Goal: Task Accomplishment & Management: Manage account settings

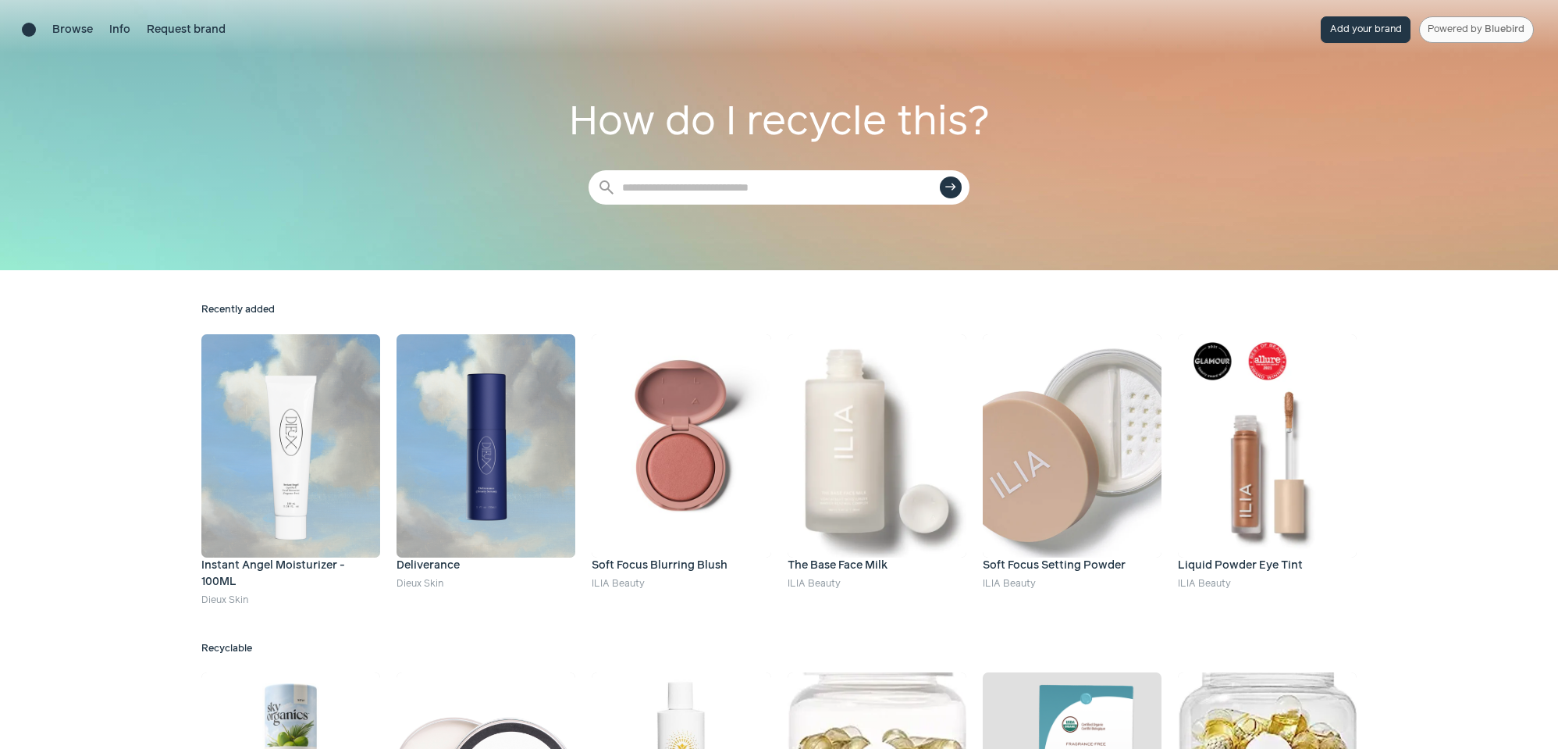
click at [1481, 33] on link "Powered by Bluebird" at bounding box center [1476, 29] width 115 height 27
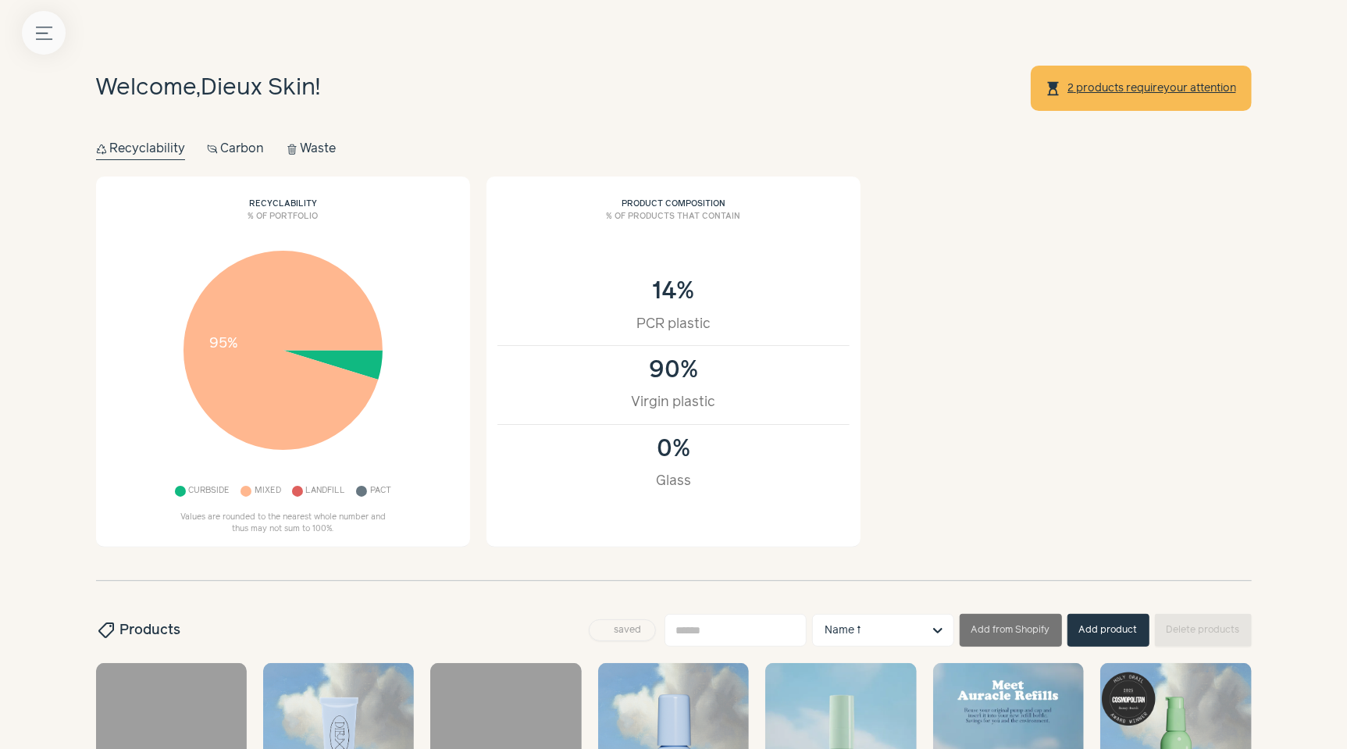
click at [46, 20] on button "Menu button" at bounding box center [44, 33] width 44 height 44
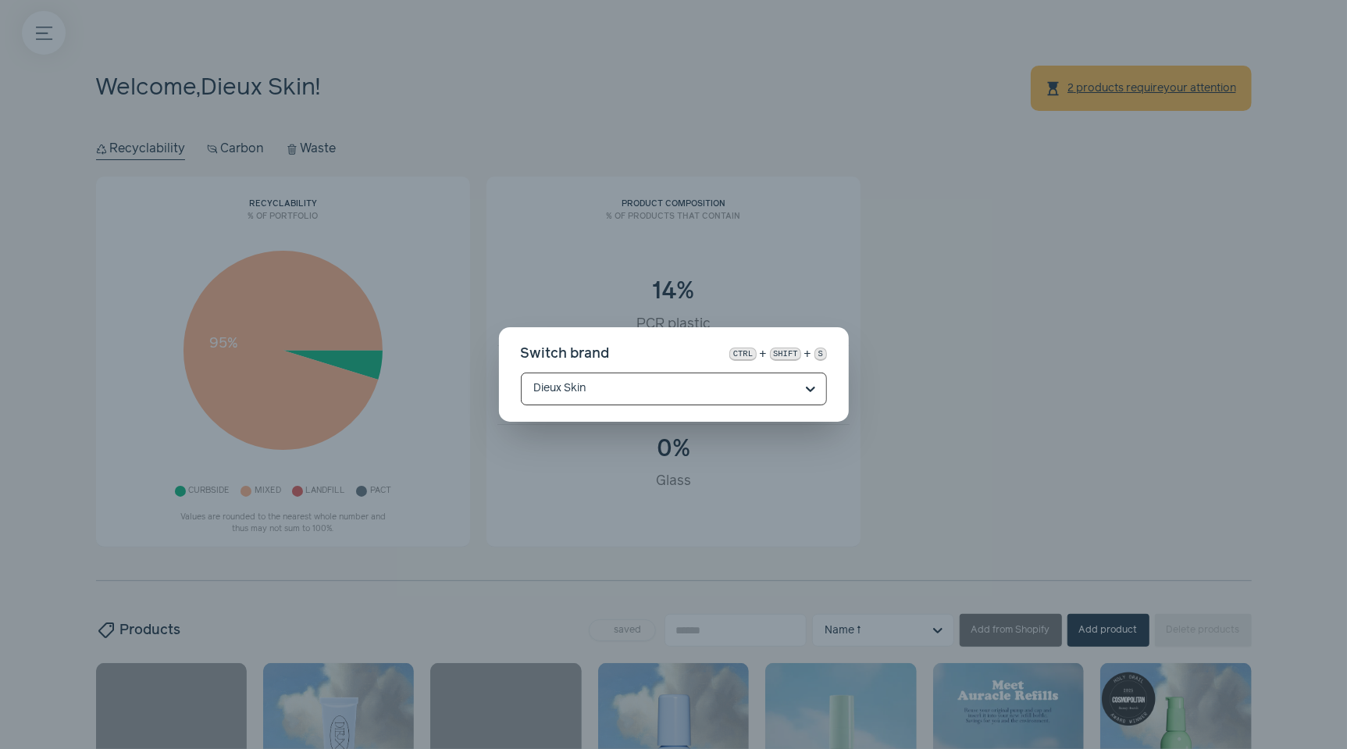
click at [673, 386] on input "text" at bounding box center [664, 388] width 261 height 31
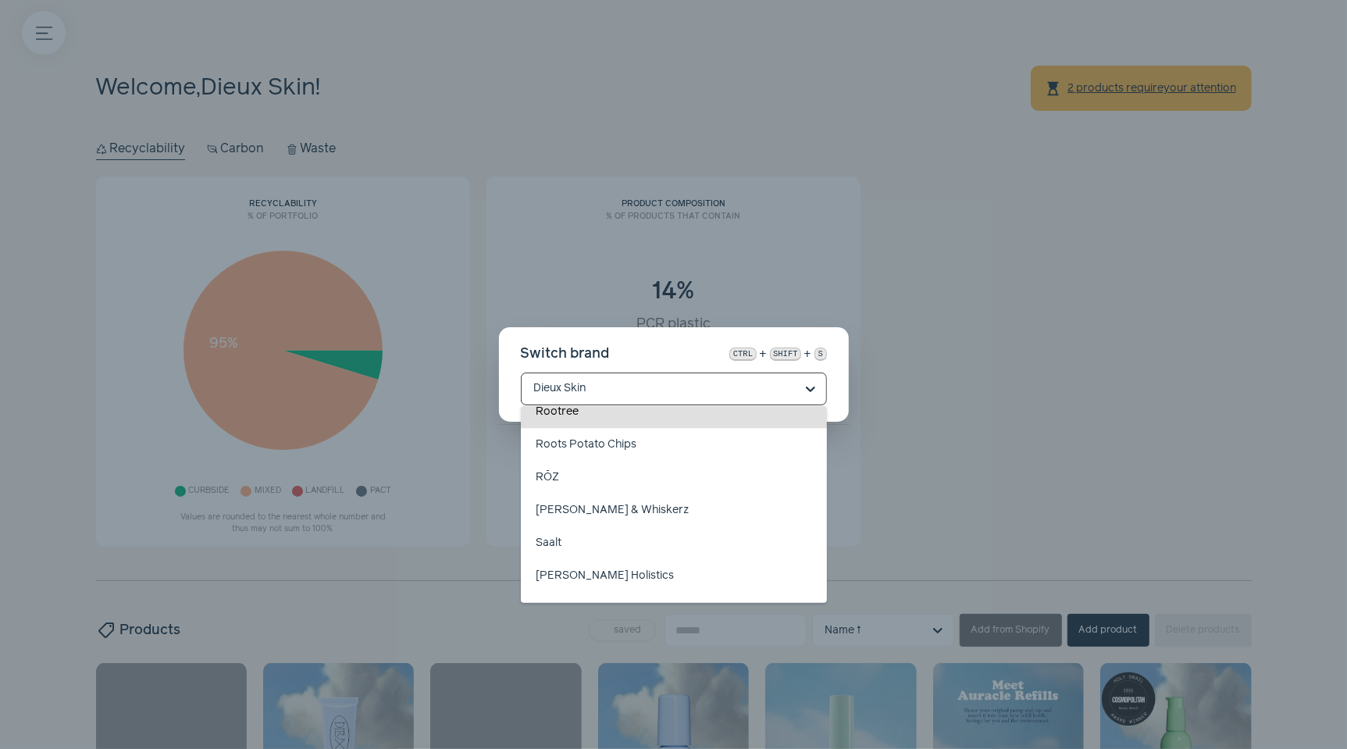
scroll to position [19067, 0]
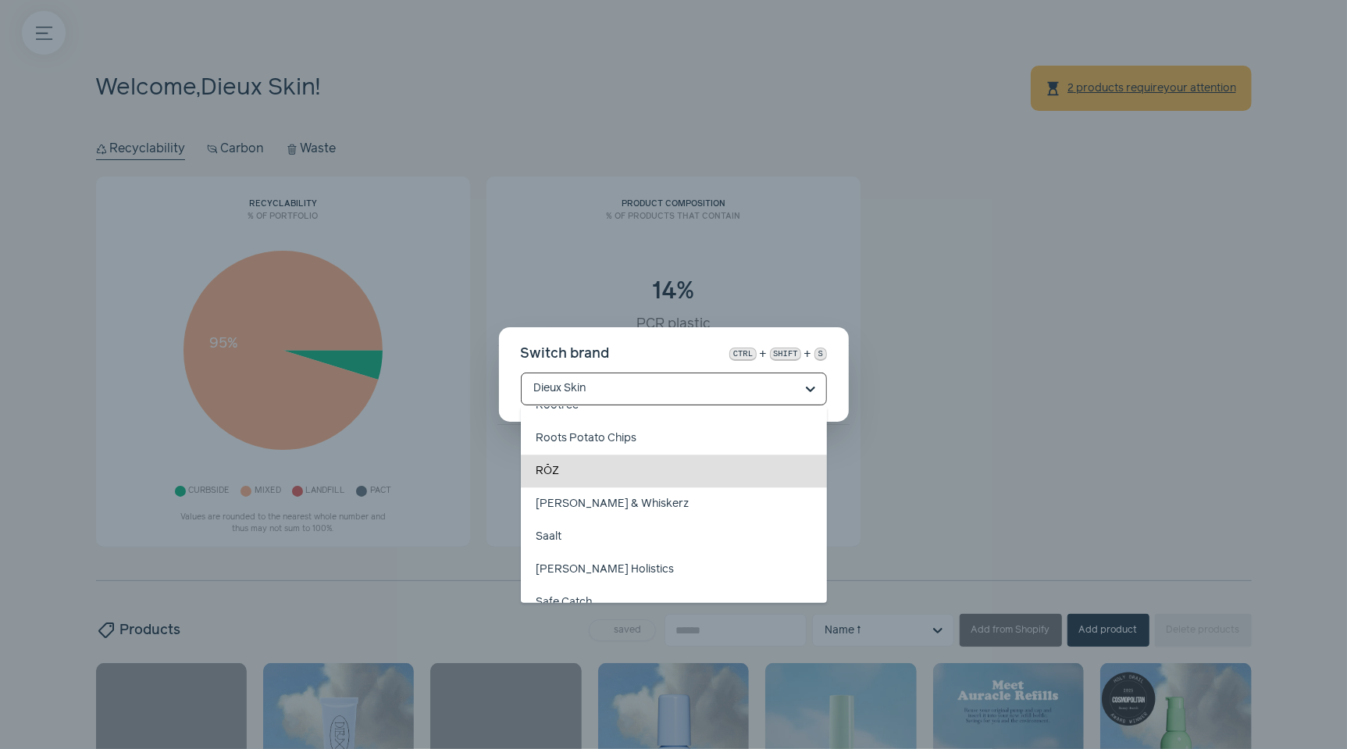
click at [685, 463] on div "RŌZ" at bounding box center [674, 470] width 306 height 33
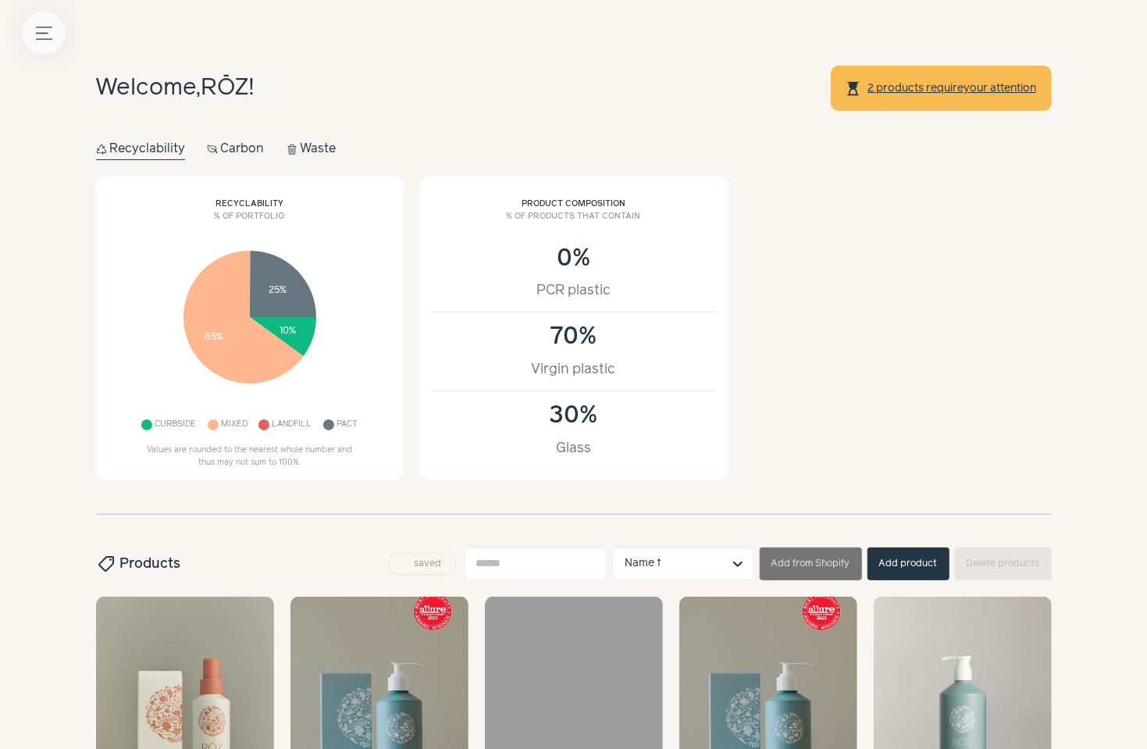
click at [46, 33] on icon "Menu button" at bounding box center [44, 33] width 16 height 16
click at [586, 254] on label at bounding box center [573, 374] width 1147 height 749
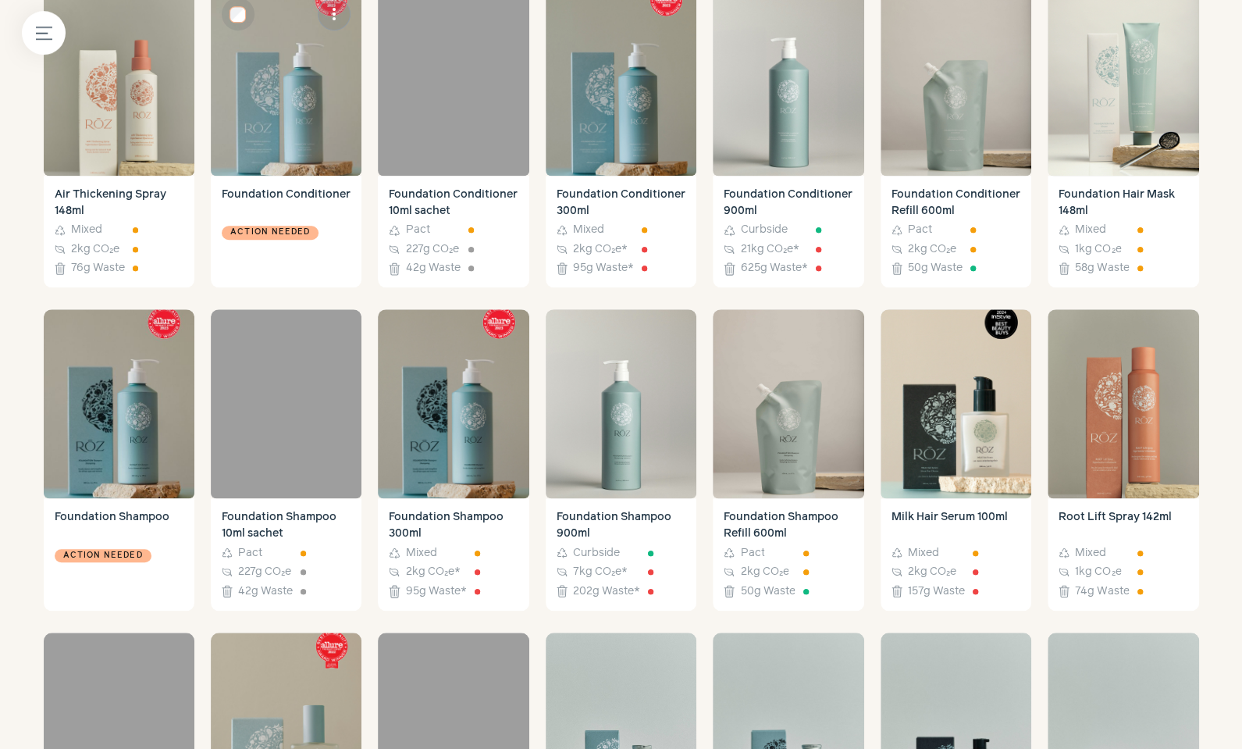
scroll to position [662, 0]
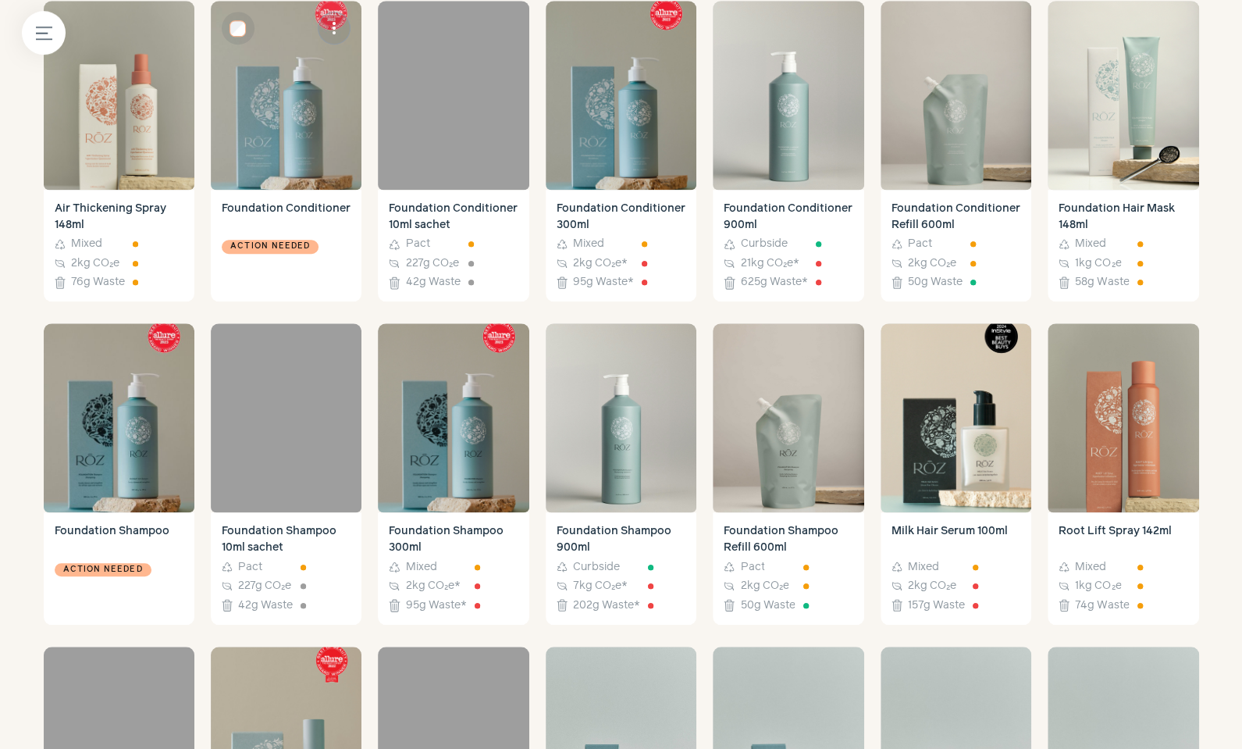
click at [301, 139] on img at bounding box center [286, 95] width 151 height 189
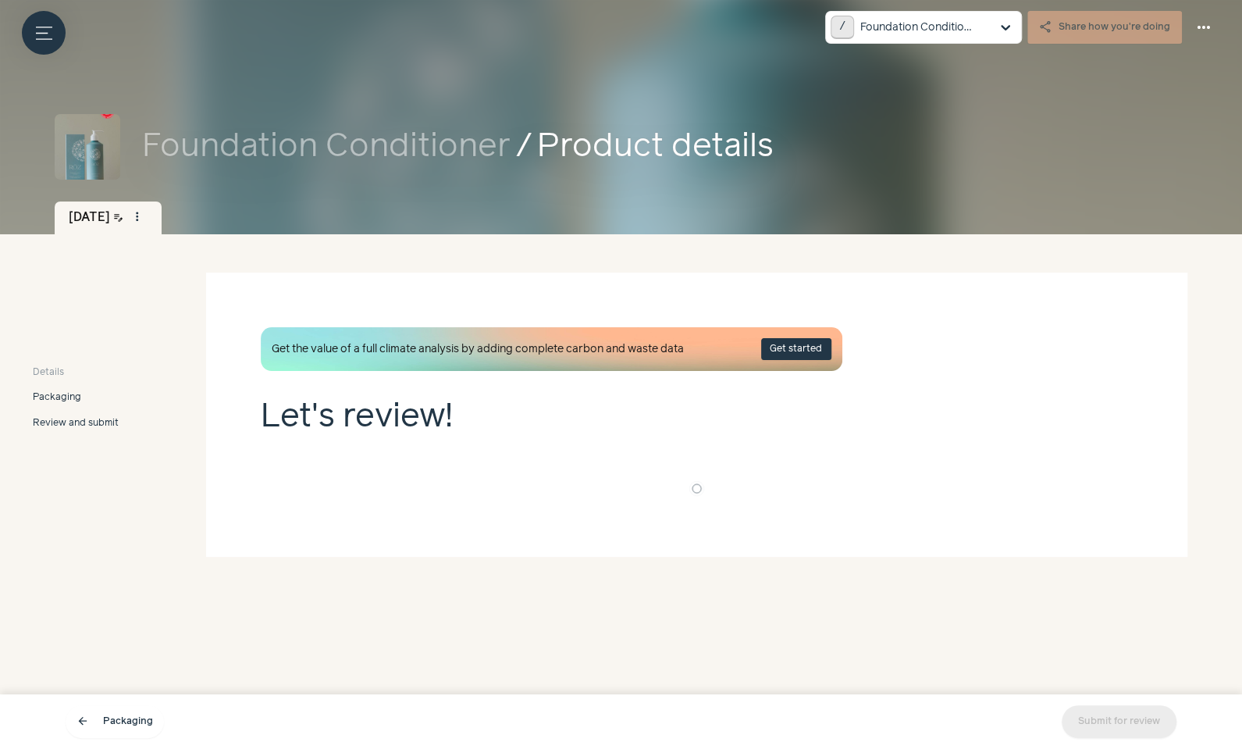
click at [68, 398] on span "Packaging" at bounding box center [57, 397] width 48 height 14
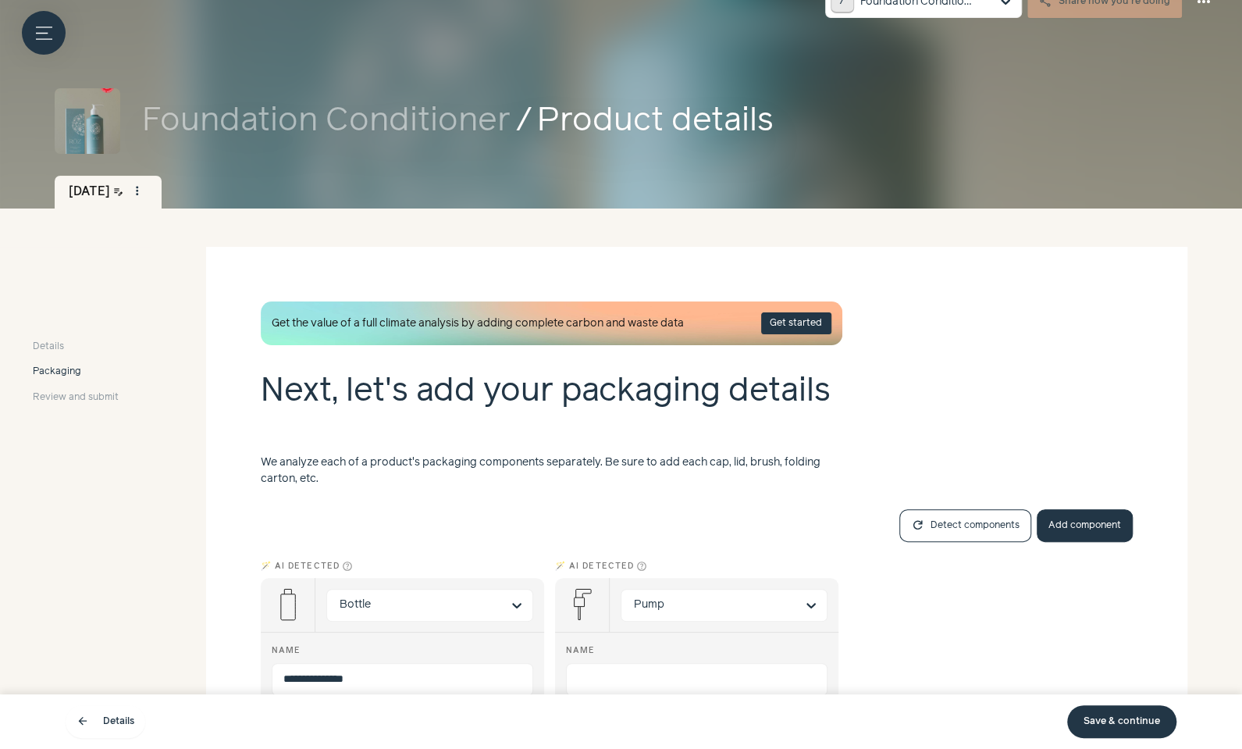
scroll to position [23, 0]
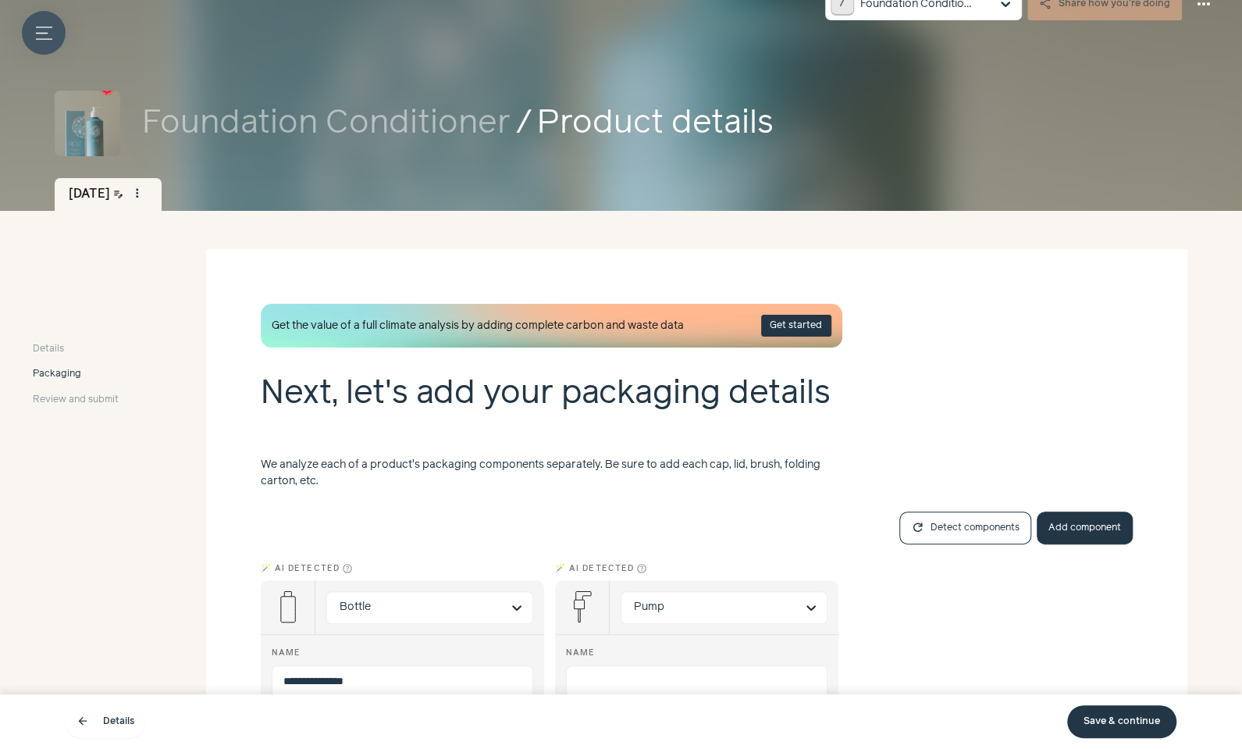
click at [36, 42] on button "Menu button" at bounding box center [44, 33] width 44 height 44
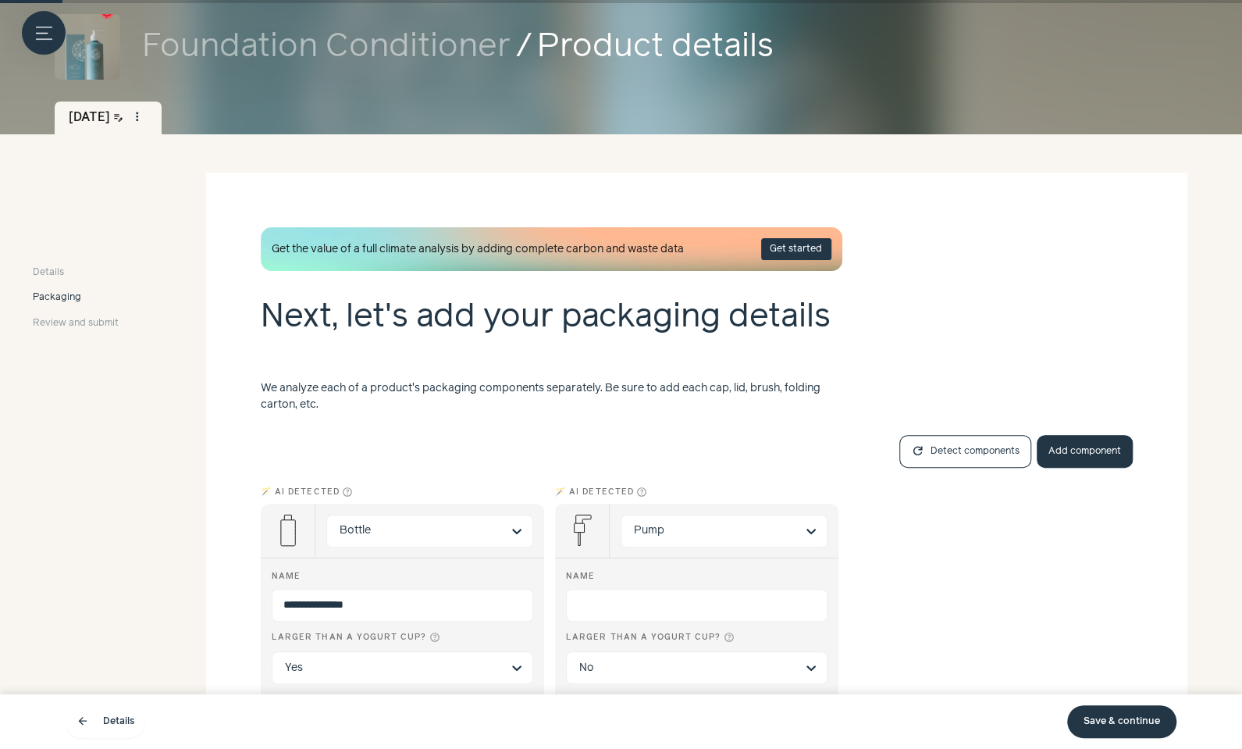
scroll to position [101, 0]
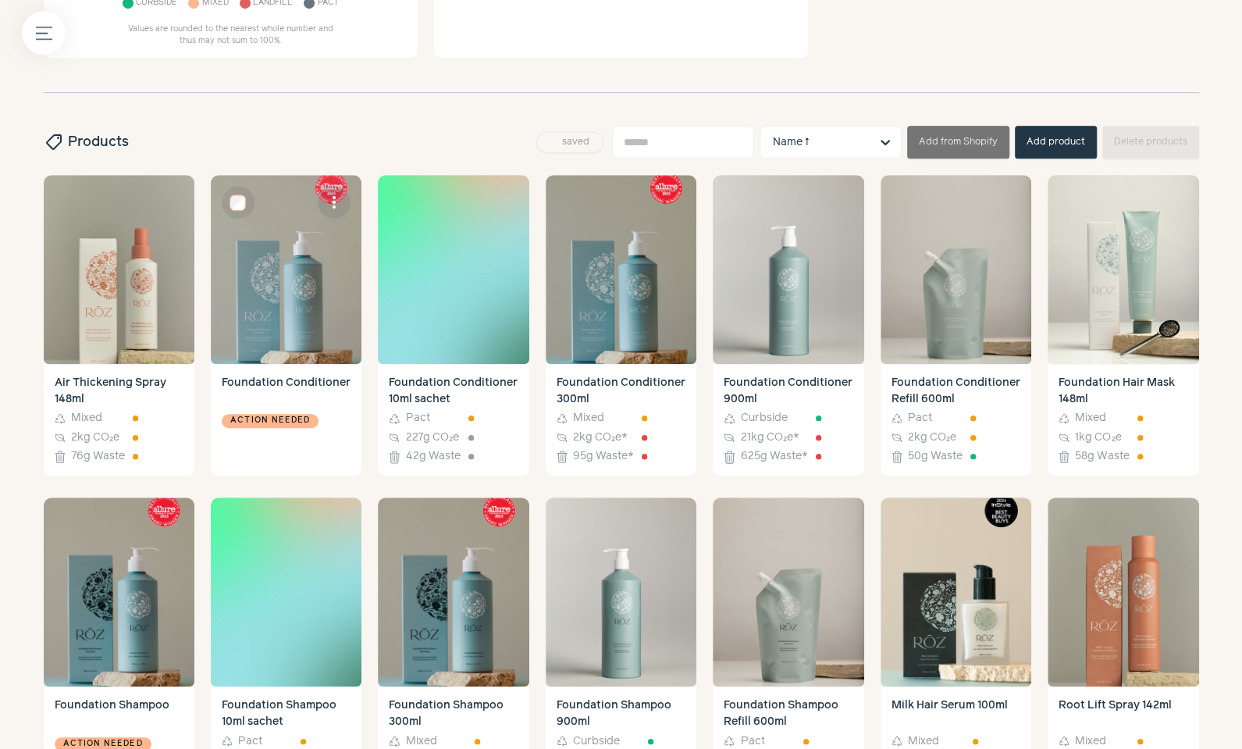
scroll to position [486, 0]
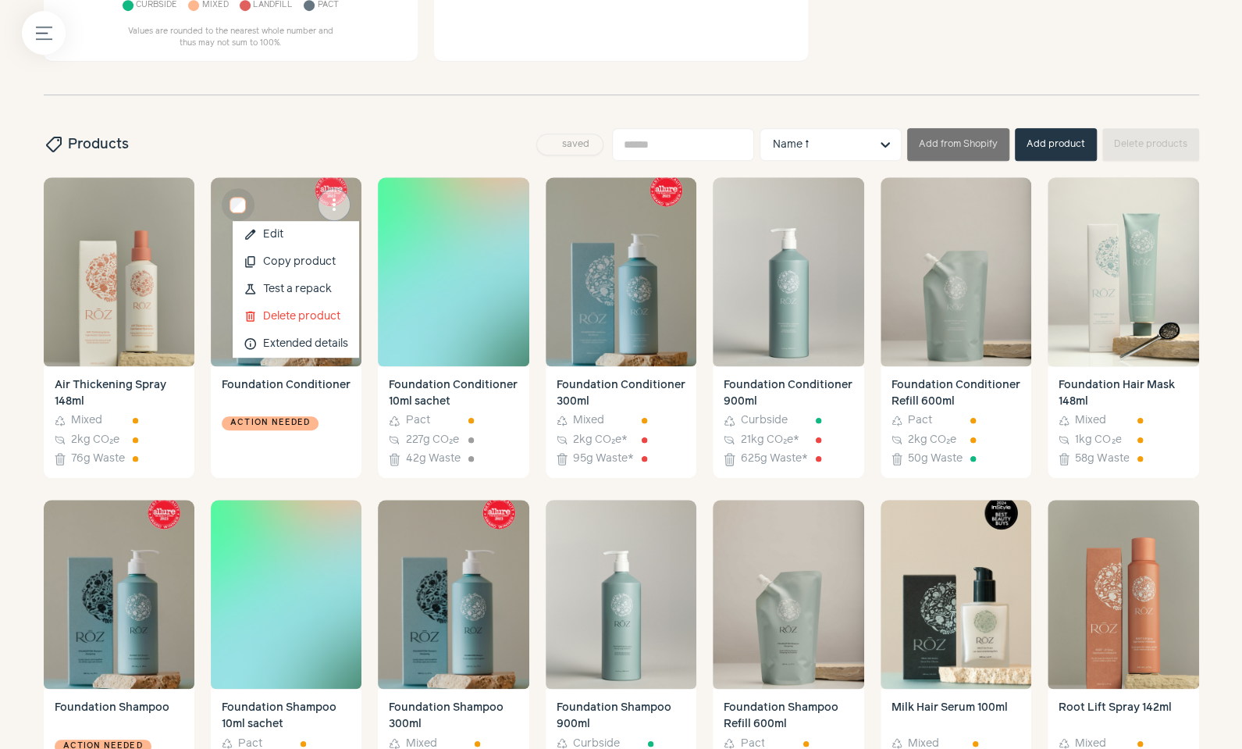
click at [326, 208] on span "more_vert" at bounding box center [334, 204] width 19 height 19
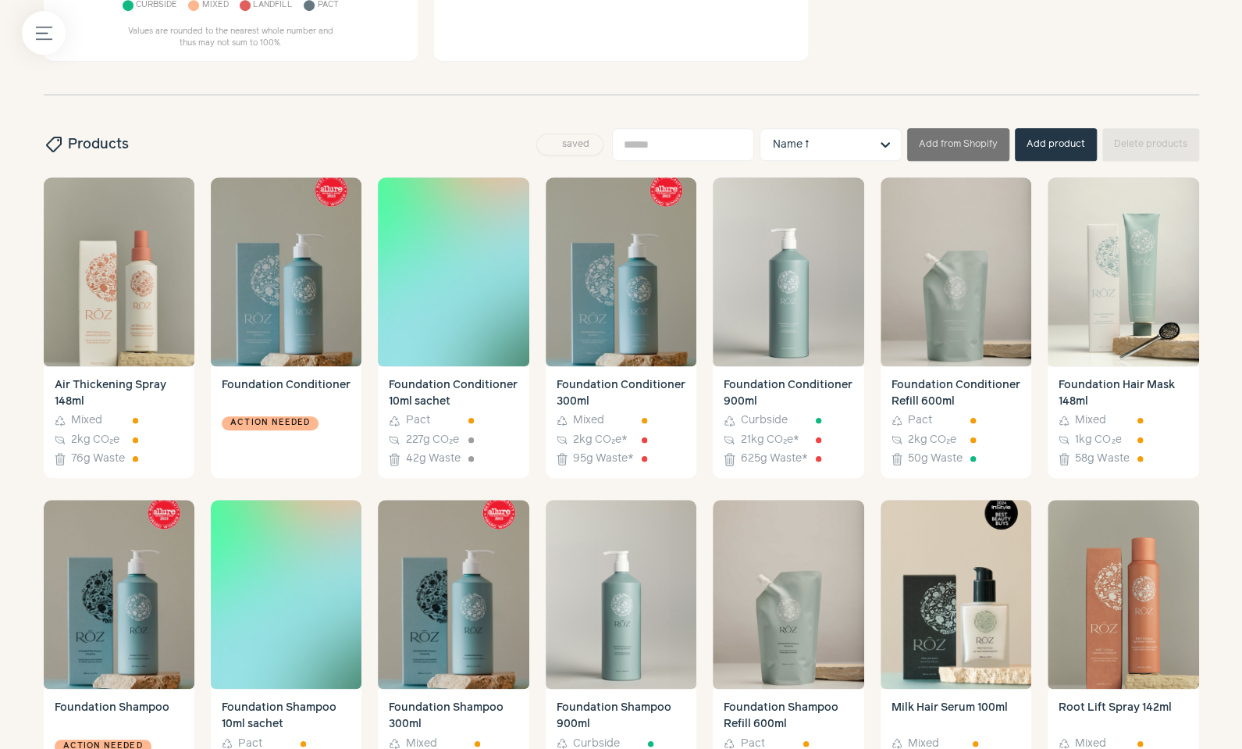
click at [452, 130] on div "sell Products saved Name ↑ Add from Shopify Add product Delete products" at bounding box center [621, 144] width 1155 height 33
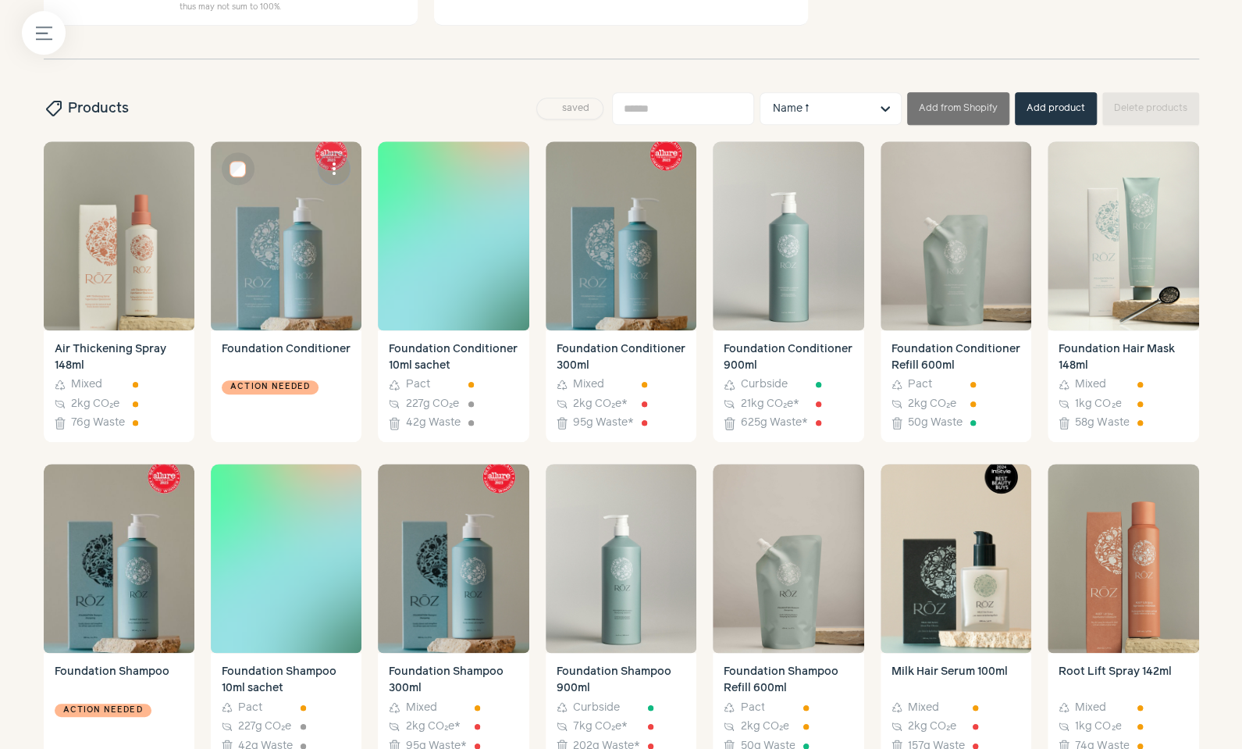
scroll to position [518, 0]
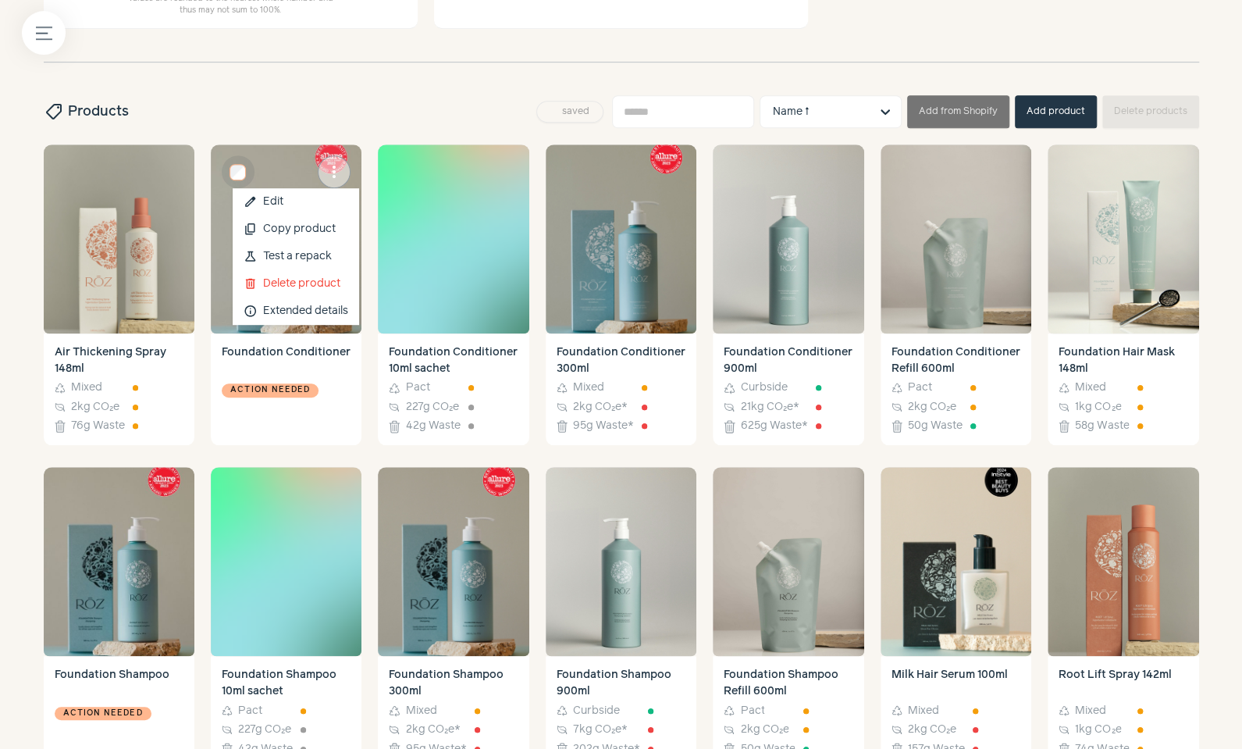
click at [334, 166] on span "more_vert" at bounding box center [334, 171] width 19 height 19
click at [326, 284] on button "delete Delete product" at bounding box center [296, 283] width 126 height 27
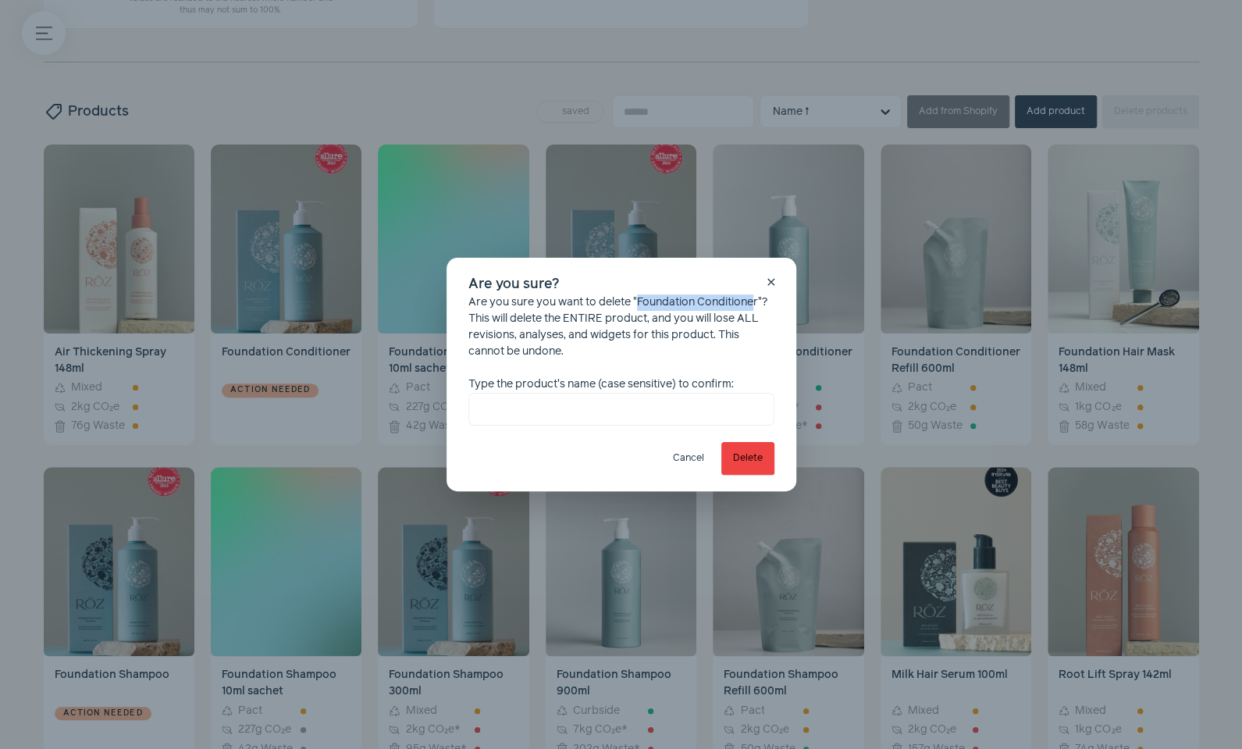
drag, startPoint x: 638, startPoint y: 304, endPoint x: 757, endPoint y: 301, distance: 119.5
click at [757, 301] on div "Are you sure you want to delete "Foundation Conditioner"? This will delete the …" at bounding box center [621, 359] width 306 height 131
copy div "Foundation Conditione"
click at [527, 411] on input "text" at bounding box center [621, 409] width 306 height 33
paste input "**********"
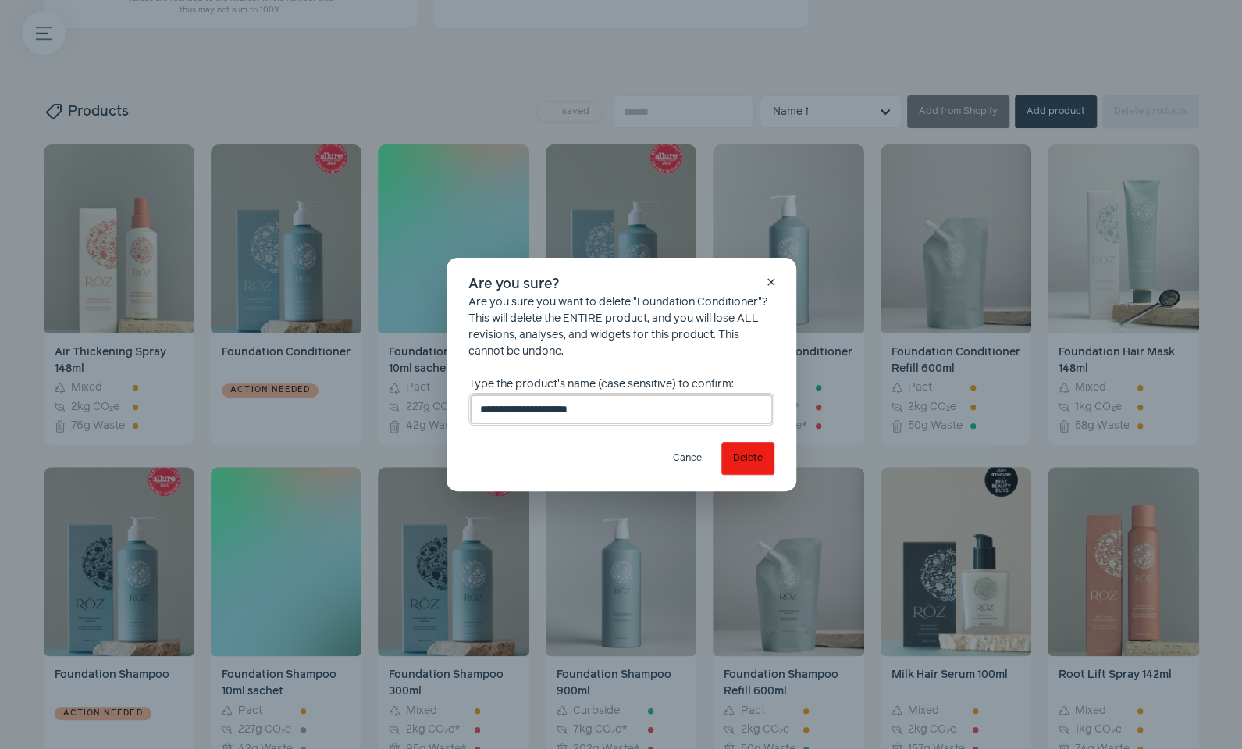
type input "**********"
click at [743, 457] on button "Delete" at bounding box center [747, 458] width 53 height 33
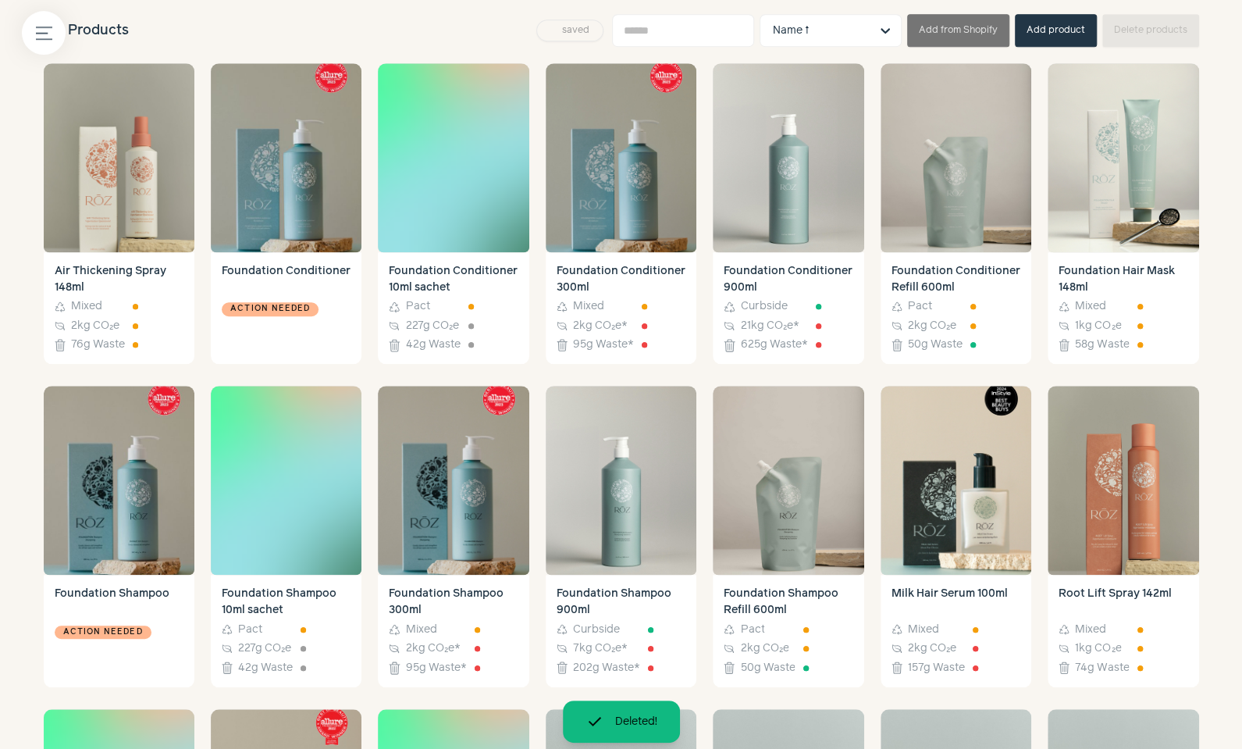
scroll to position [610, 0]
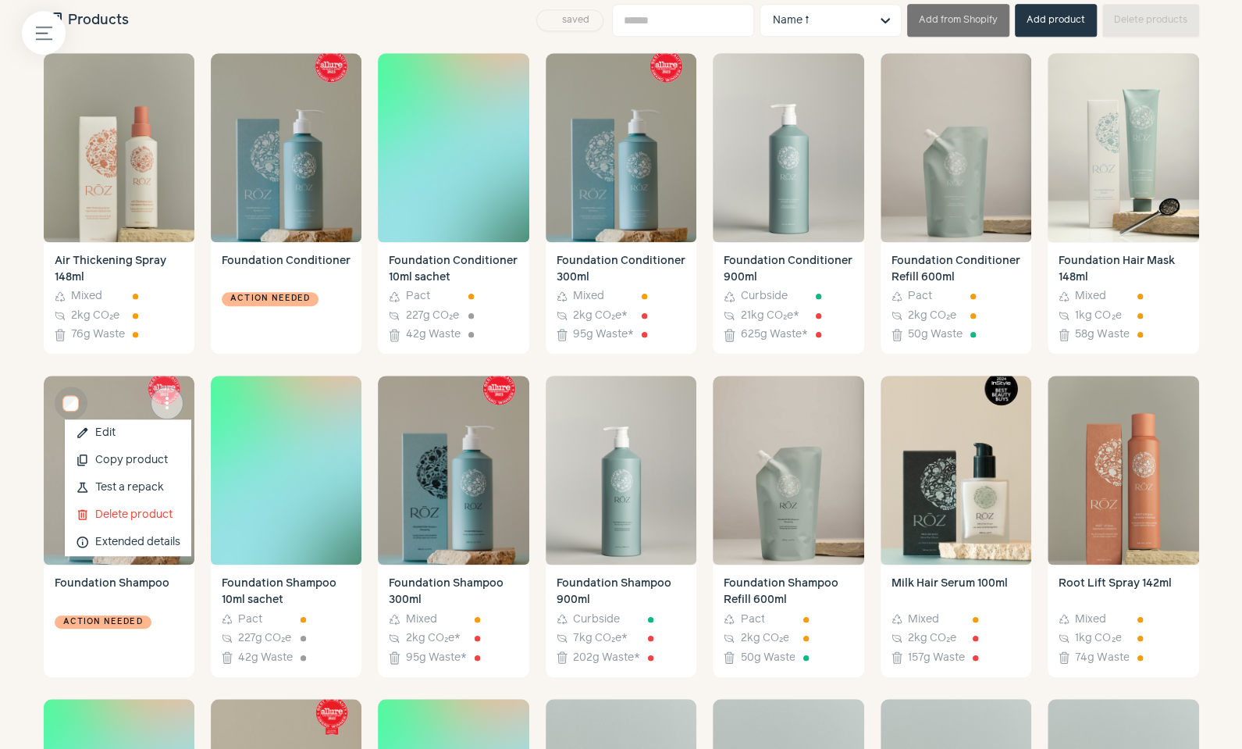
click at [154, 397] on button "more_vert" at bounding box center [167, 402] width 33 height 33
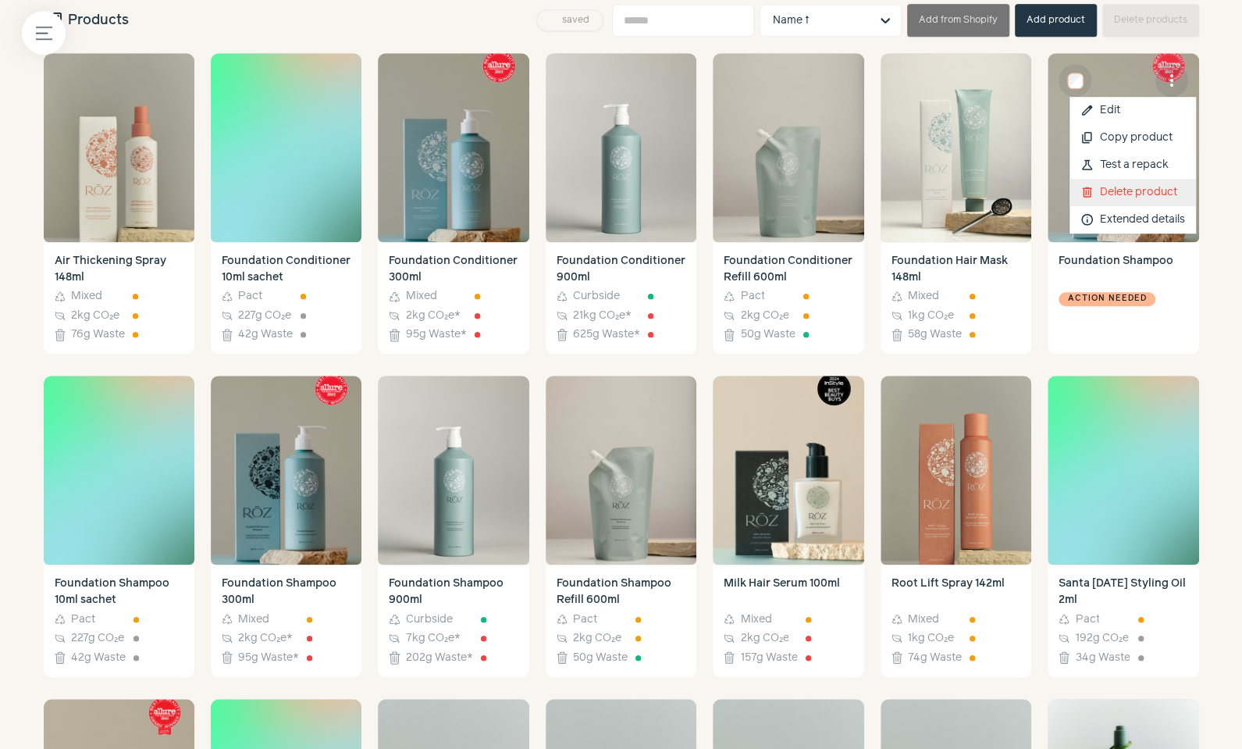
click at [1127, 185] on button "delete Delete product" at bounding box center [1133, 192] width 126 height 27
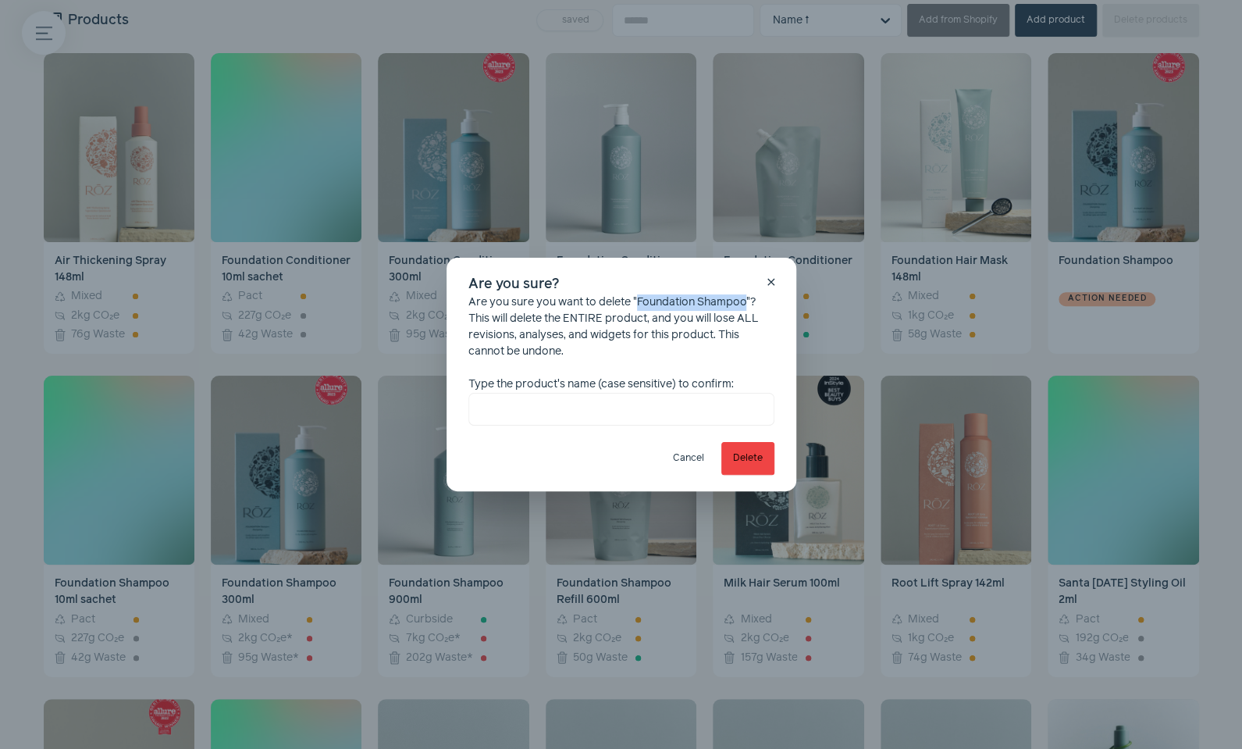
drag, startPoint x: 639, startPoint y: 301, endPoint x: 747, endPoint y: 298, distance: 108.6
click at [747, 298] on div "Are you sure you want to delete "Foundation Shampoo"? This will delete the ENTI…" at bounding box center [621, 359] width 306 height 131
copy div "Foundation Shampoo"
click at [569, 413] on input "text" at bounding box center [621, 409] width 306 height 33
paste input "**********"
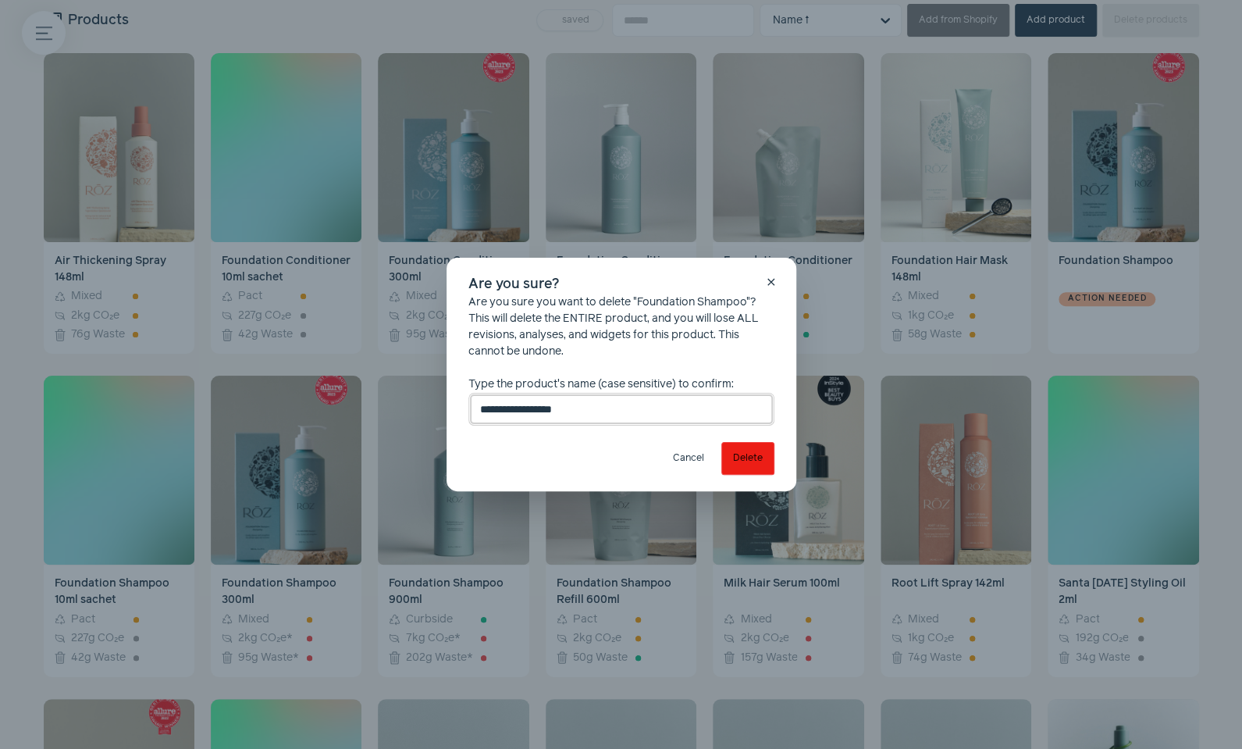
type input "**********"
click at [739, 453] on button "Delete" at bounding box center [747, 458] width 53 height 33
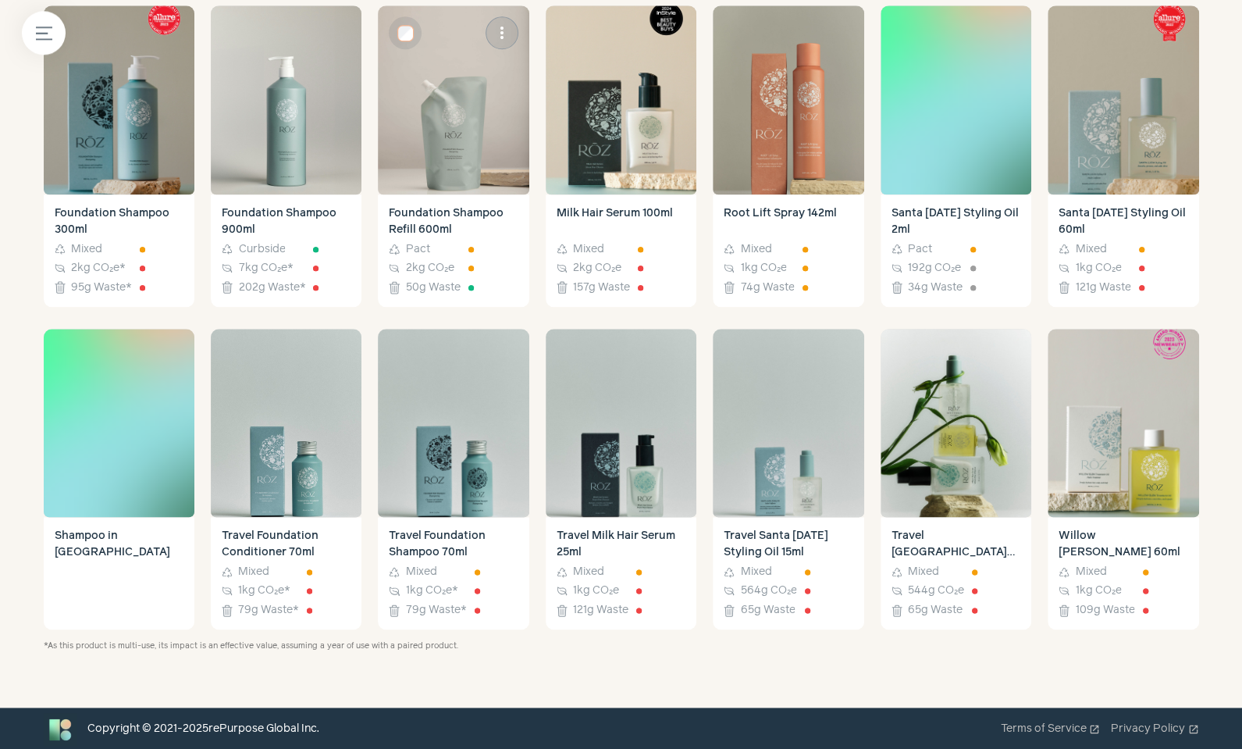
scroll to position [980, 0]
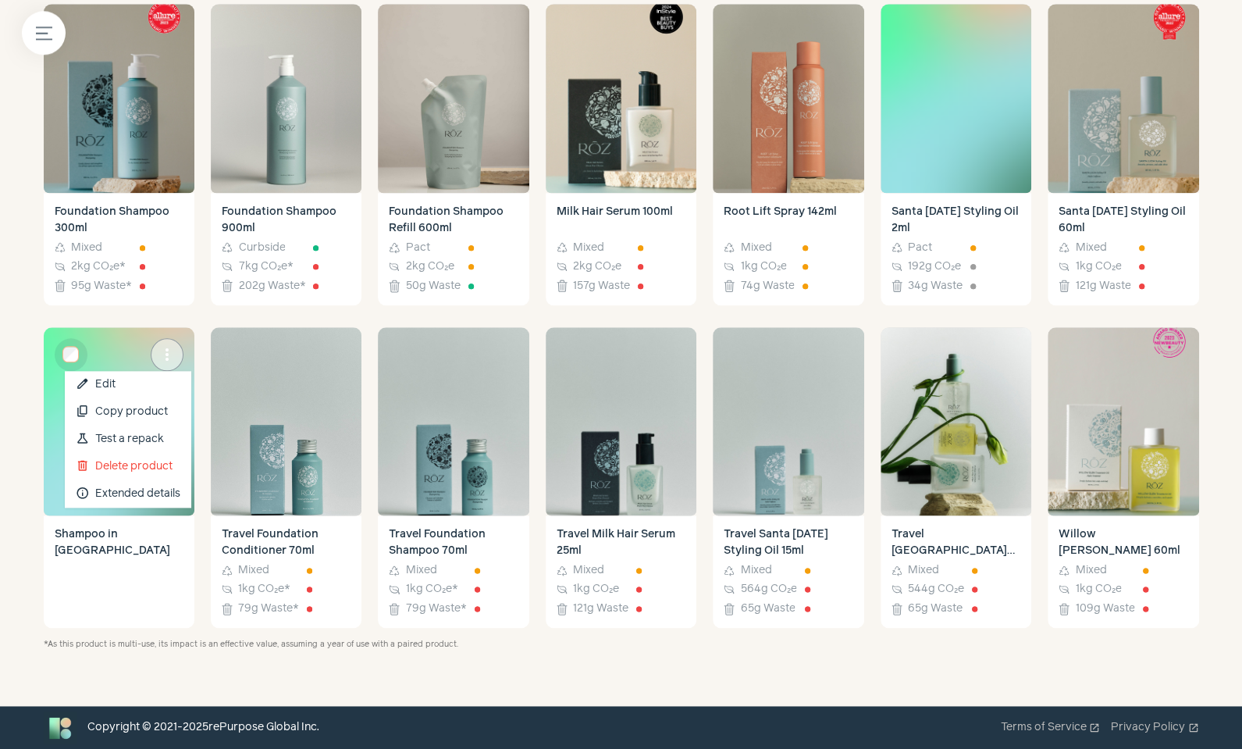
click at [165, 355] on span "more_vert" at bounding box center [167, 354] width 19 height 19
click at [165, 462] on button "delete Delete product" at bounding box center [128, 466] width 126 height 27
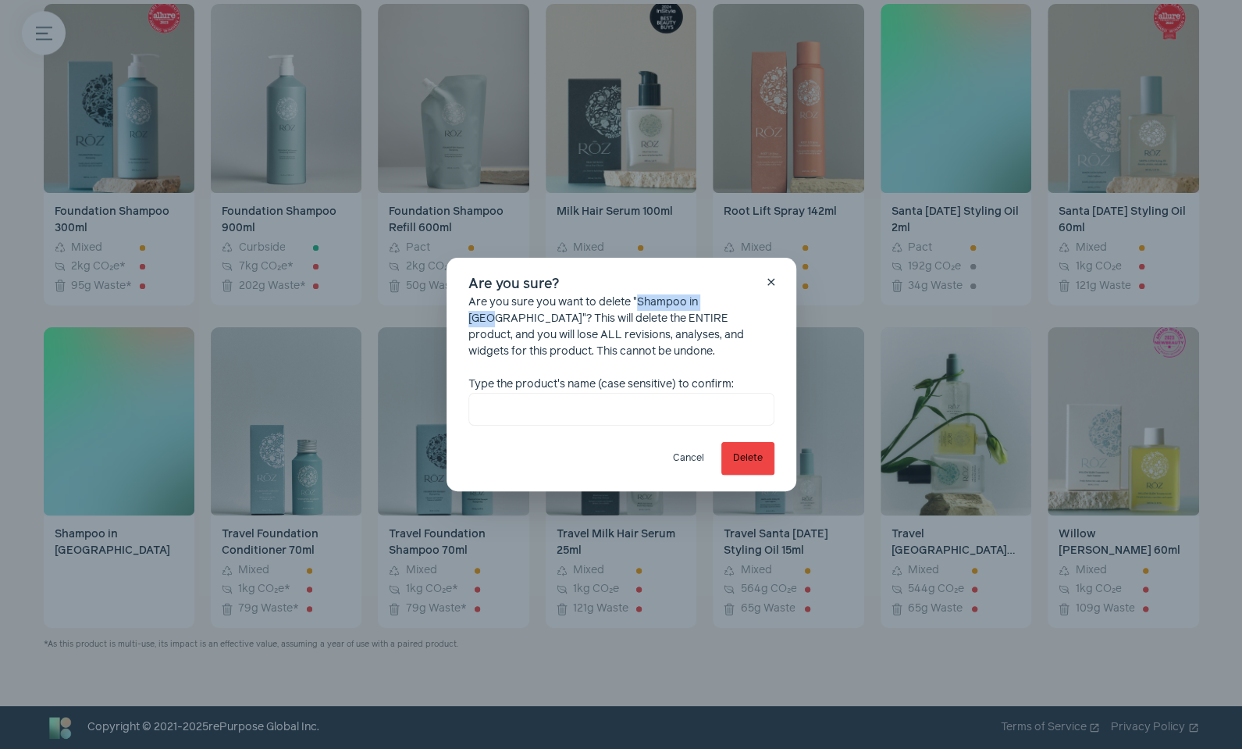
drag, startPoint x: 639, startPoint y: 304, endPoint x: 726, endPoint y: 304, distance: 87.4
click at [726, 304] on div "Are you sure you want to delete "Shampoo in [GEOGRAPHIC_DATA]"? This will delet…" at bounding box center [621, 359] width 306 height 131
copy div "Shampoo in [GEOGRAPHIC_DATA]"
click at [571, 419] on input "text" at bounding box center [621, 409] width 306 height 33
paste input "**********"
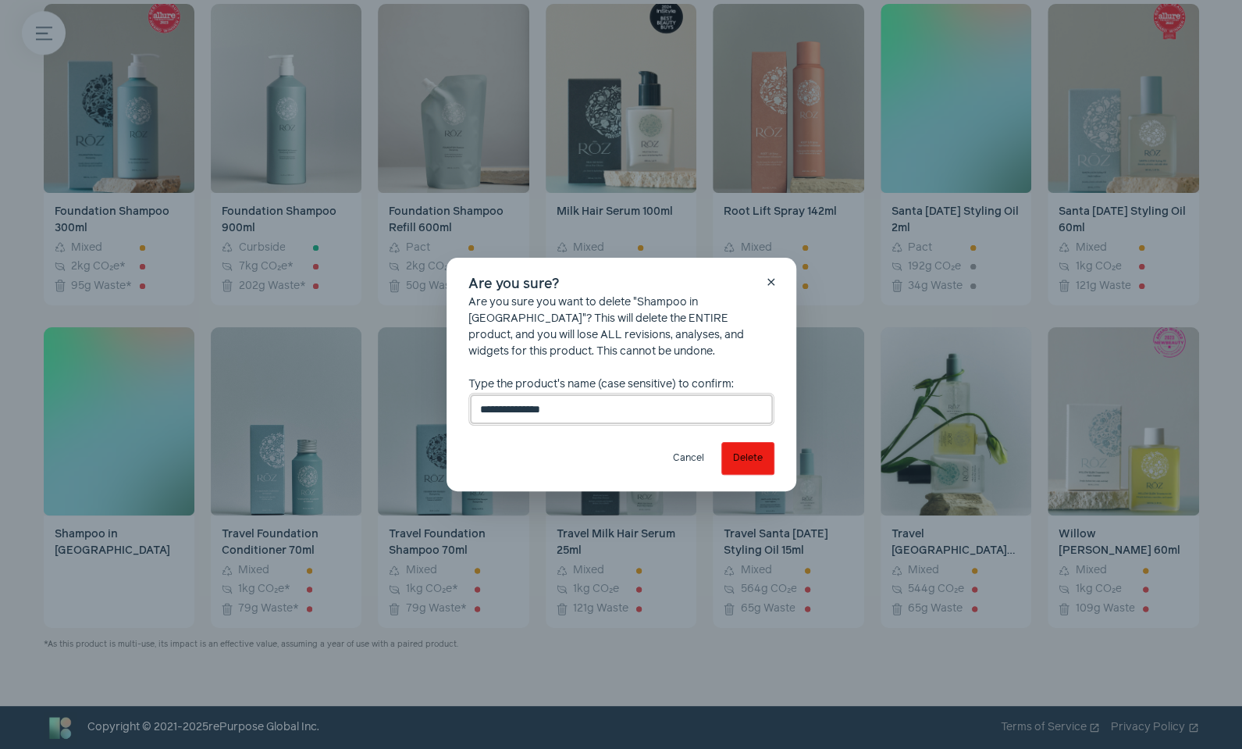
type input "**********"
click at [747, 457] on button "Delete" at bounding box center [747, 458] width 53 height 33
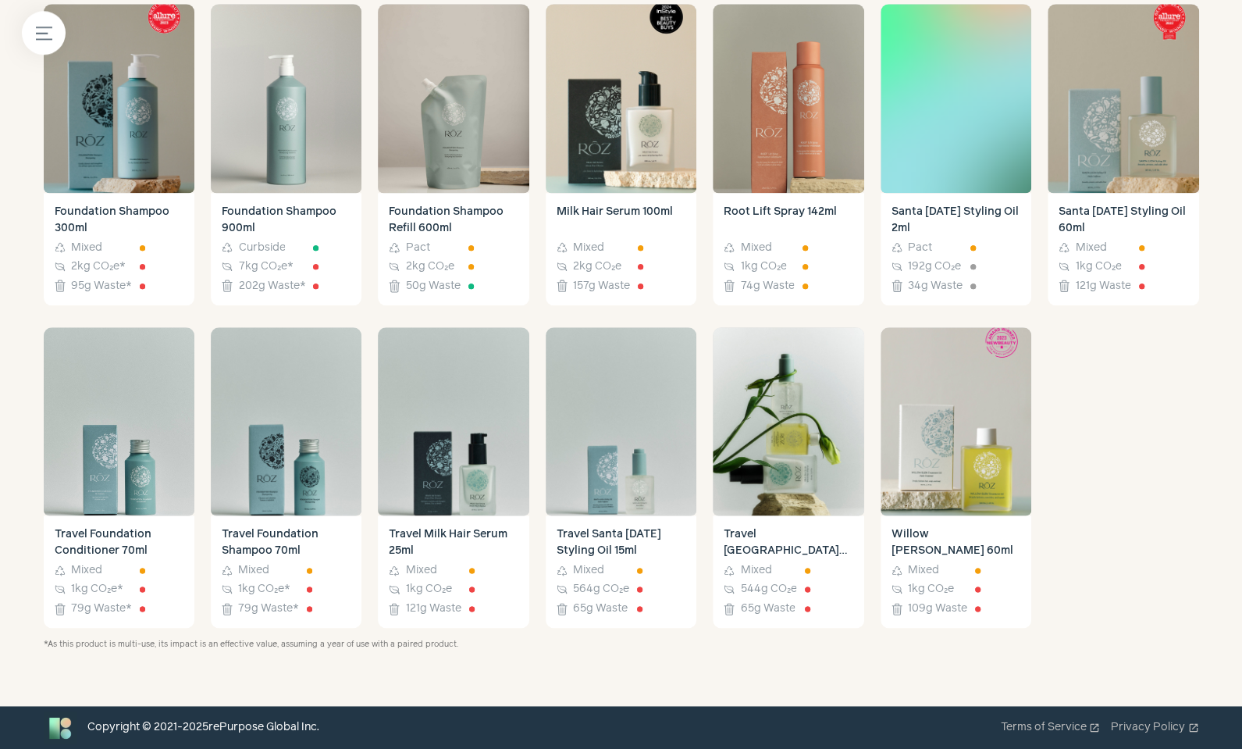
click at [1150, 465] on div "more_vert edit Edit content_copy Copy product science Test a repack delete Dele…" at bounding box center [621, 154] width 1155 height 946
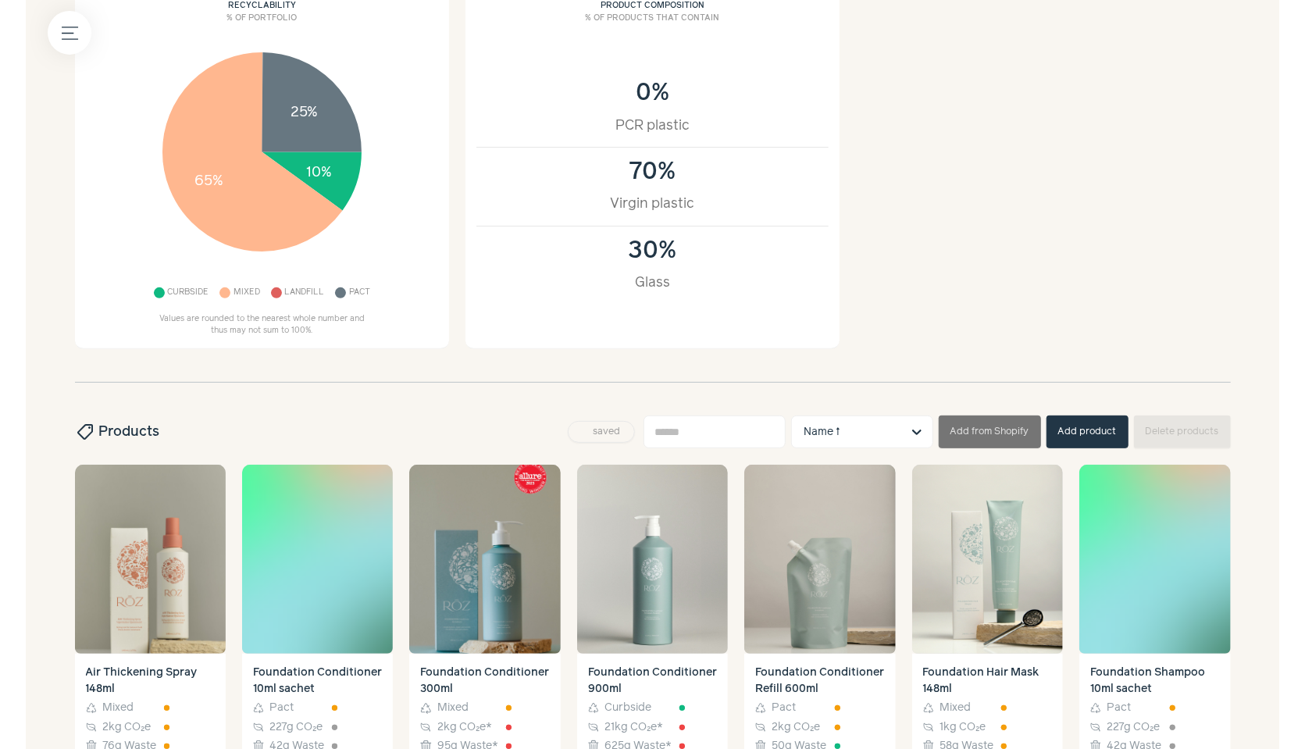
scroll to position [0, 0]
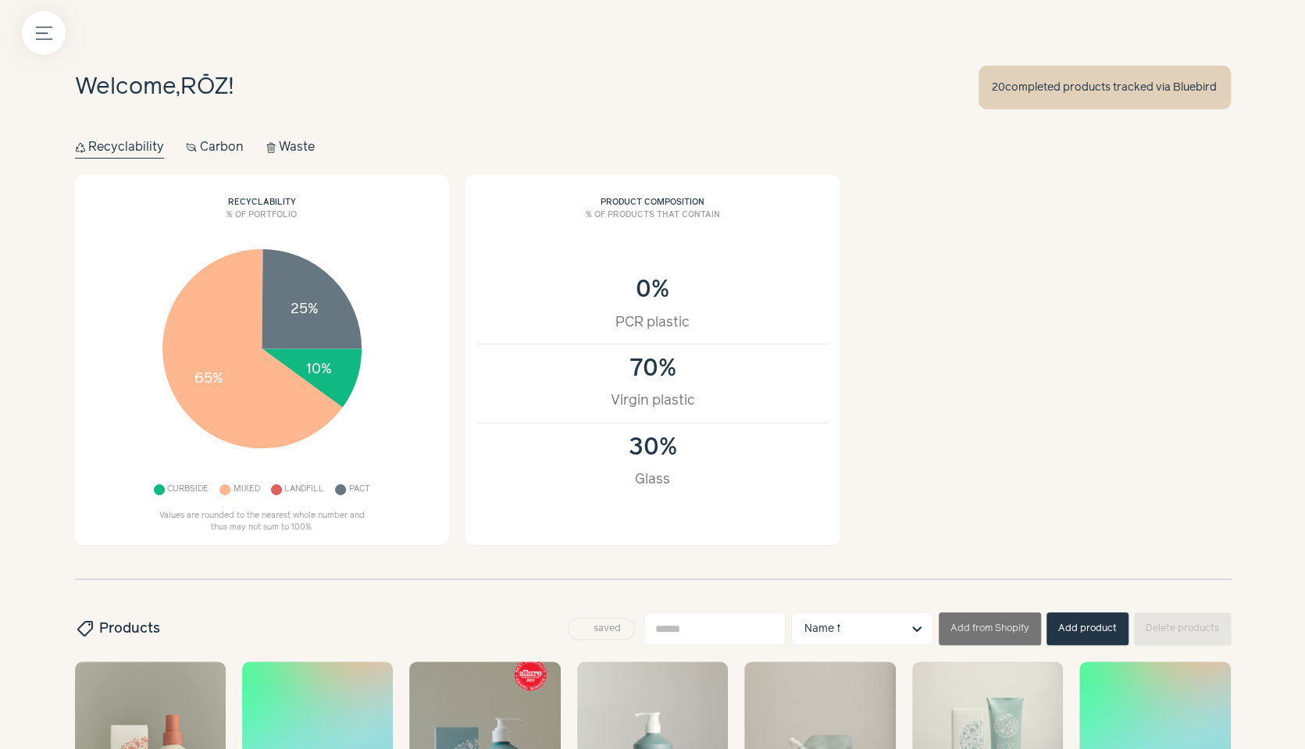
click at [198, 150] on button "Carbon Carbon" at bounding box center [215, 148] width 58 height 22
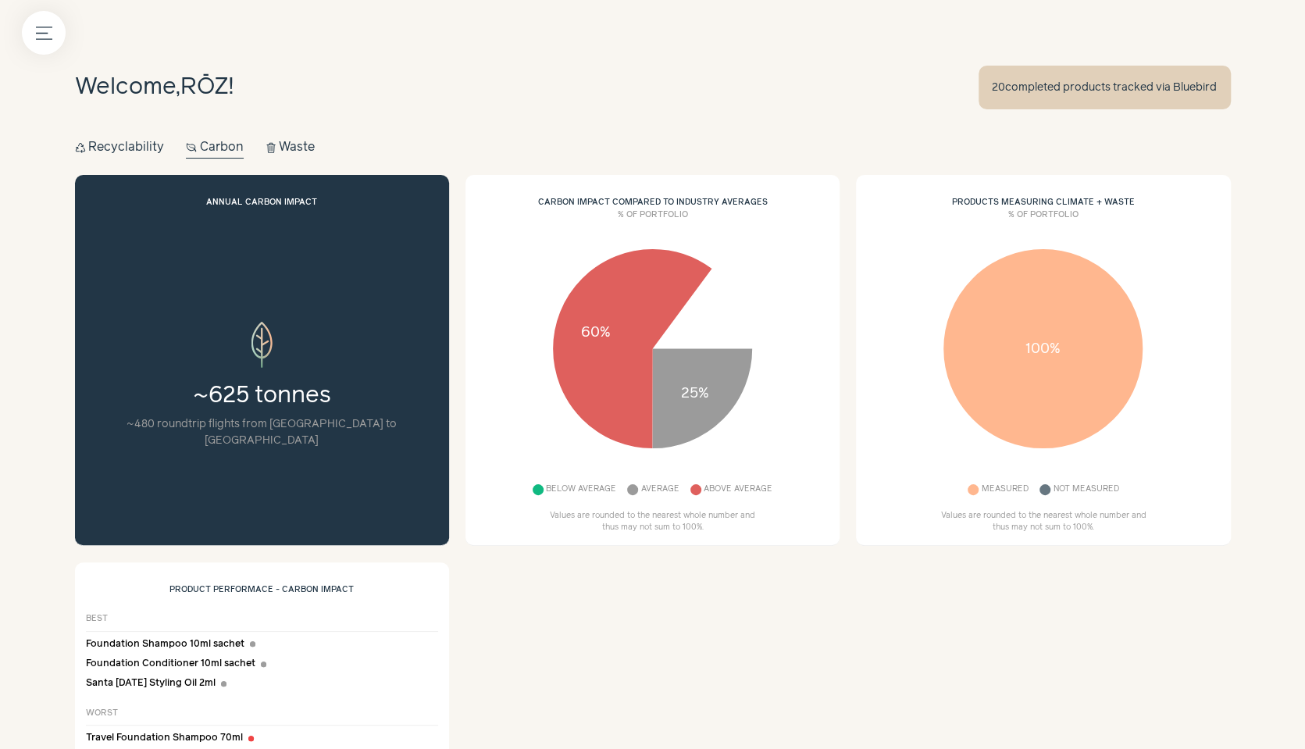
click at [144, 147] on button "Recycle Recyclability" at bounding box center [120, 148] width 90 height 22
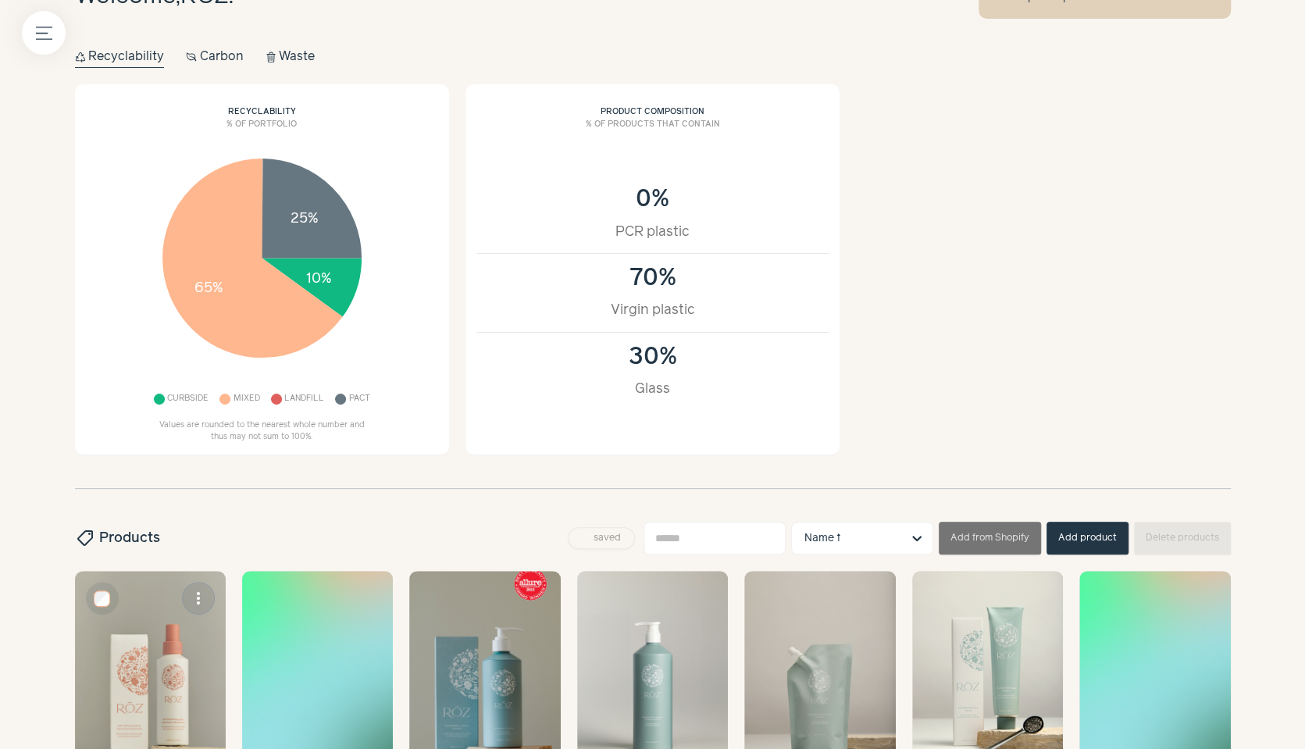
scroll to position [45, 0]
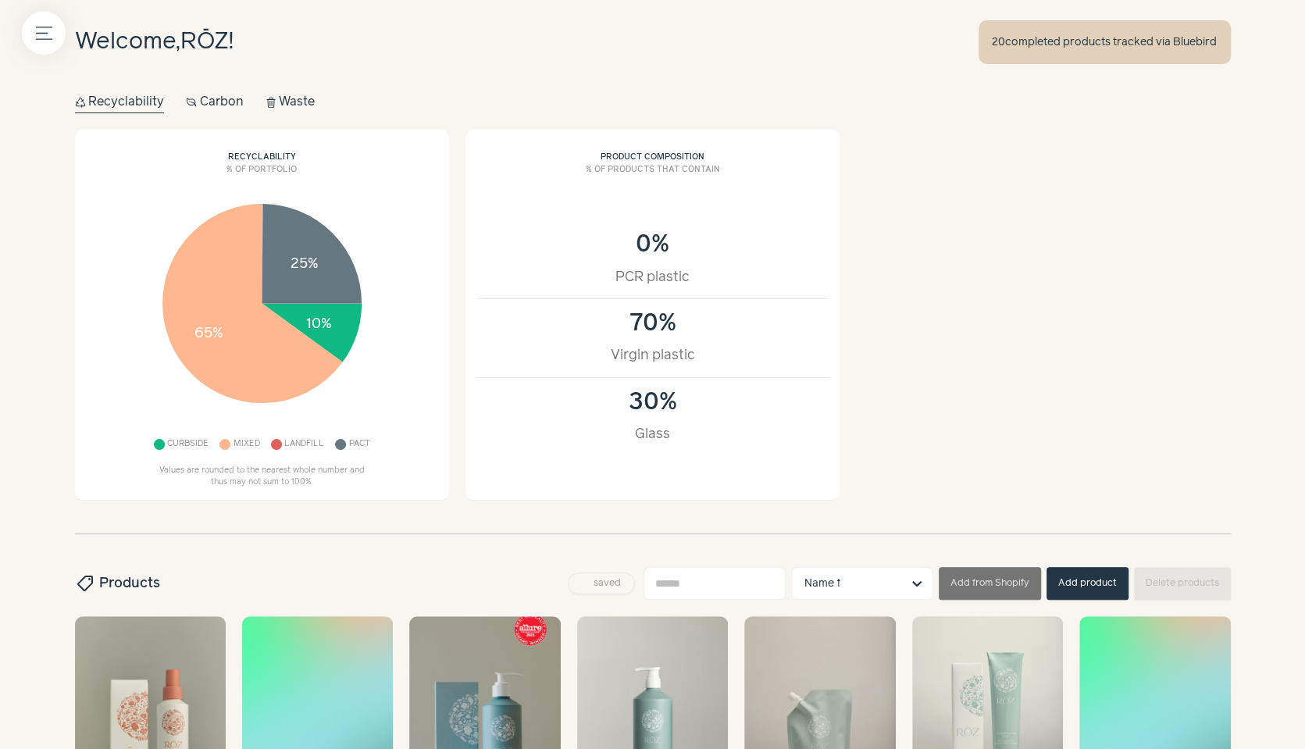
click at [209, 105] on button "Carbon Carbon" at bounding box center [215, 102] width 58 height 22
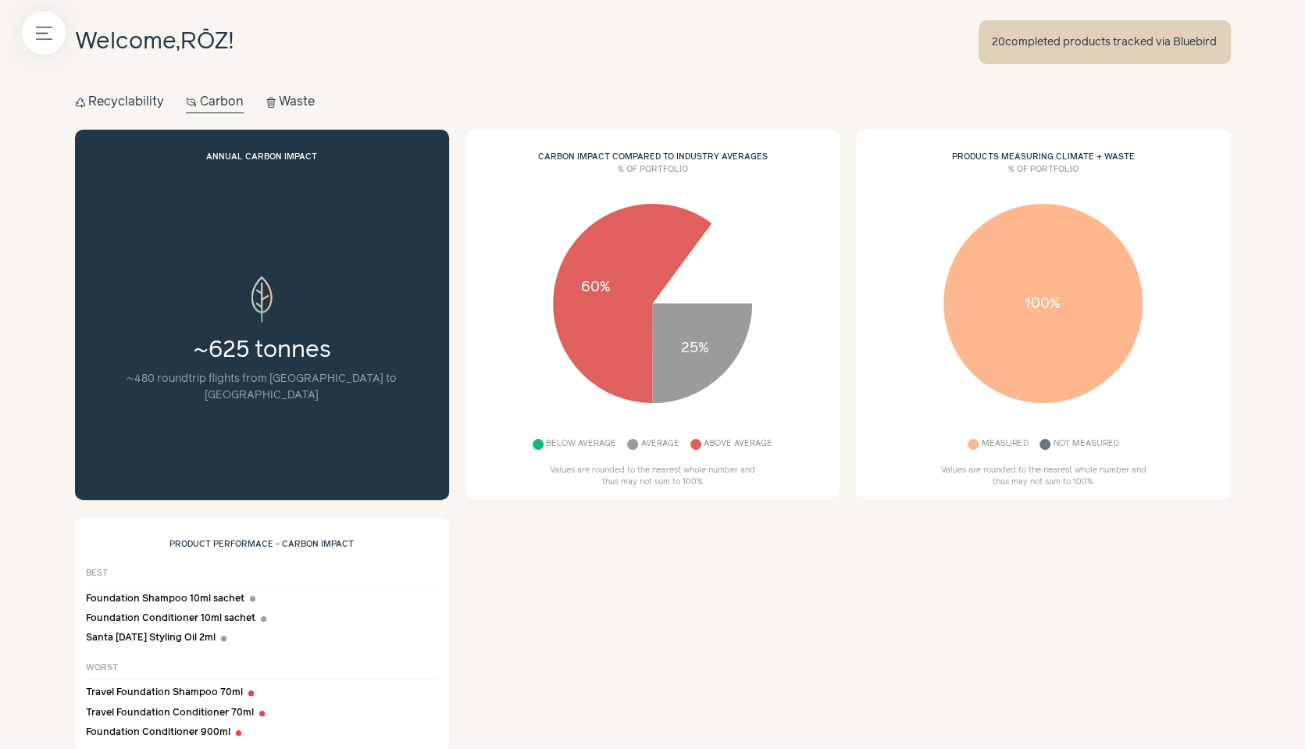
click at [287, 101] on button "Waste Waste" at bounding box center [290, 102] width 50 height 22
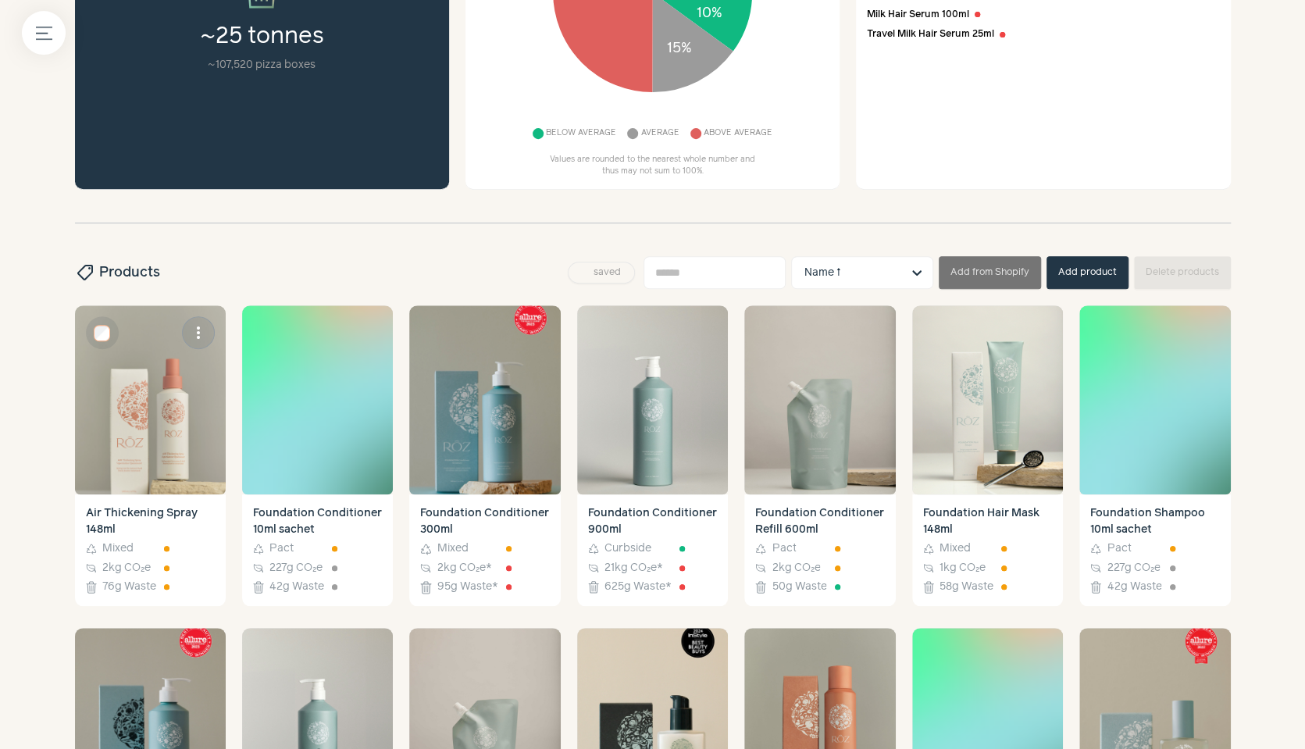
scroll to position [610, 0]
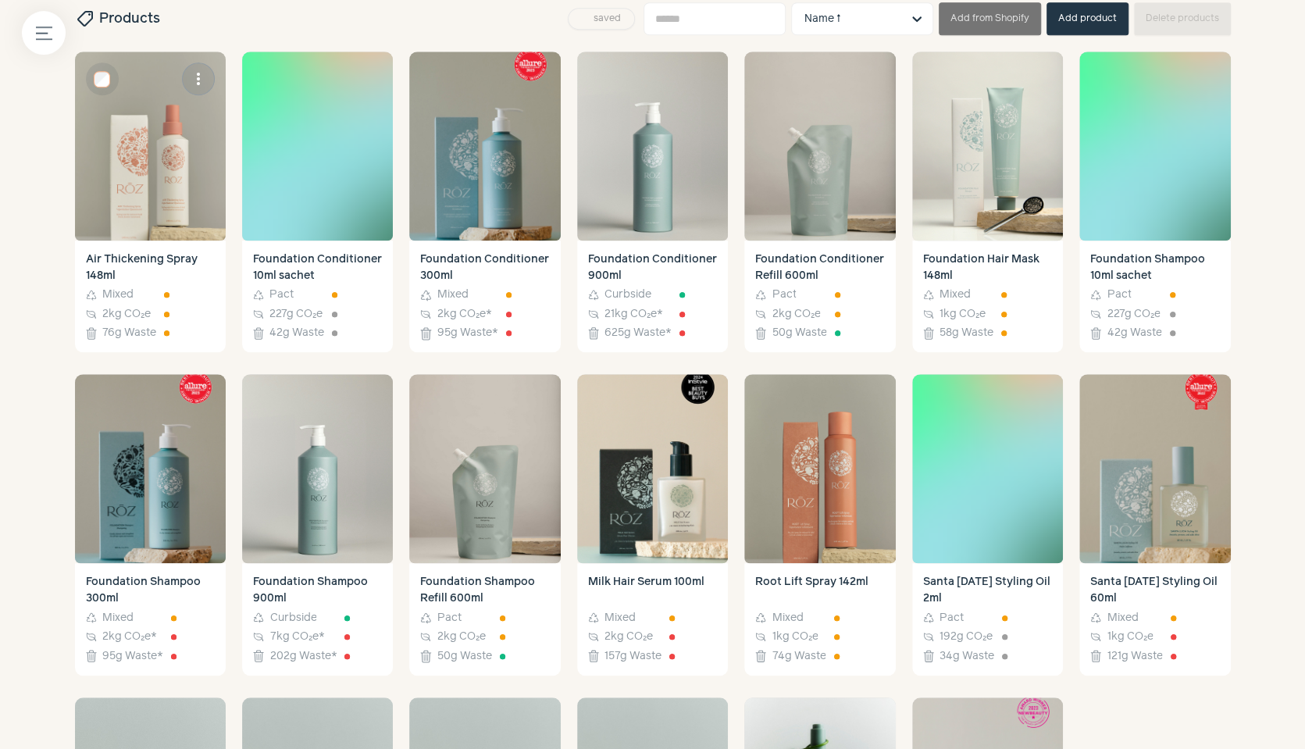
click at [125, 154] on img at bounding box center [150, 146] width 151 height 189
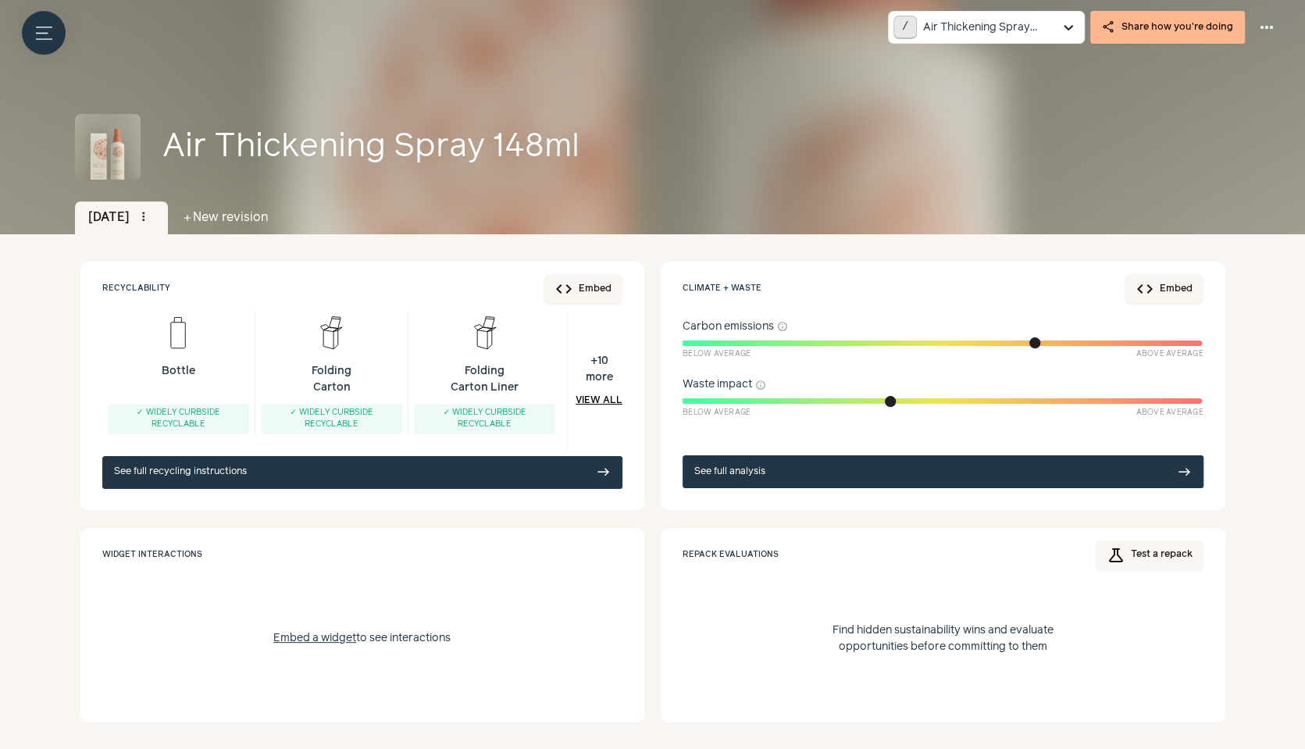
click at [134, 294] on div "Recyclability" at bounding box center [136, 288] width 68 height 33
click at [724, 293] on div "Climate + waste" at bounding box center [721, 288] width 79 height 33
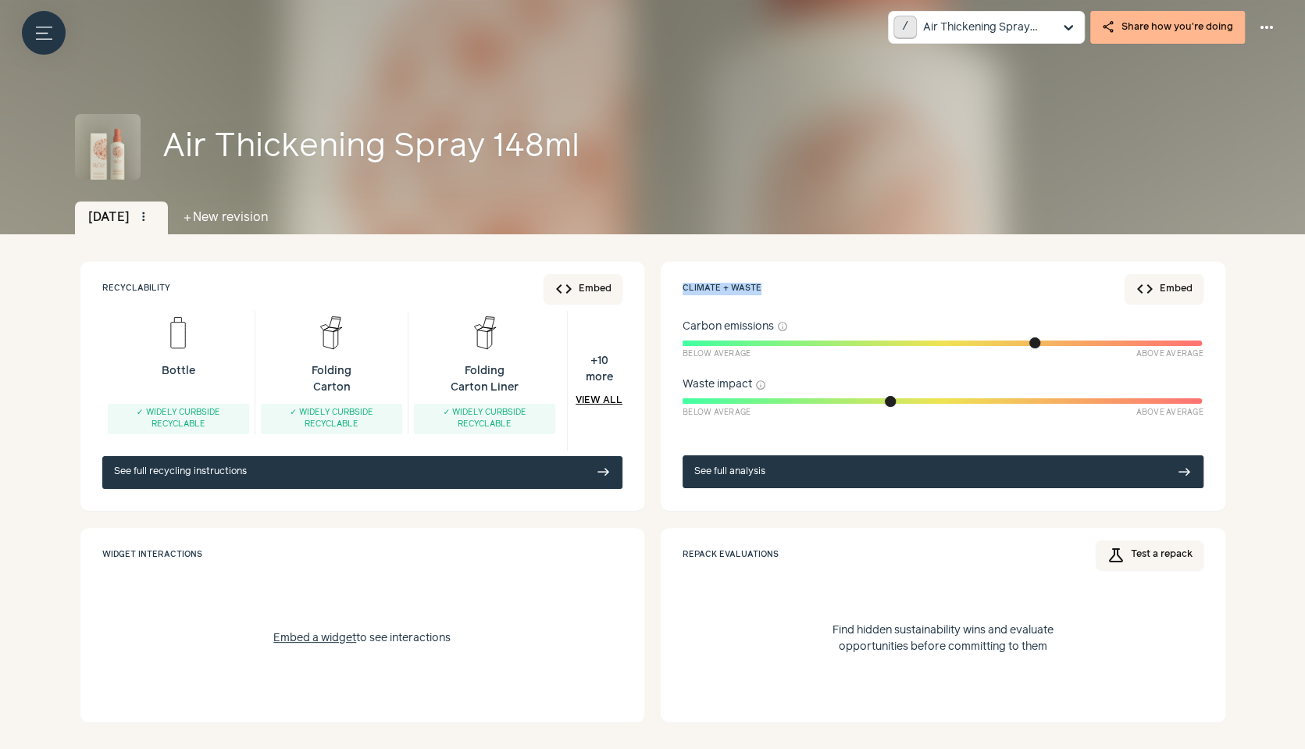
click at [724, 293] on div "Climate + waste" at bounding box center [721, 288] width 79 height 33
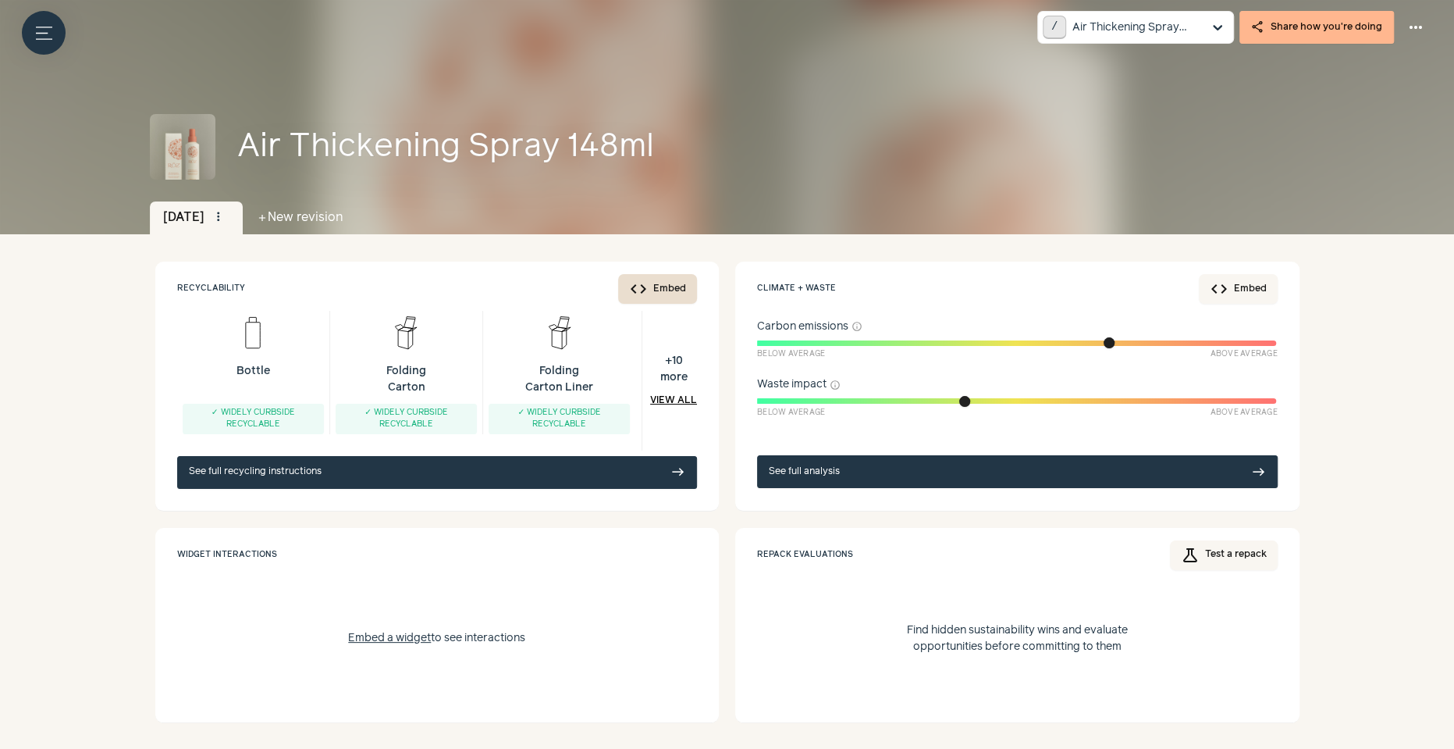
click at [657, 291] on button "code Embed" at bounding box center [657, 289] width 79 height 30
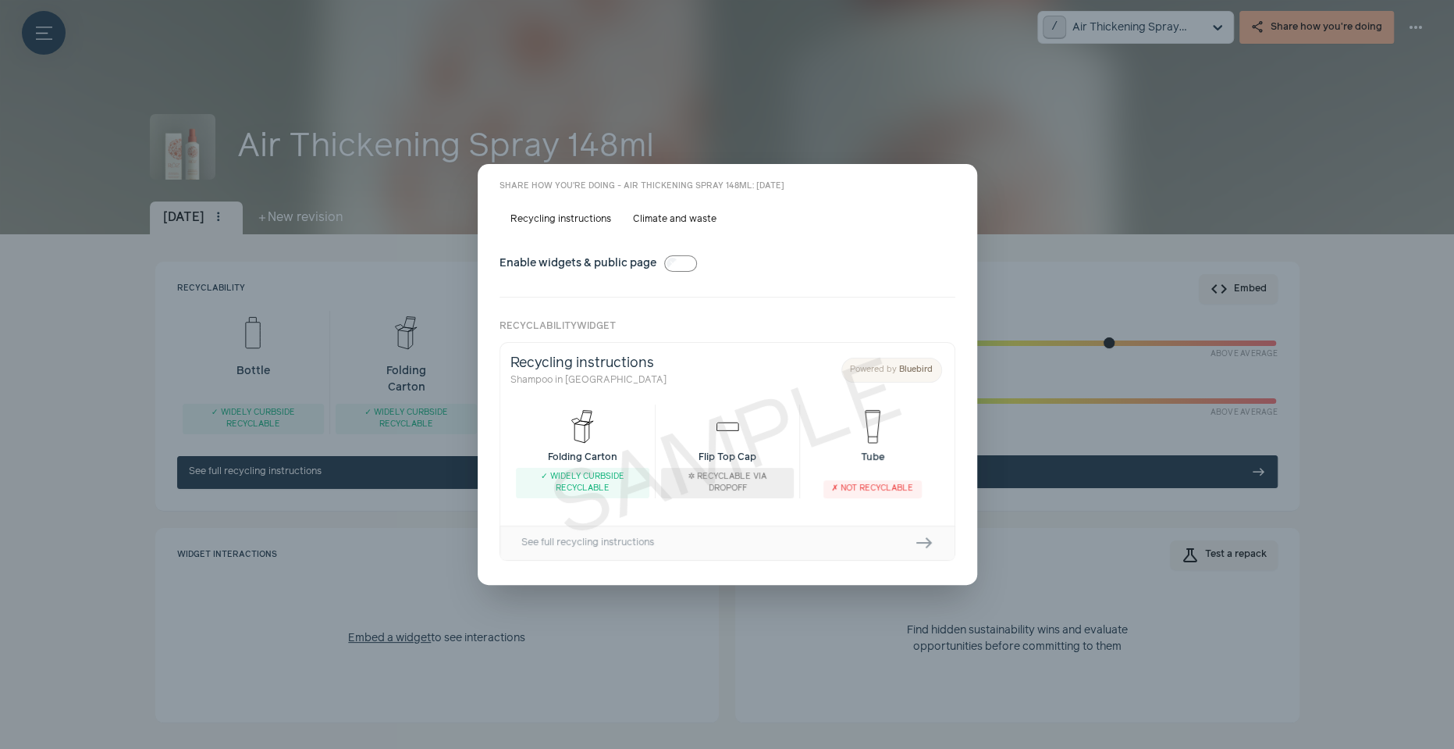
click at [942, 191] on button "close" at bounding box center [952, 188] width 22 height 22
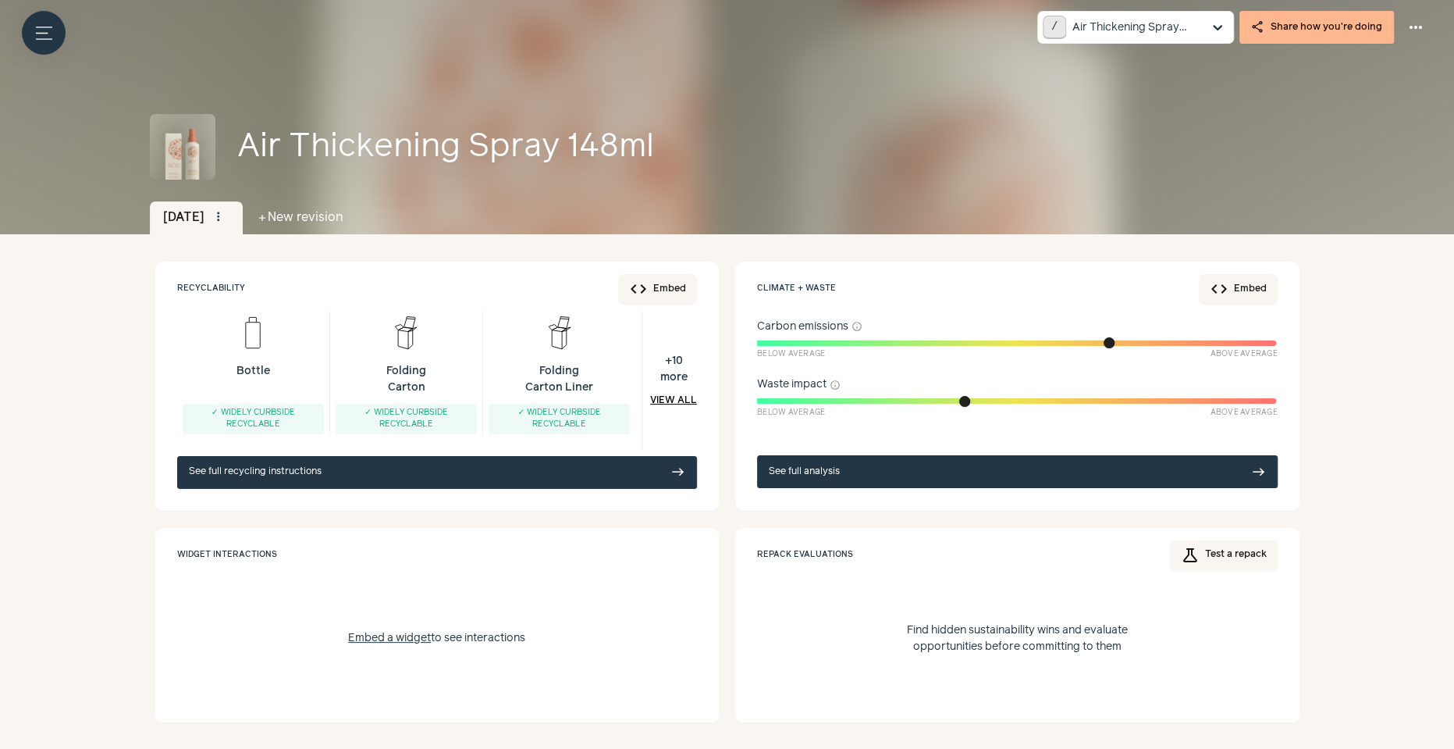
click at [844, 465] on link "See full analysis east" at bounding box center [1017, 471] width 521 height 33
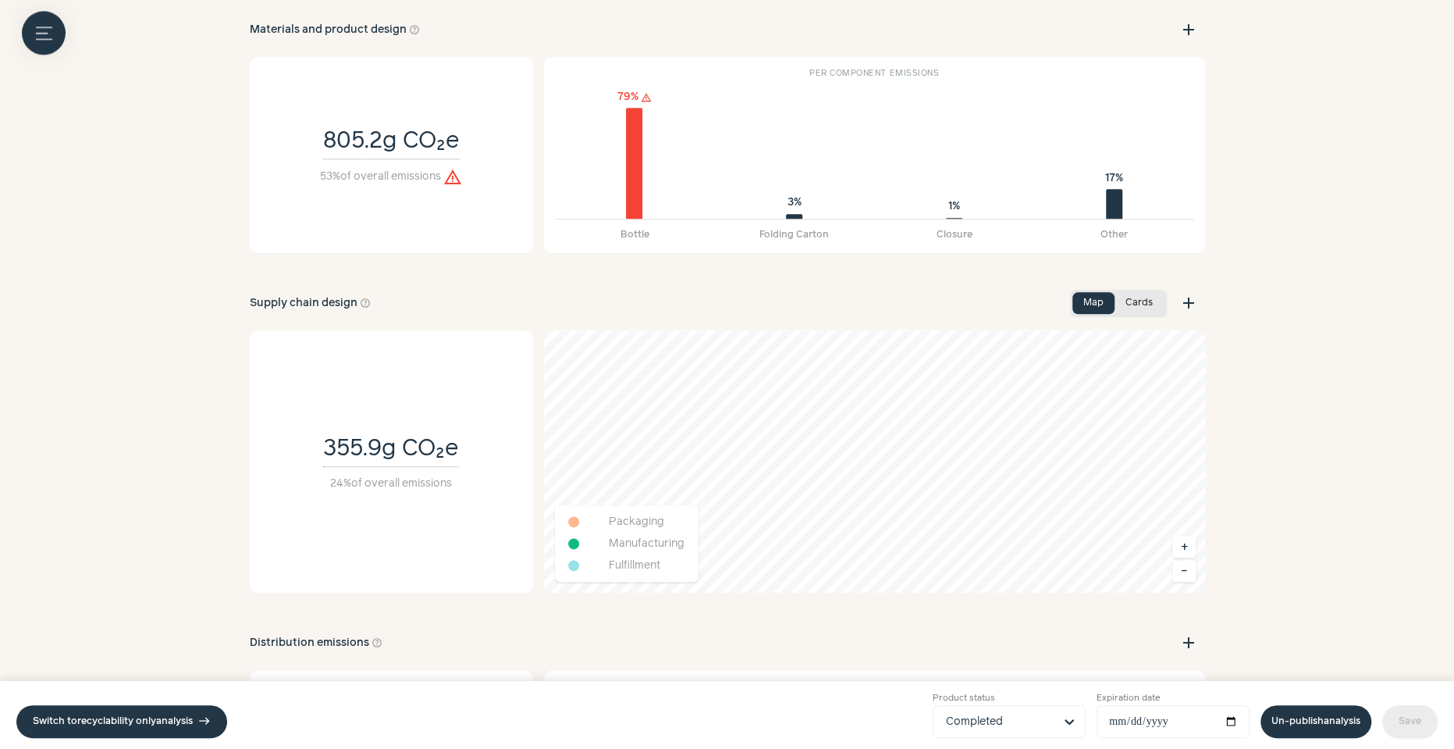
scroll to position [1176, 0]
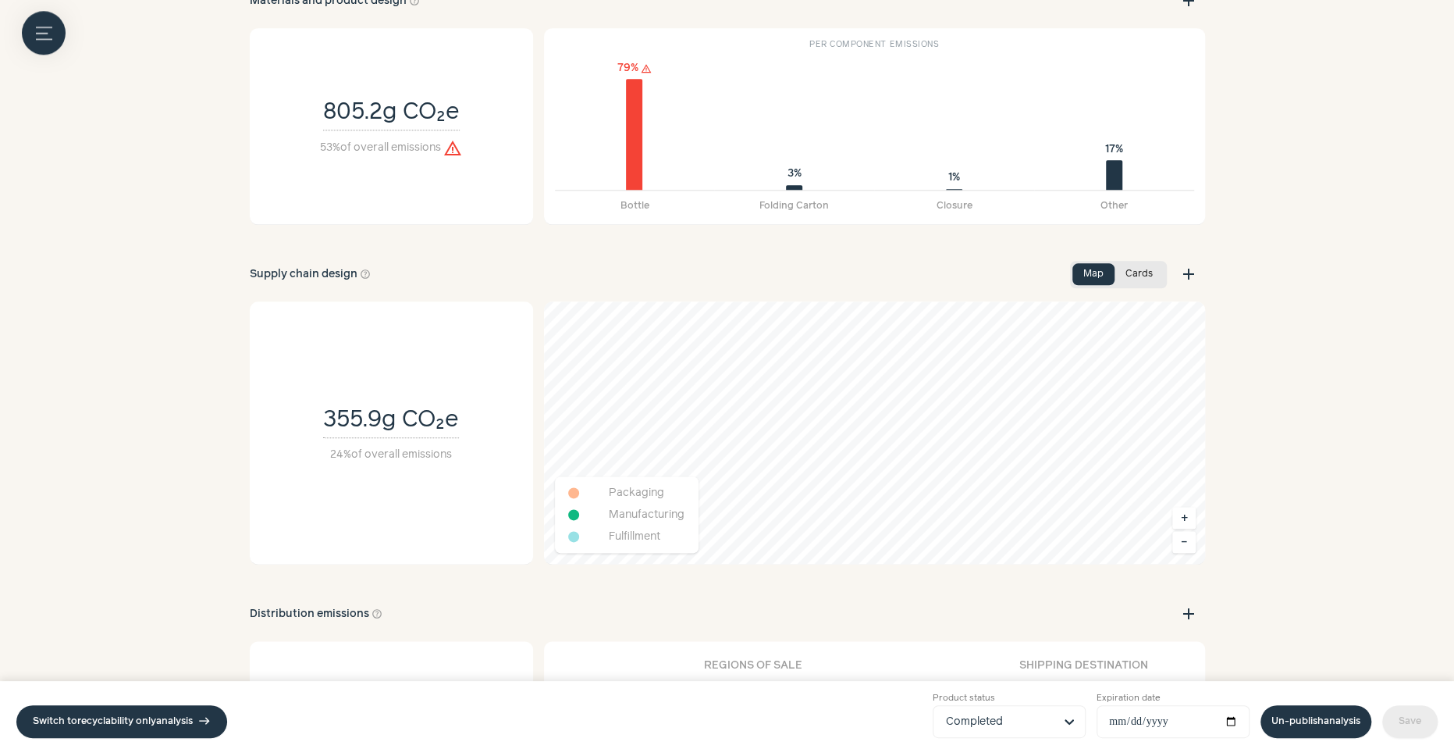
click at [1152, 274] on button "Cards" at bounding box center [1139, 274] width 49 height 22
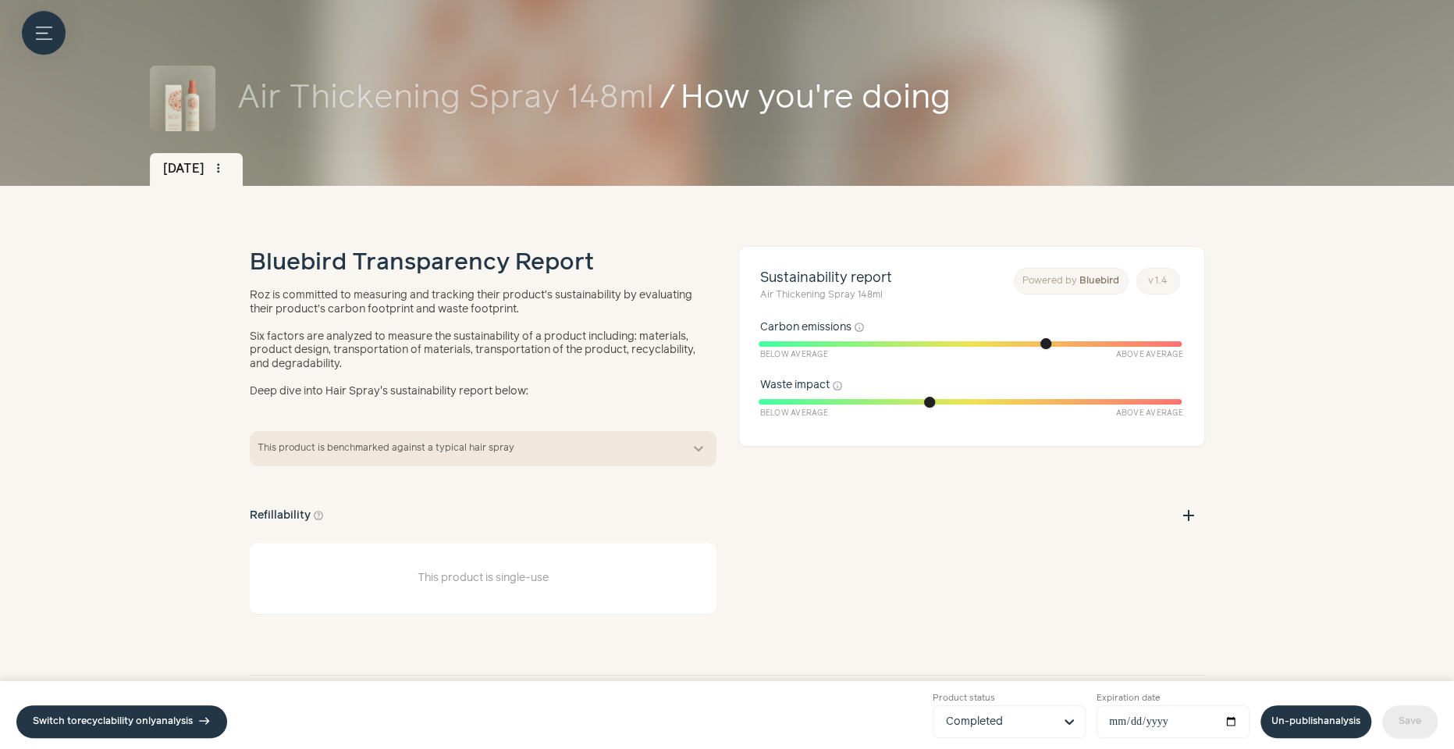
scroll to position [0, 0]
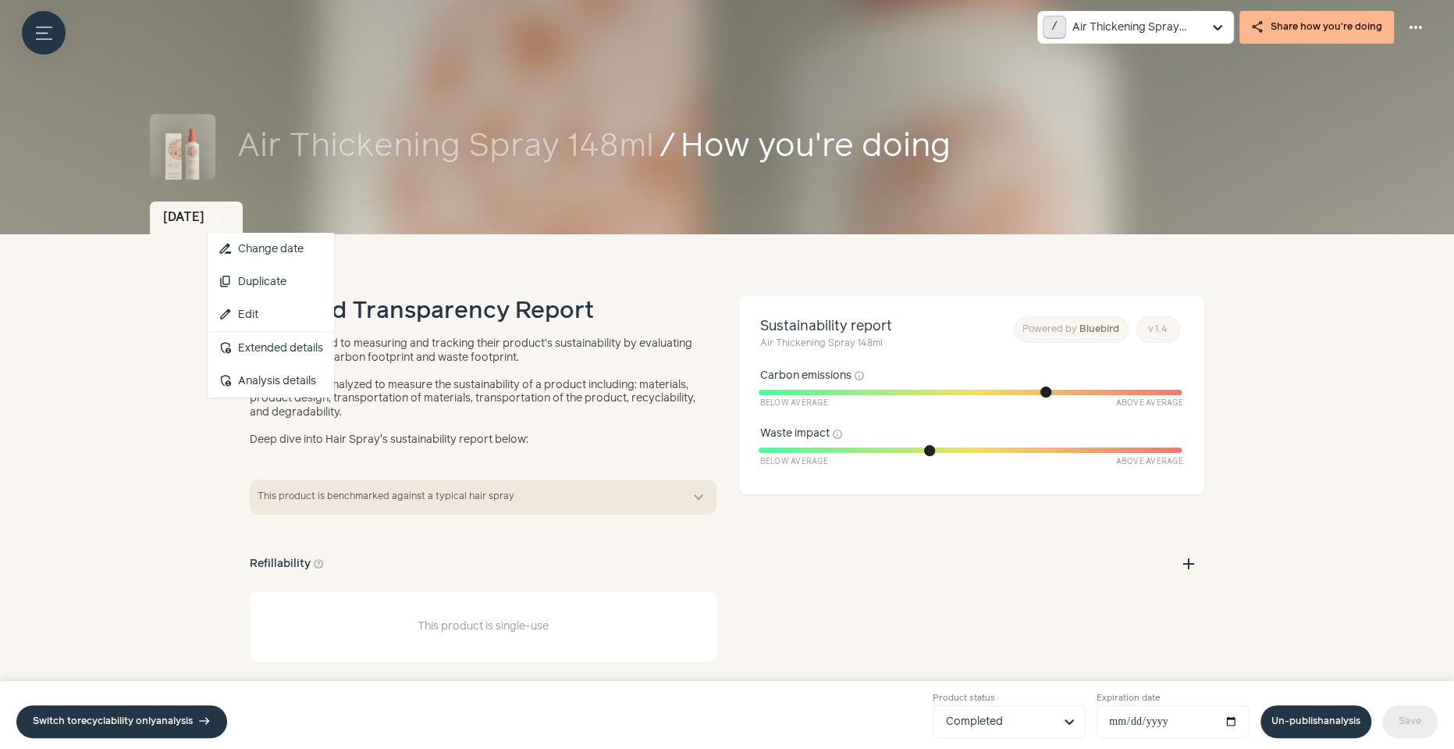
click at [226, 219] on span "more_vert" at bounding box center [219, 217] width 14 height 14
click at [277, 279] on button "content_copy Duplicate" at bounding box center [271, 281] width 126 height 33
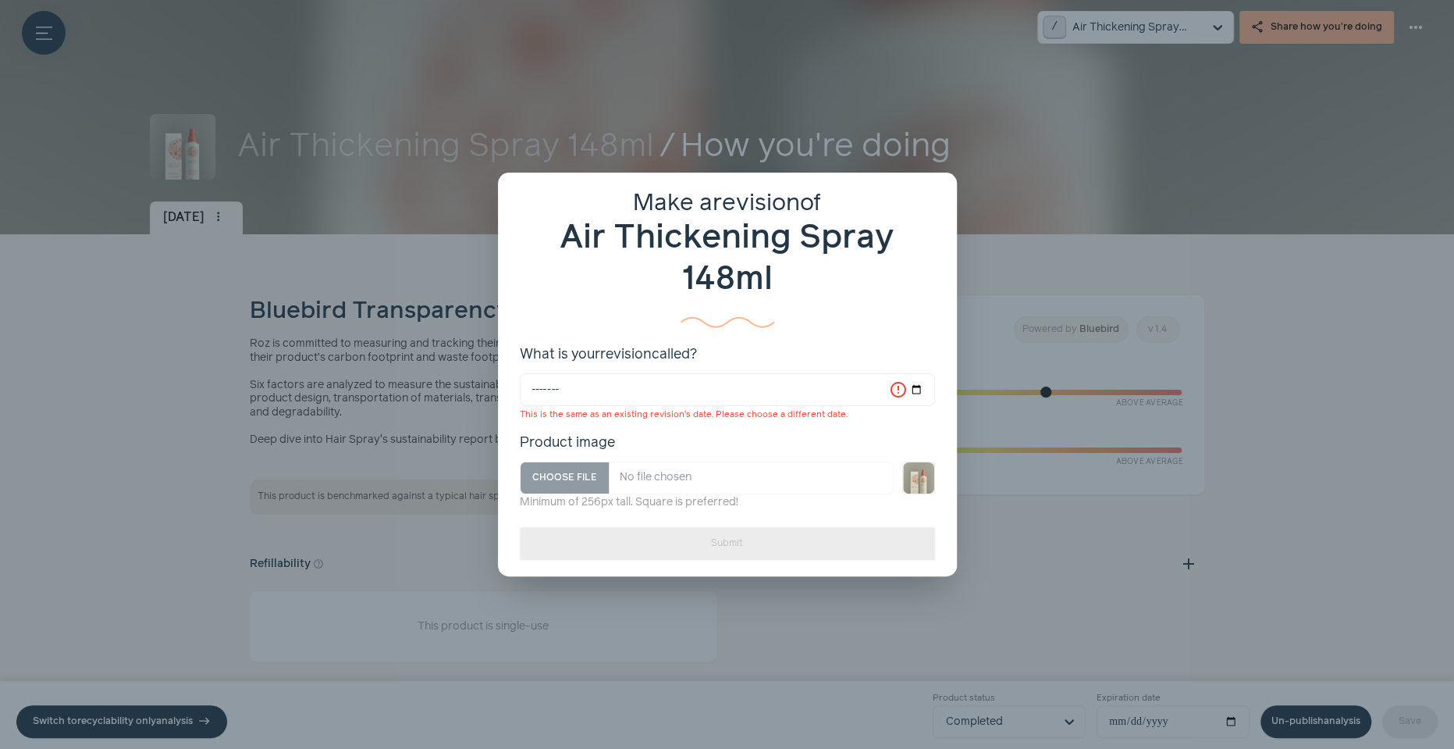
click at [934, 194] on span "close" at bounding box center [932, 197] width 12 height 12
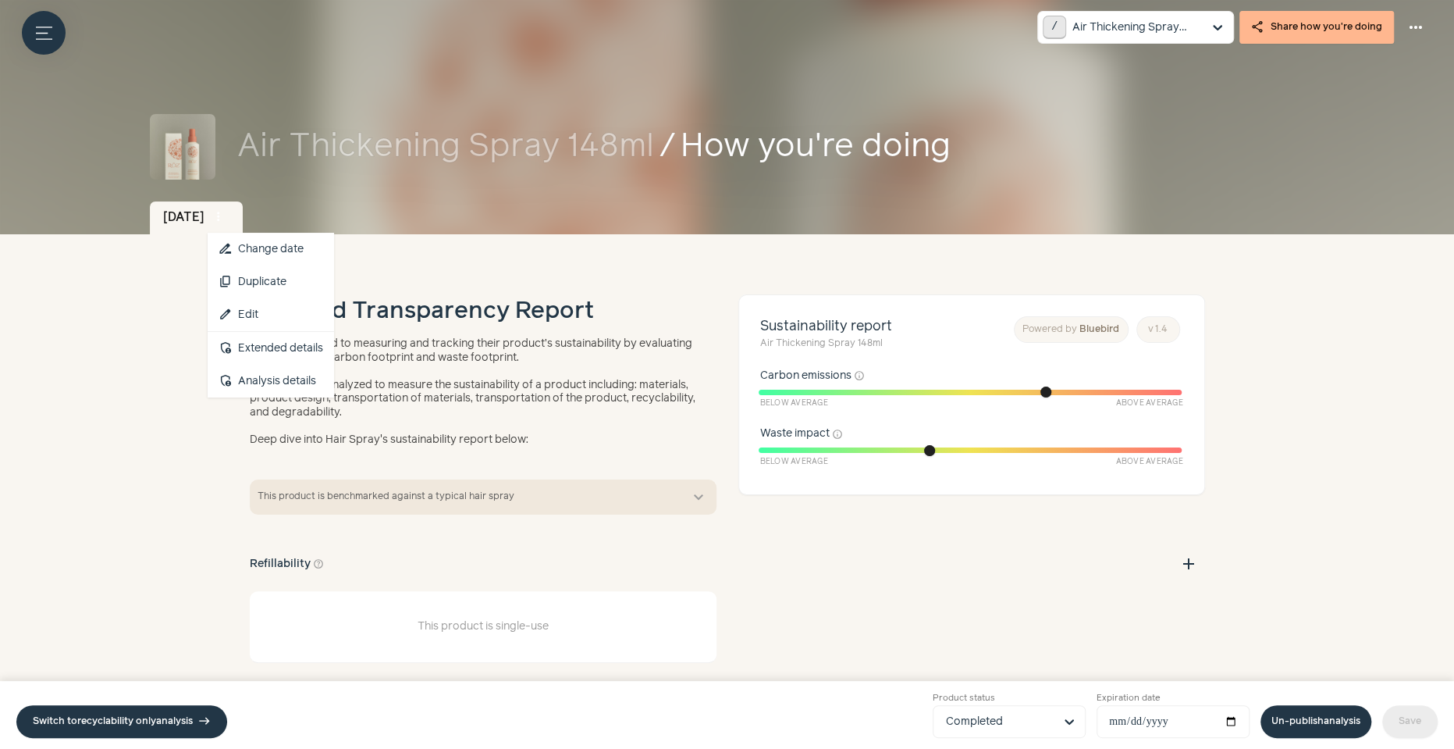
click at [226, 222] on span "more_vert" at bounding box center [219, 217] width 14 height 14
click at [297, 283] on button "content_copy Duplicate" at bounding box center [271, 281] width 126 height 33
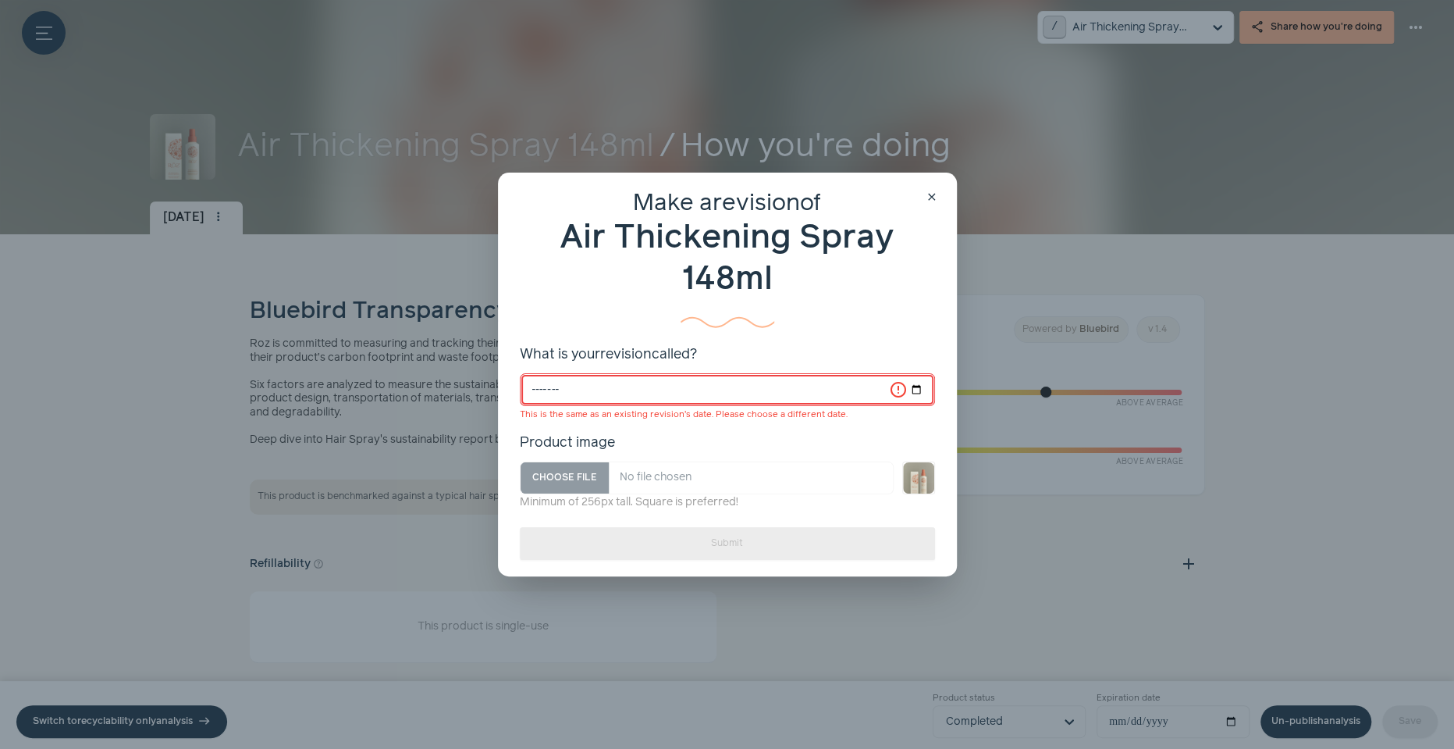
click at [536, 390] on input "*******" at bounding box center [727, 389] width 415 height 33
click at [582, 390] on input "*******" at bounding box center [727, 389] width 415 height 33
click at [934, 198] on span "close" at bounding box center [932, 197] width 12 height 12
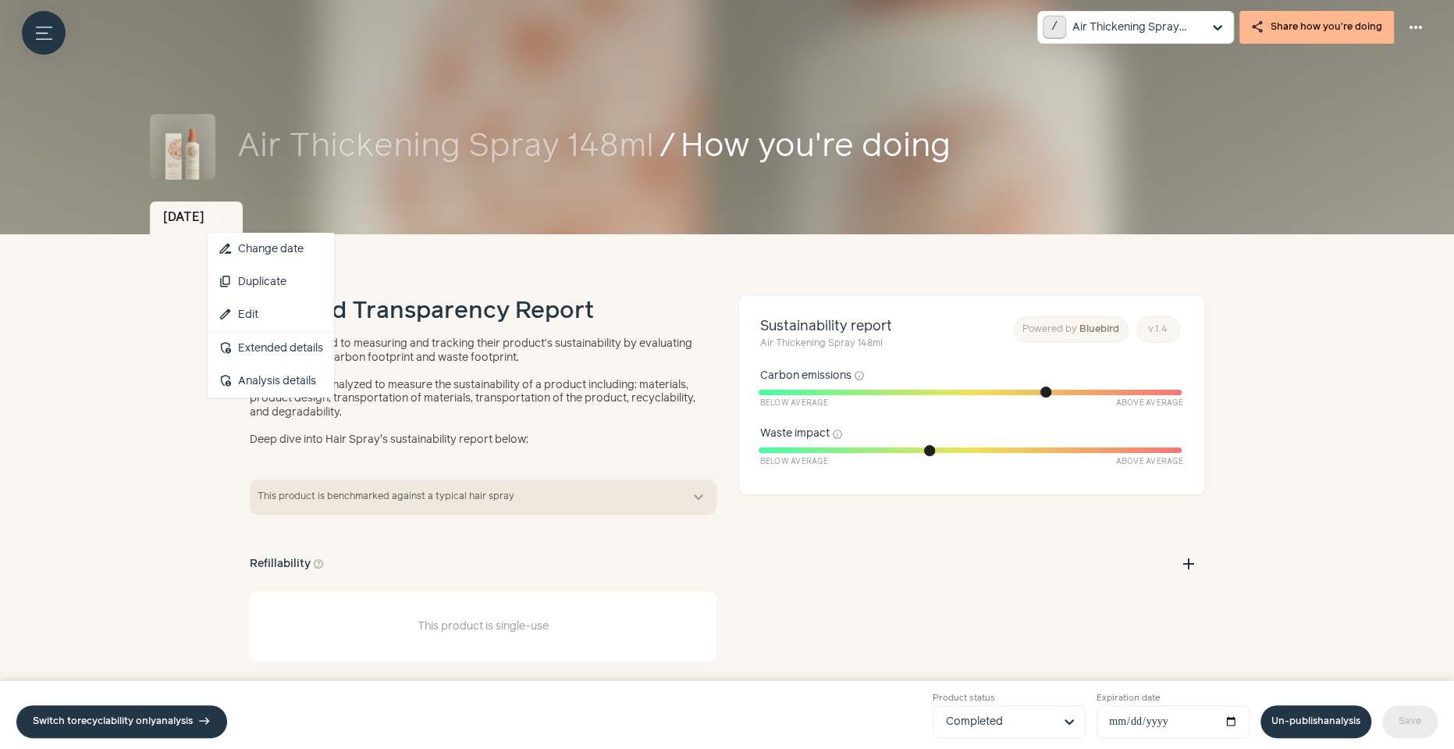
click at [226, 213] on span "more_vert" at bounding box center [219, 217] width 14 height 14
click at [292, 315] on link "edit Edit" at bounding box center [271, 314] width 126 height 33
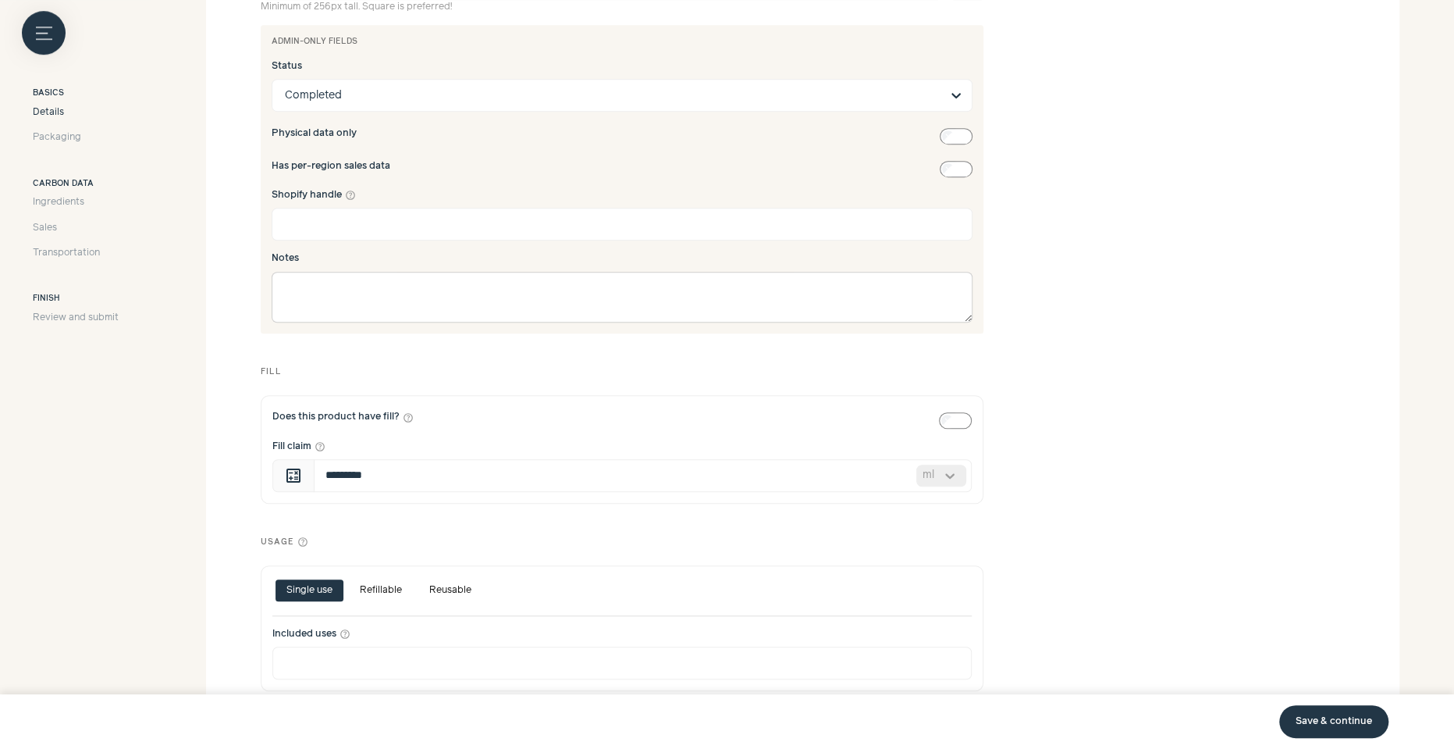
scroll to position [929, 0]
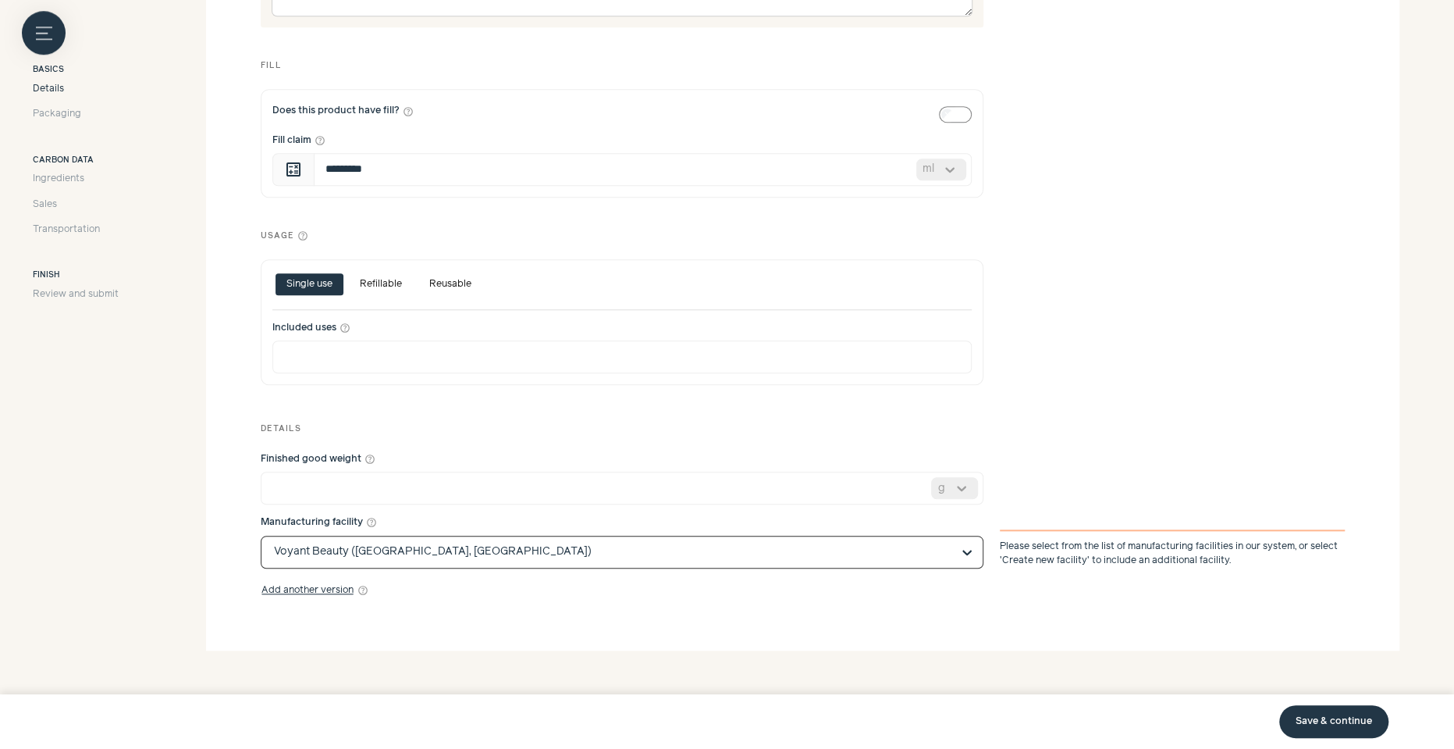
click at [348, 561] on input "Manufacturing facility help_outline" at bounding box center [613, 551] width 678 height 31
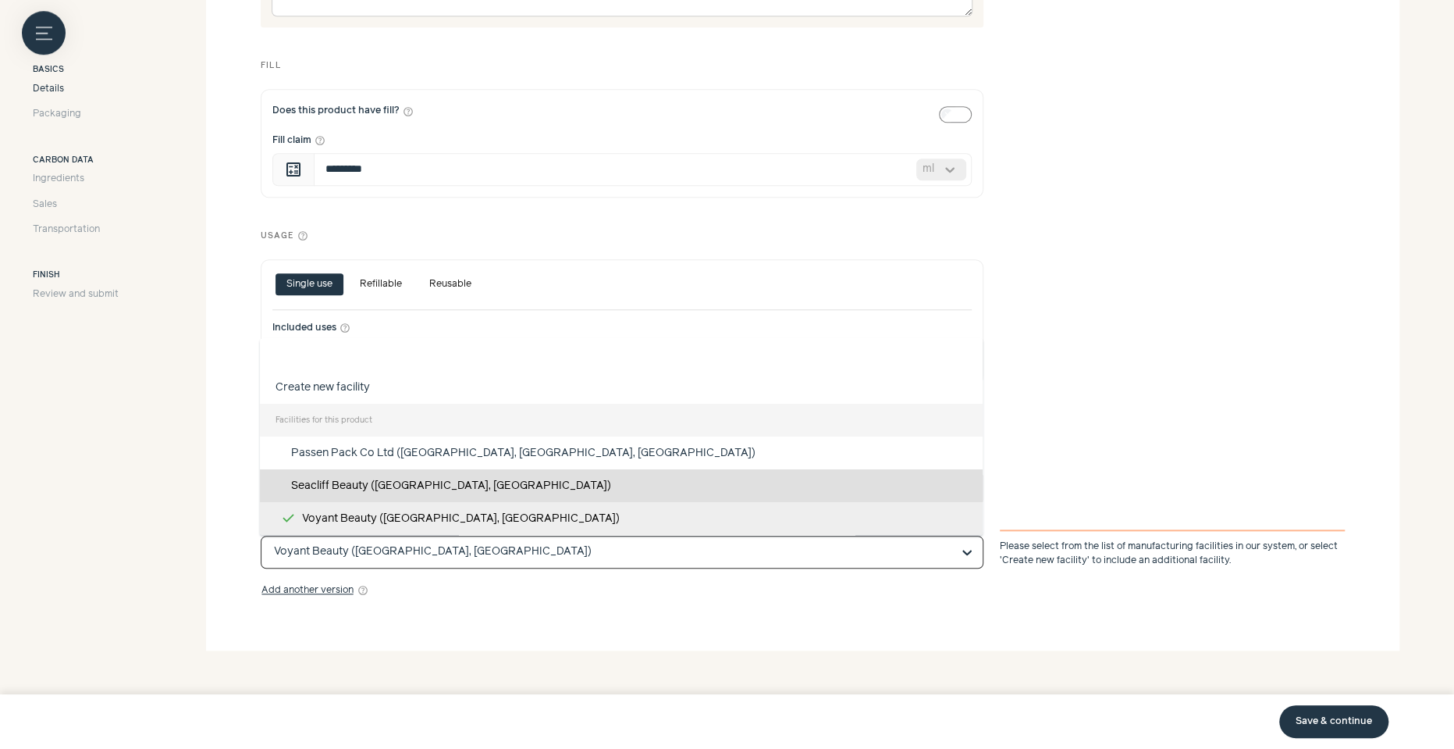
scroll to position [590, 0]
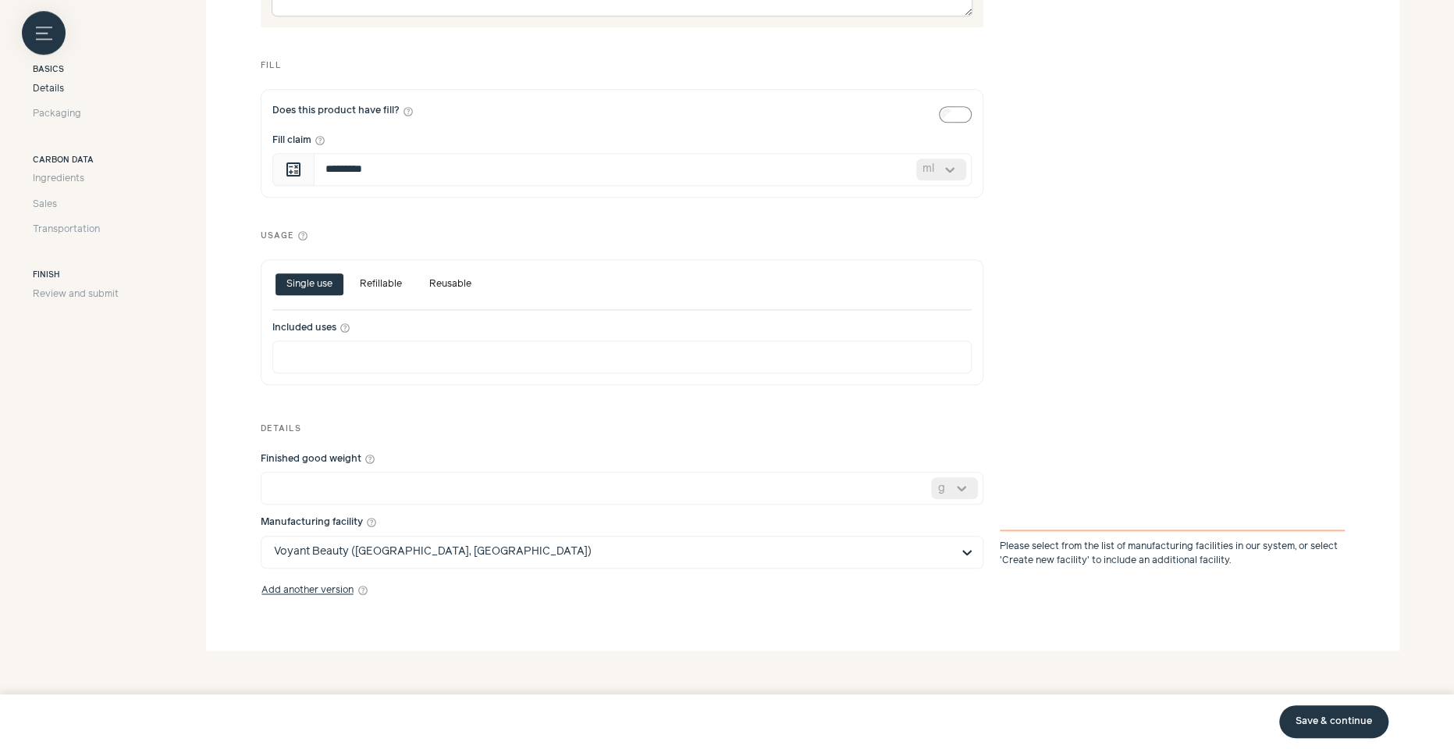
click at [1126, 450] on div "Finished good weight help_outline * g Manufacturing facility help_outline Voyan…" at bounding box center [803, 510] width 1084 height 138
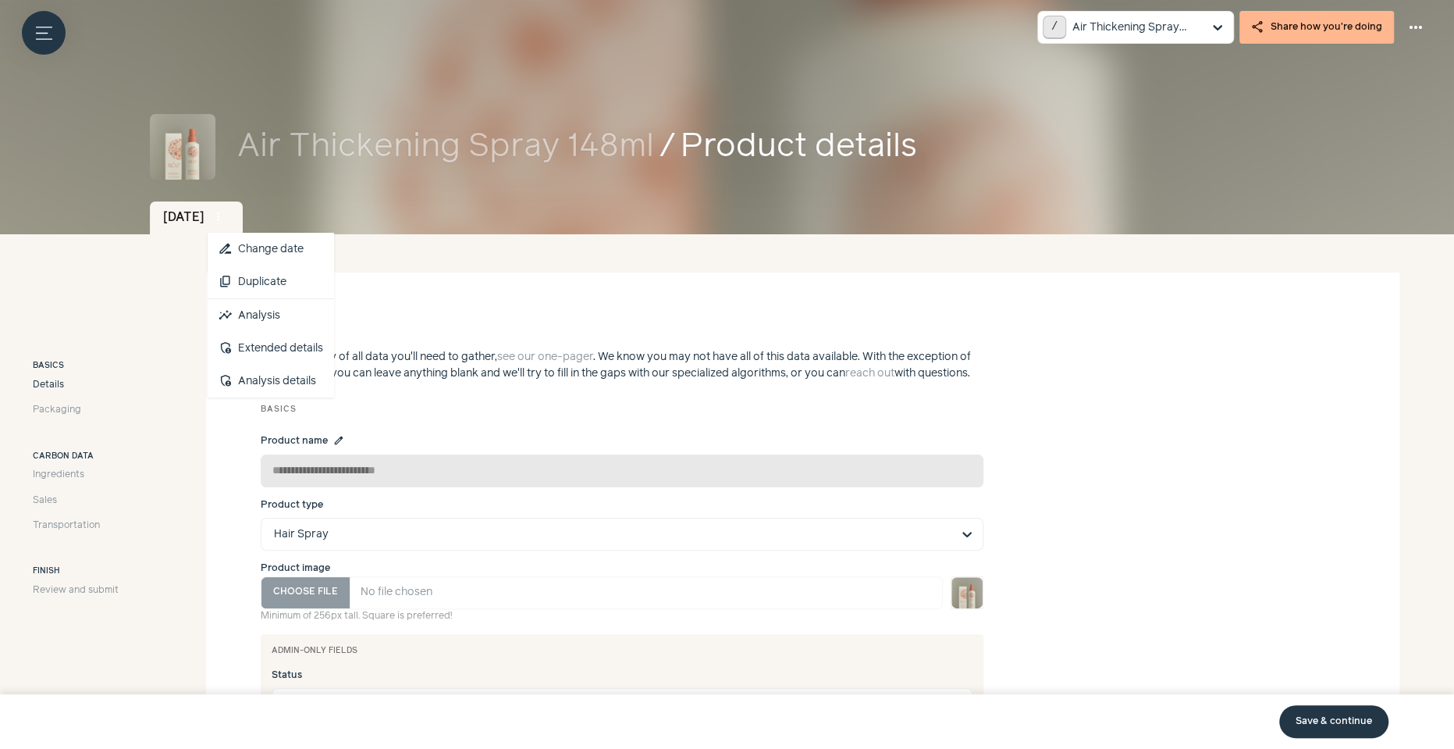
click at [226, 221] on span "more_vert" at bounding box center [219, 217] width 14 height 14
click at [73, 407] on span "Packaging" at bounding box center [57, 410] width 48 height 14
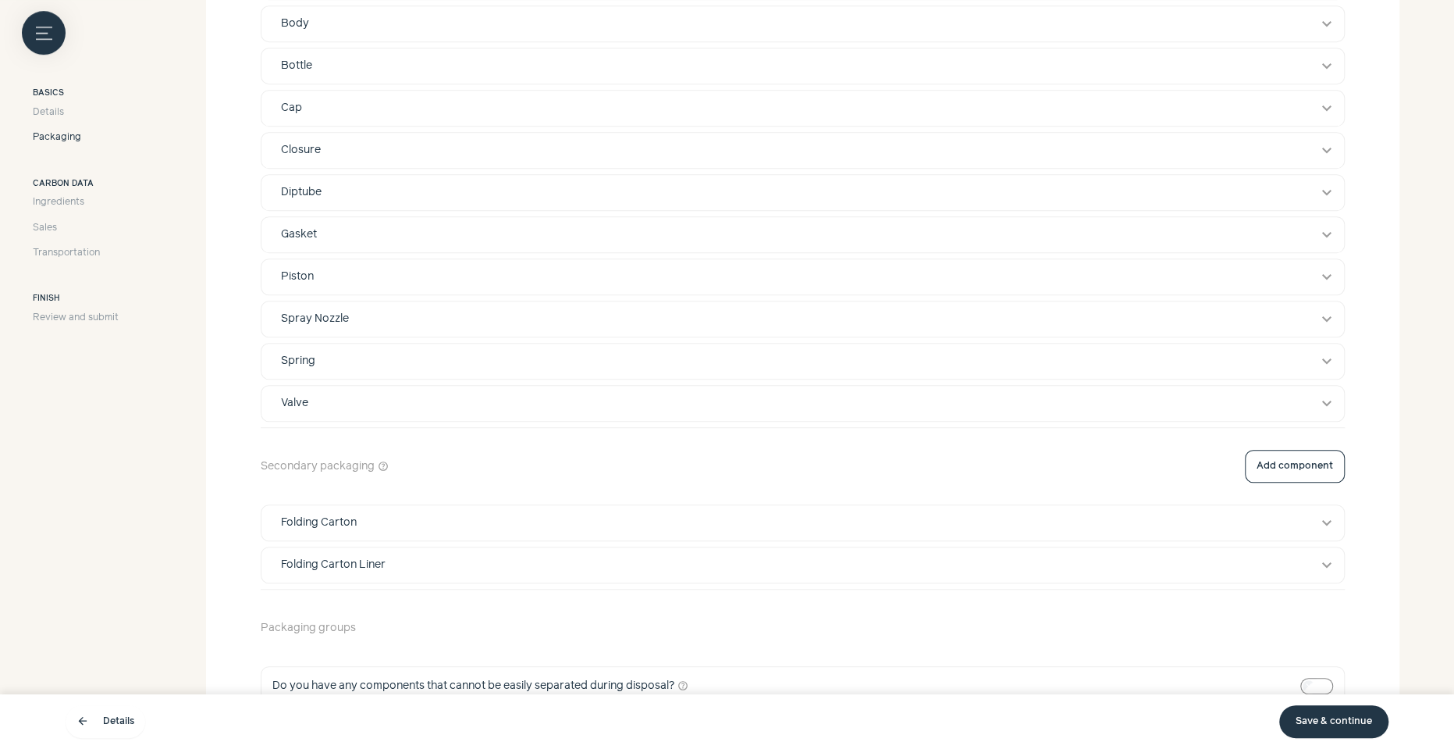
scroll to position [691, 0]
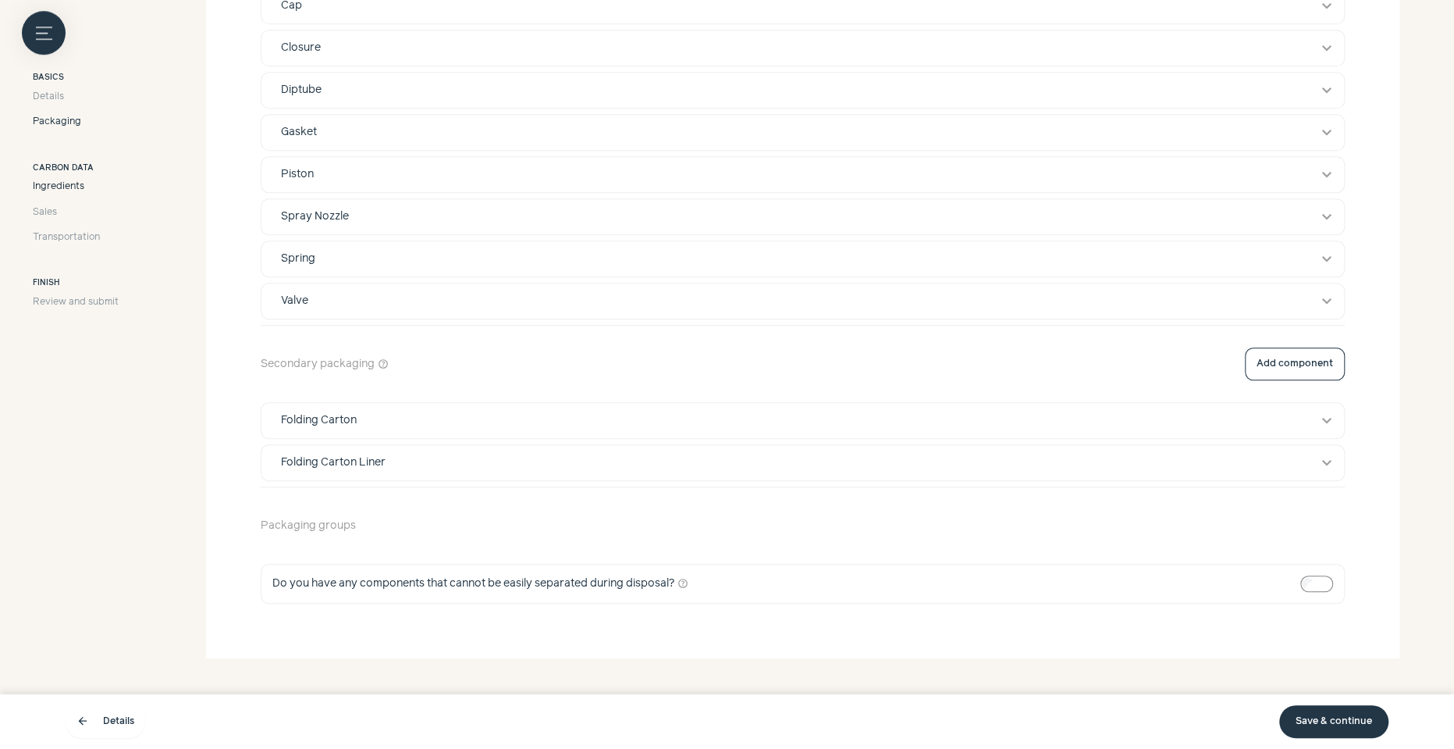
click at [74, 180] on span "Ingredients" at bounding box center [59, 187] width 52 height 14
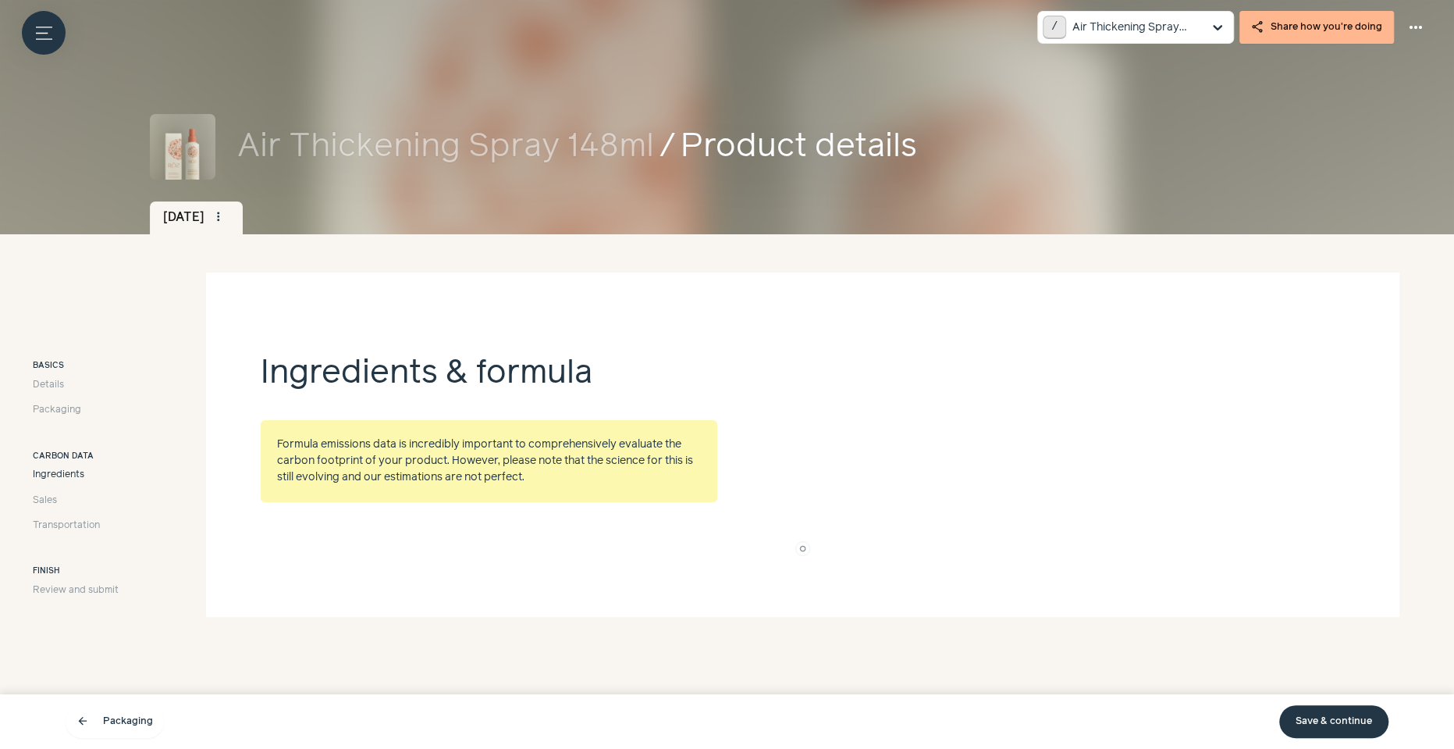
click at [67, 398] on div "Details Packaging" at bounding box center [76, 398] width 86 height 40
click at [67, 408] on span "Packaging" at bounding box center [57, 410] width 48 height 14
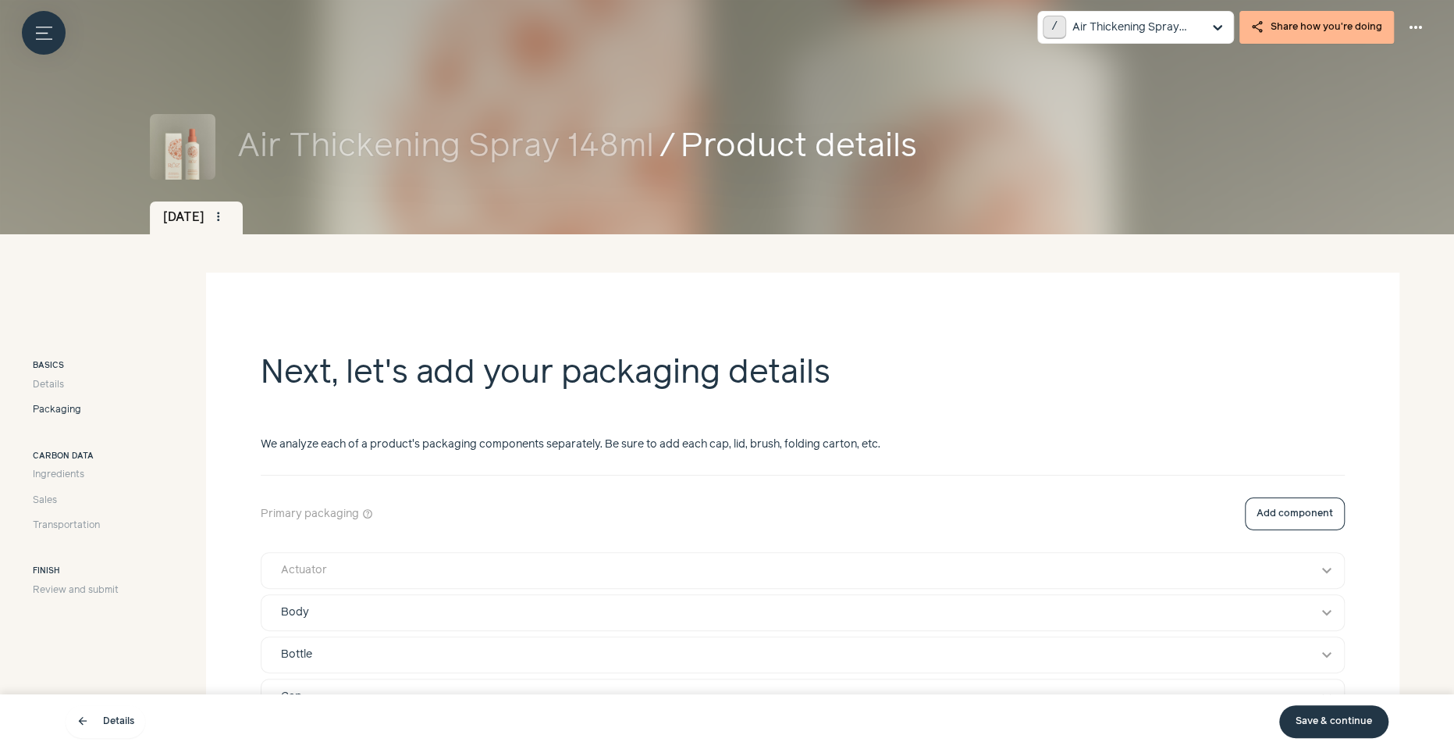
click at [326, 586] on button "Actuator expand_more" at bounding box center [803, 570] width 1083 height 35
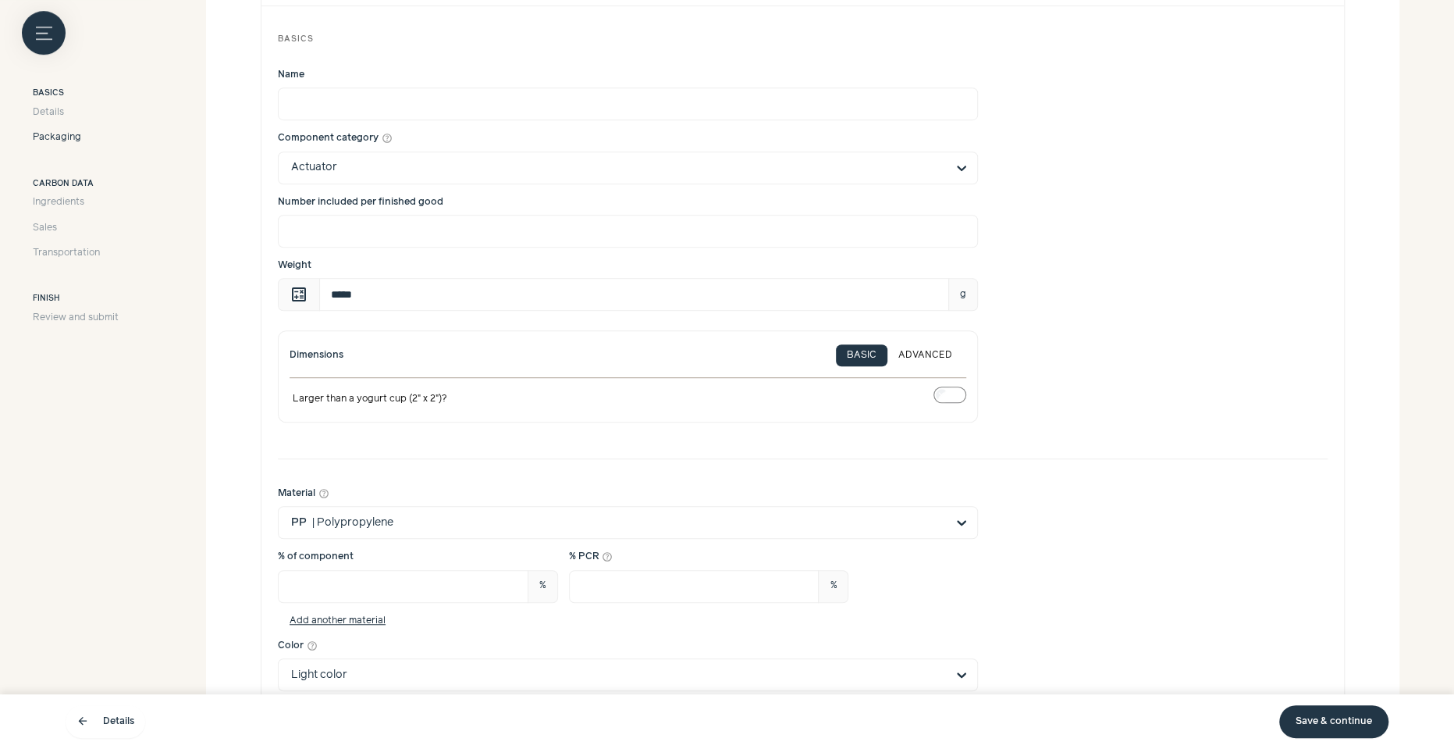
scroll to position [584, 0]
click at [328, 290] on input "*****" at bounding box center [634, 292] width 630 height 33
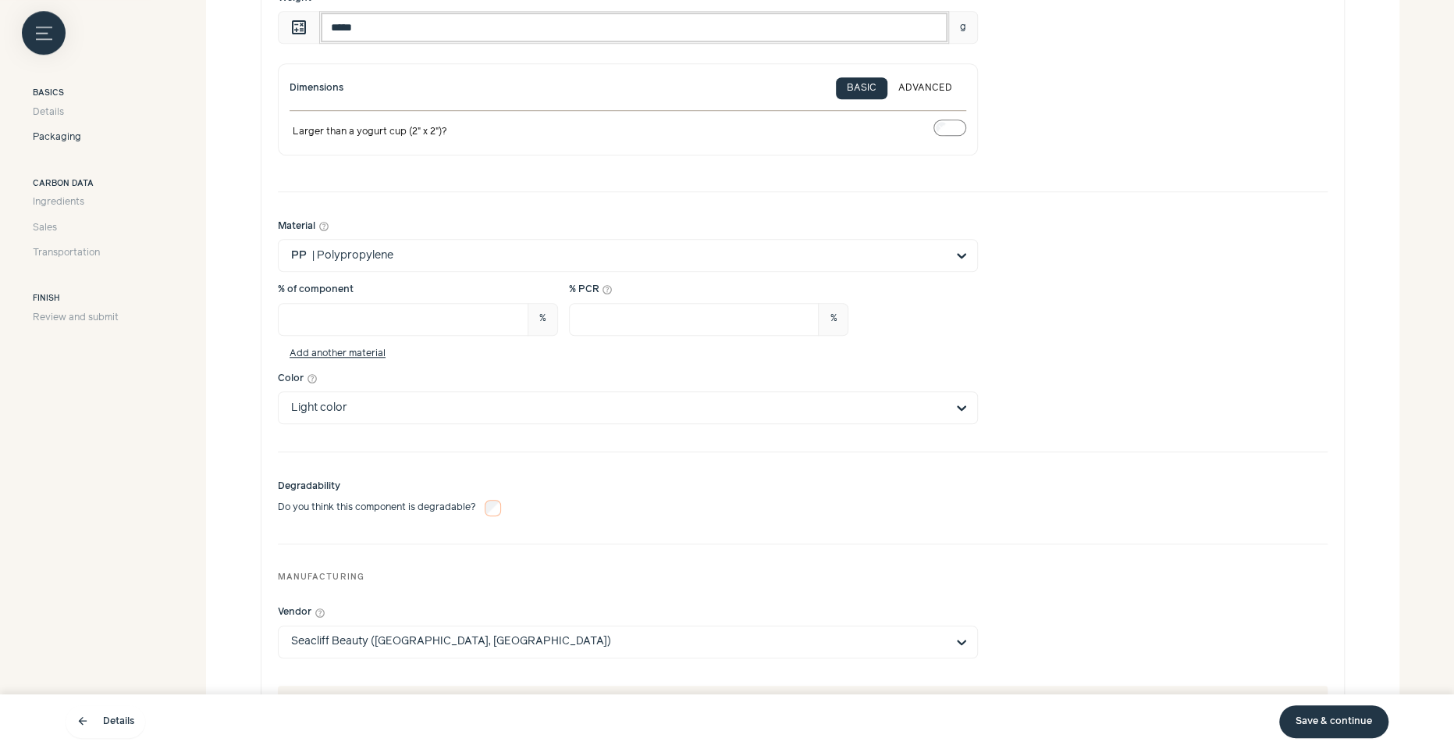
scroll to position [0, 0]
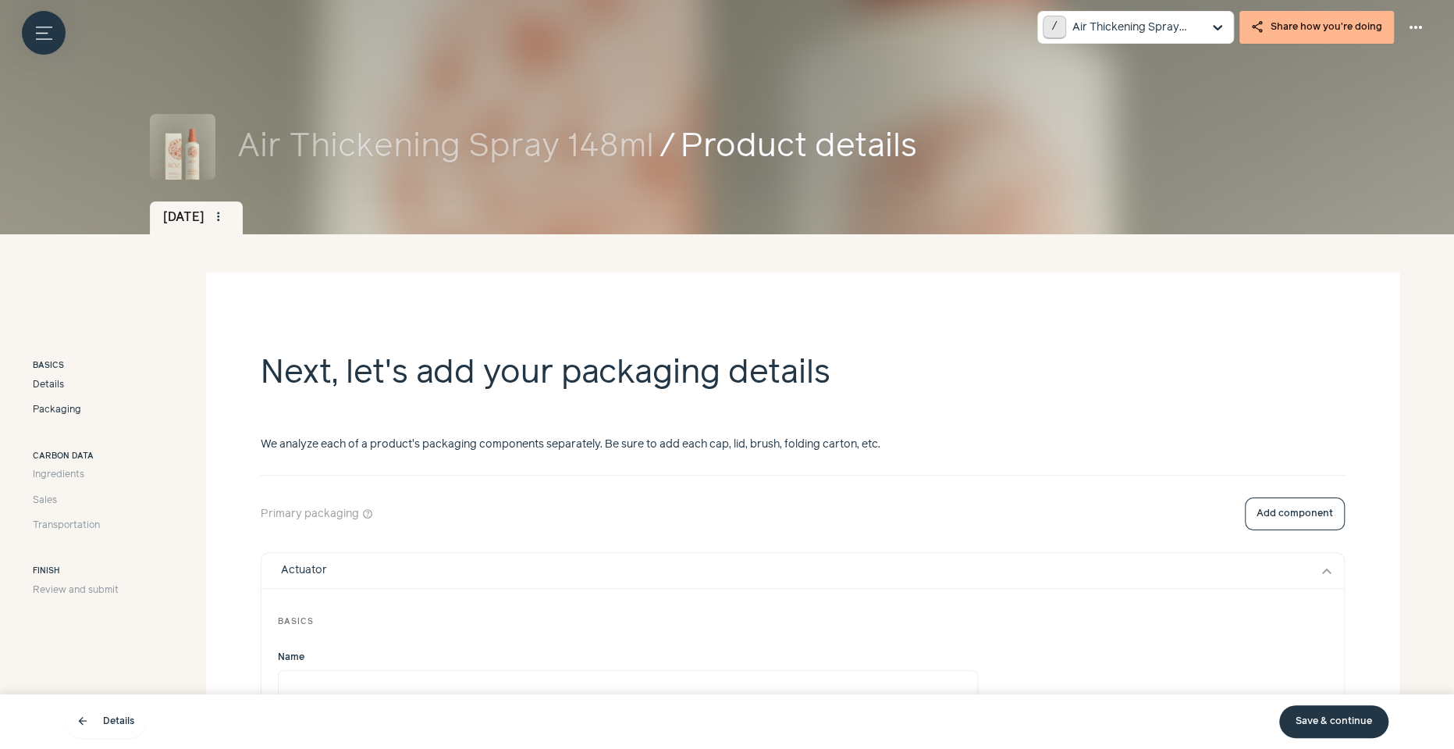
click at [58, 383] on span "Details" at bounding box center [48, 385] width 31 height 14
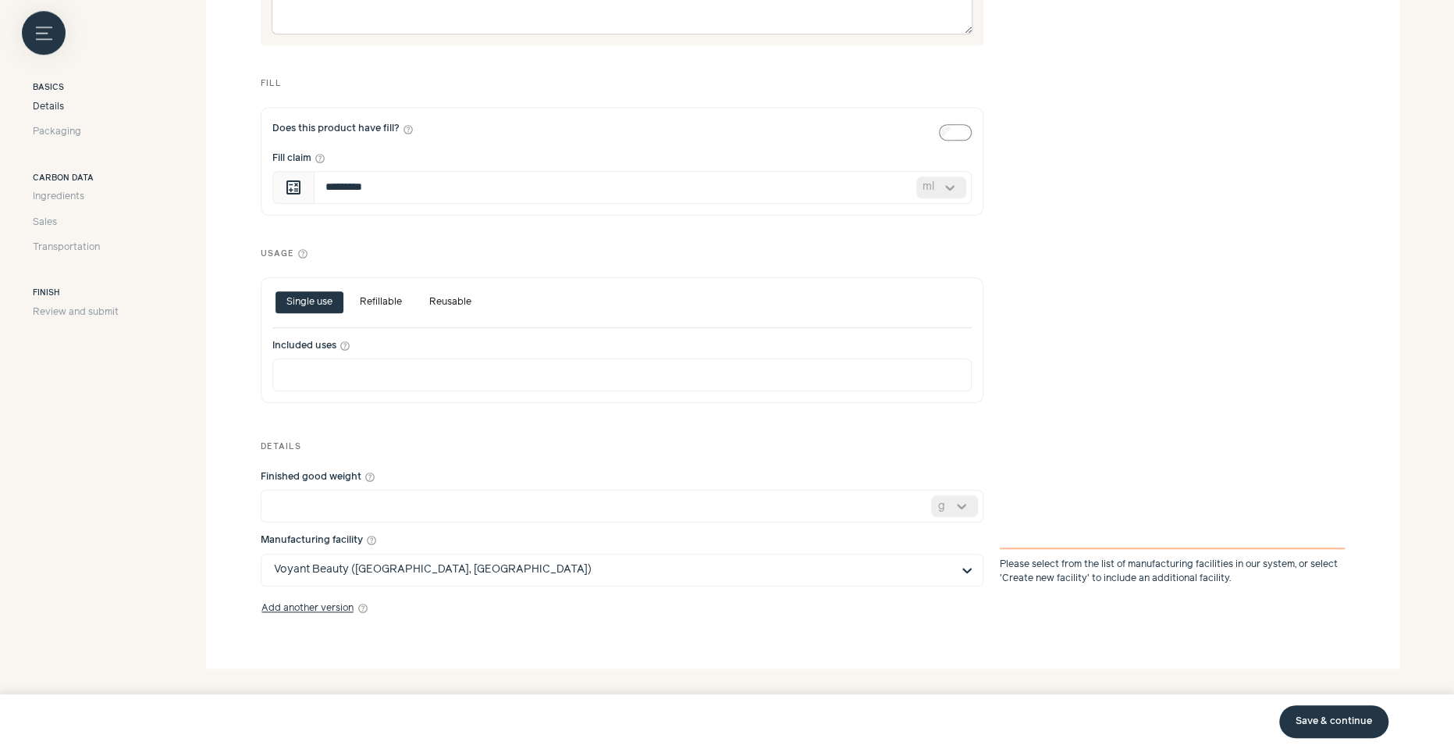
scroll to position [929, 0]
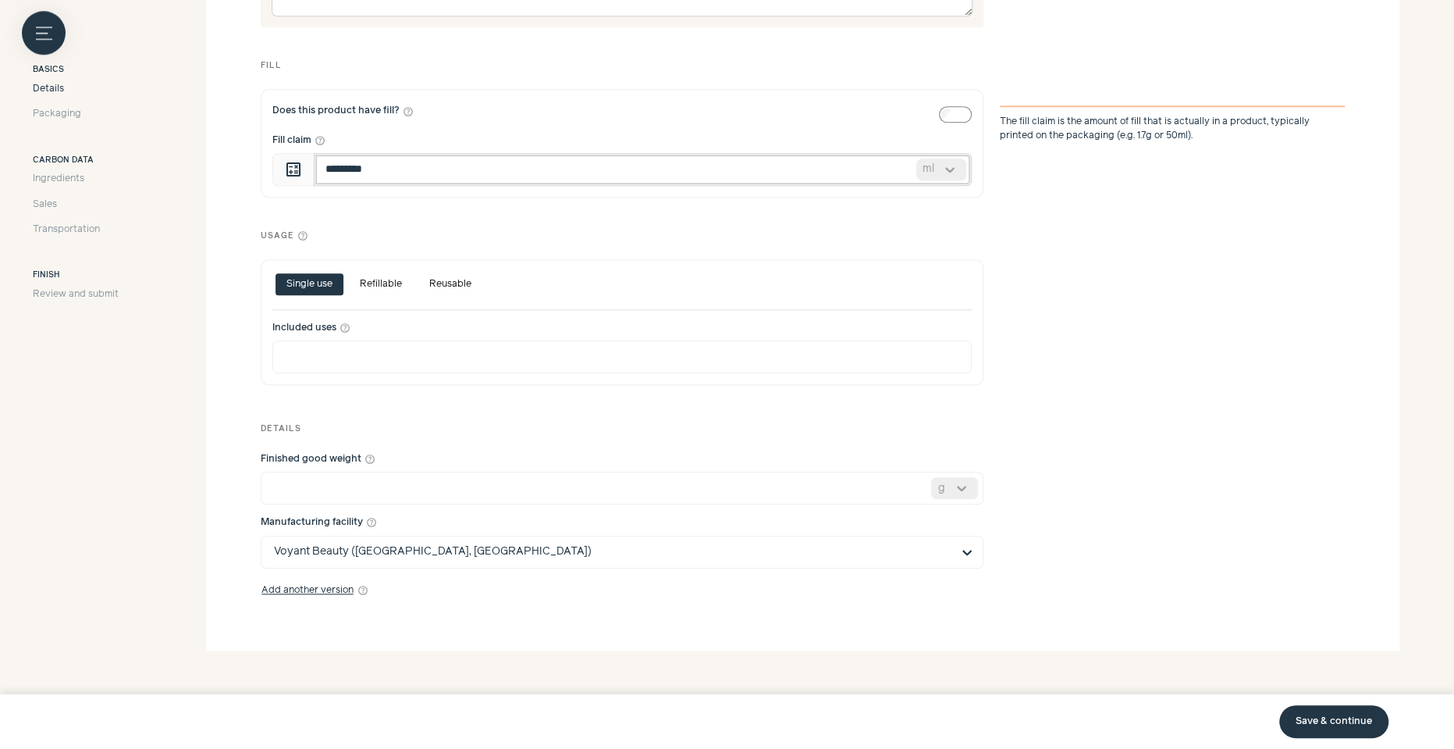
click at [342, 168] on input "*********" at bounding box center [643, 169] width 658 height 33
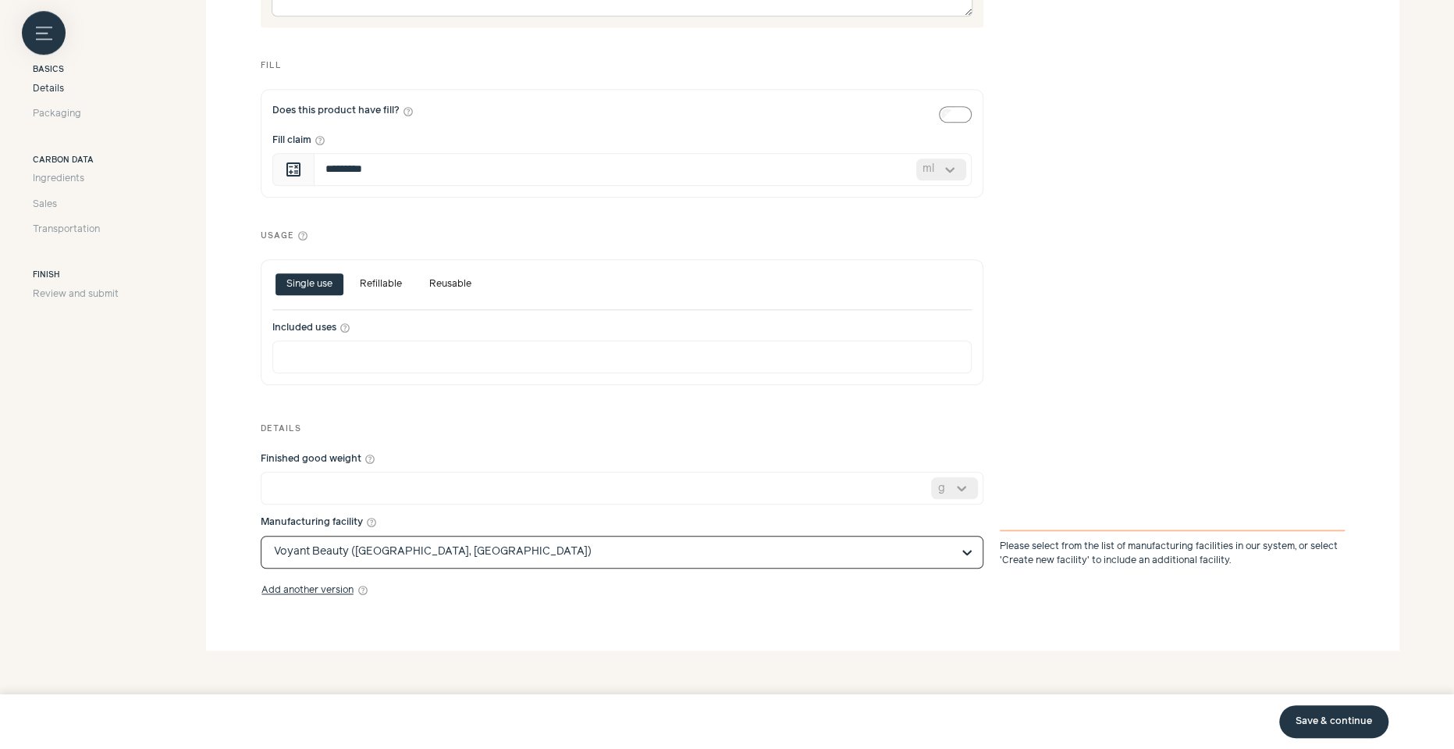
click at [376, 561] on input "Manufacturing facility help_outline" at bounding box center [613, 551] width 678 height 31
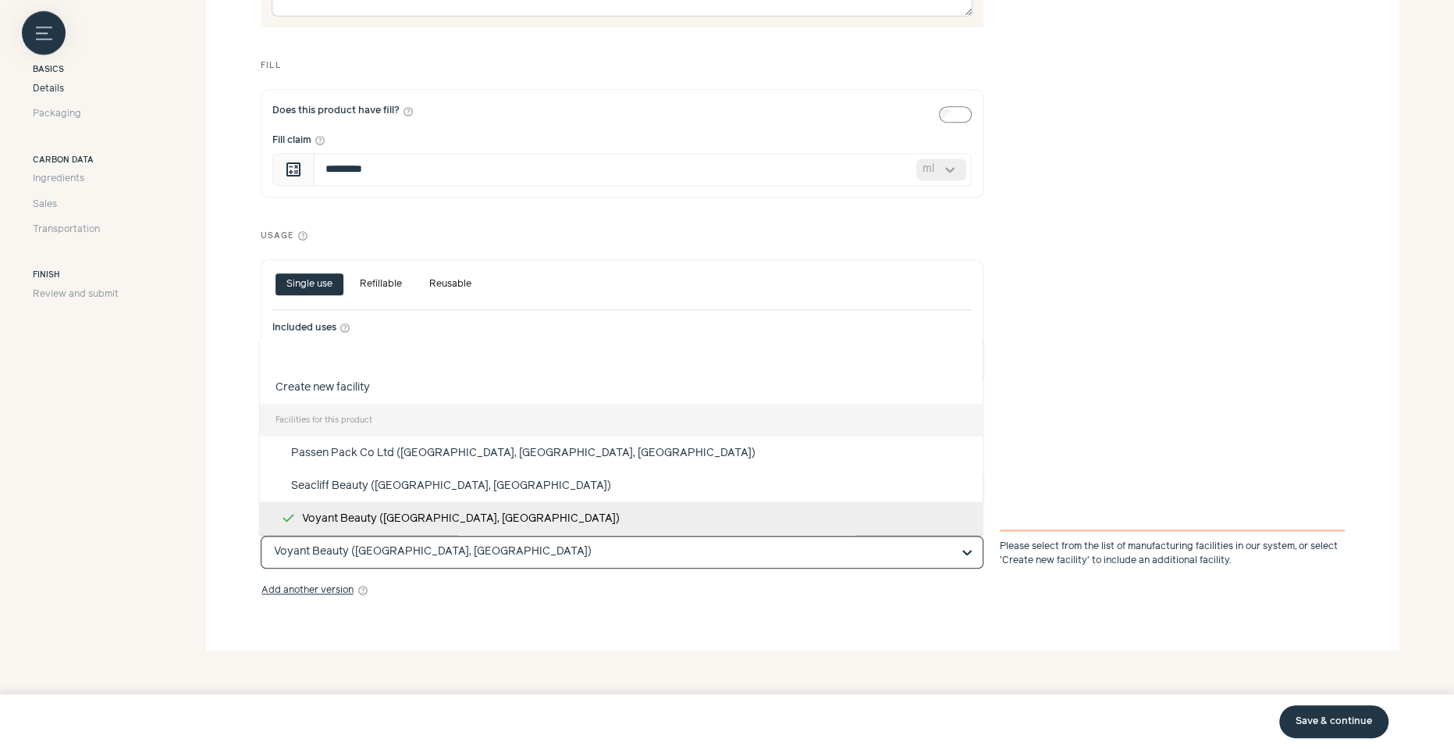
click at [441, 551] on input "Manufacturing facility help_outline" at bounding box center [613, 551] width 678 height 31
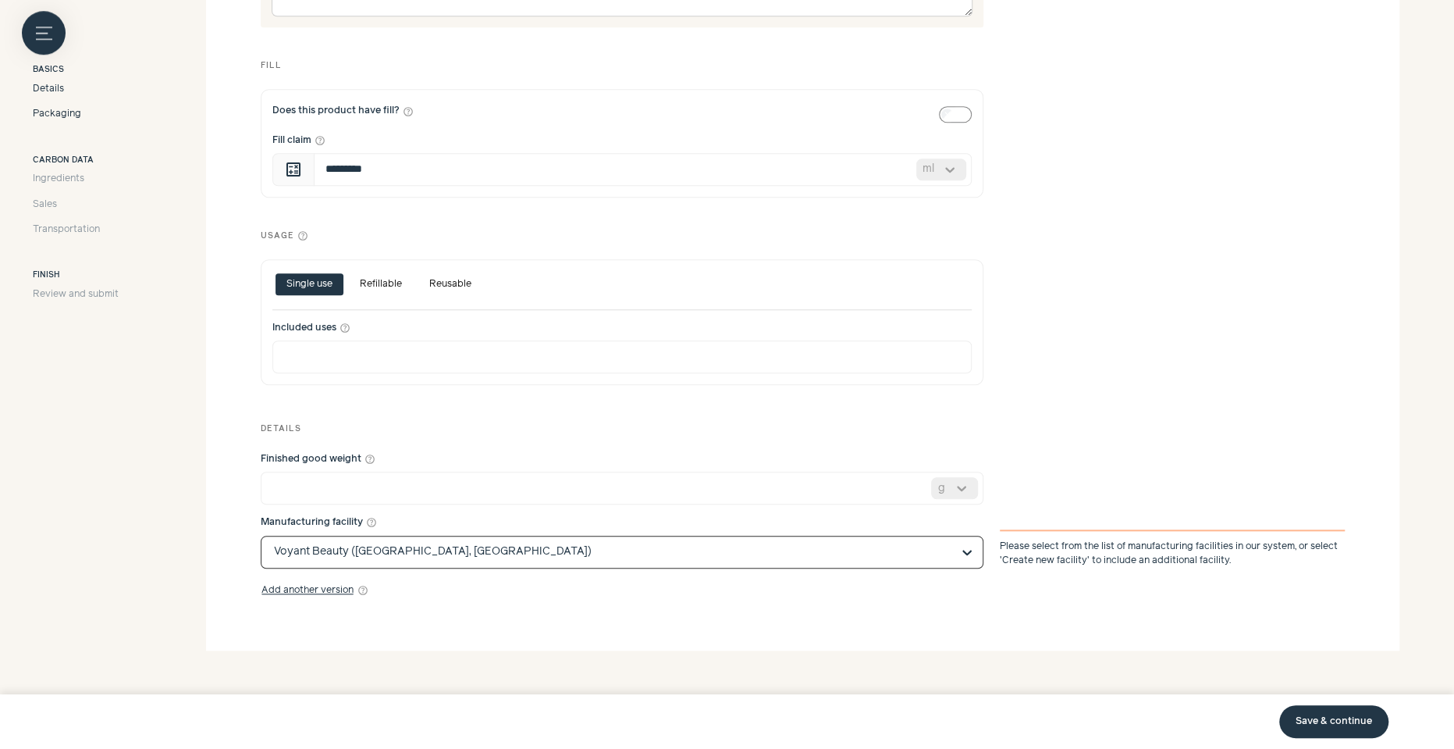
click at [80, 115] on span "Packaging" at bounding box center [57, 114] width 48 height 14
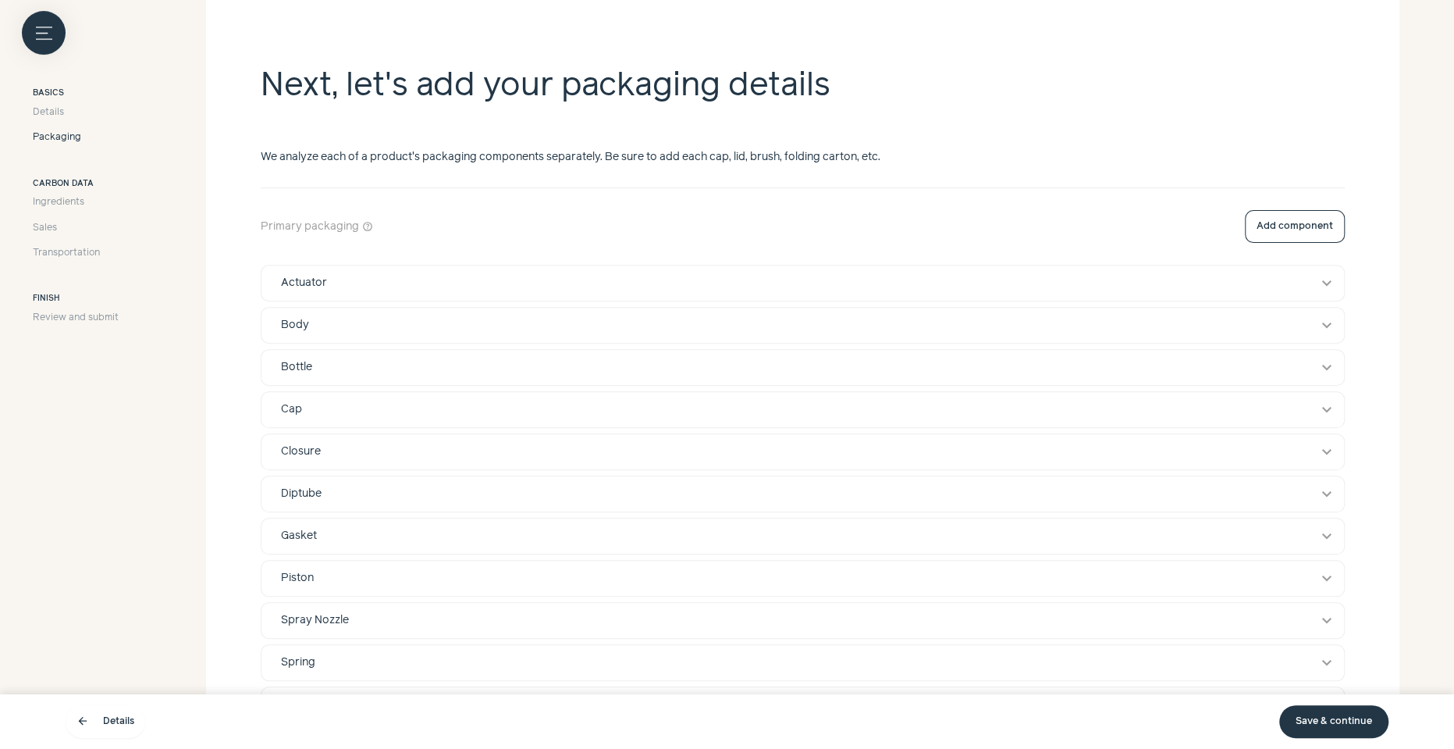
scroll to position [272, 0]
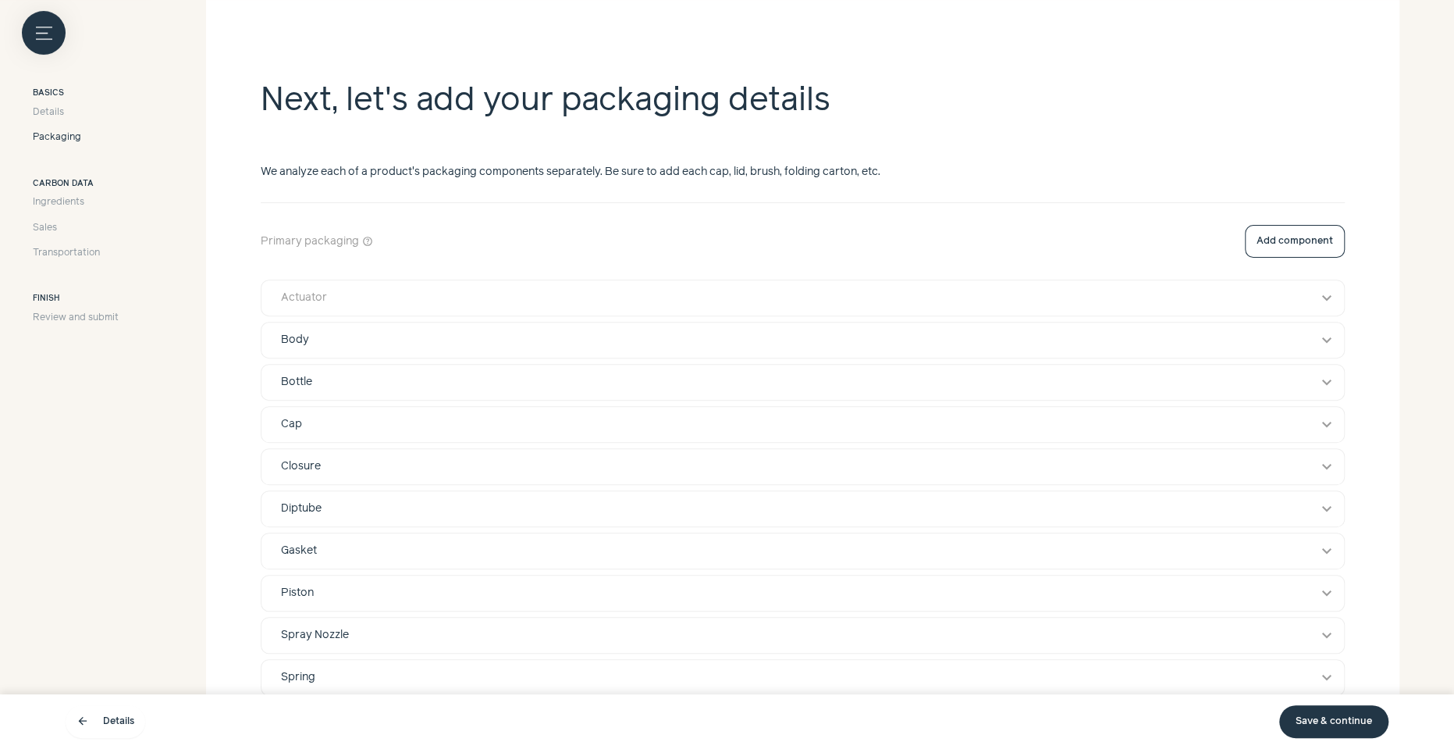
click at [881, 303] on div "Actuator" at bounding box center [788, 298] width 1037 height 16
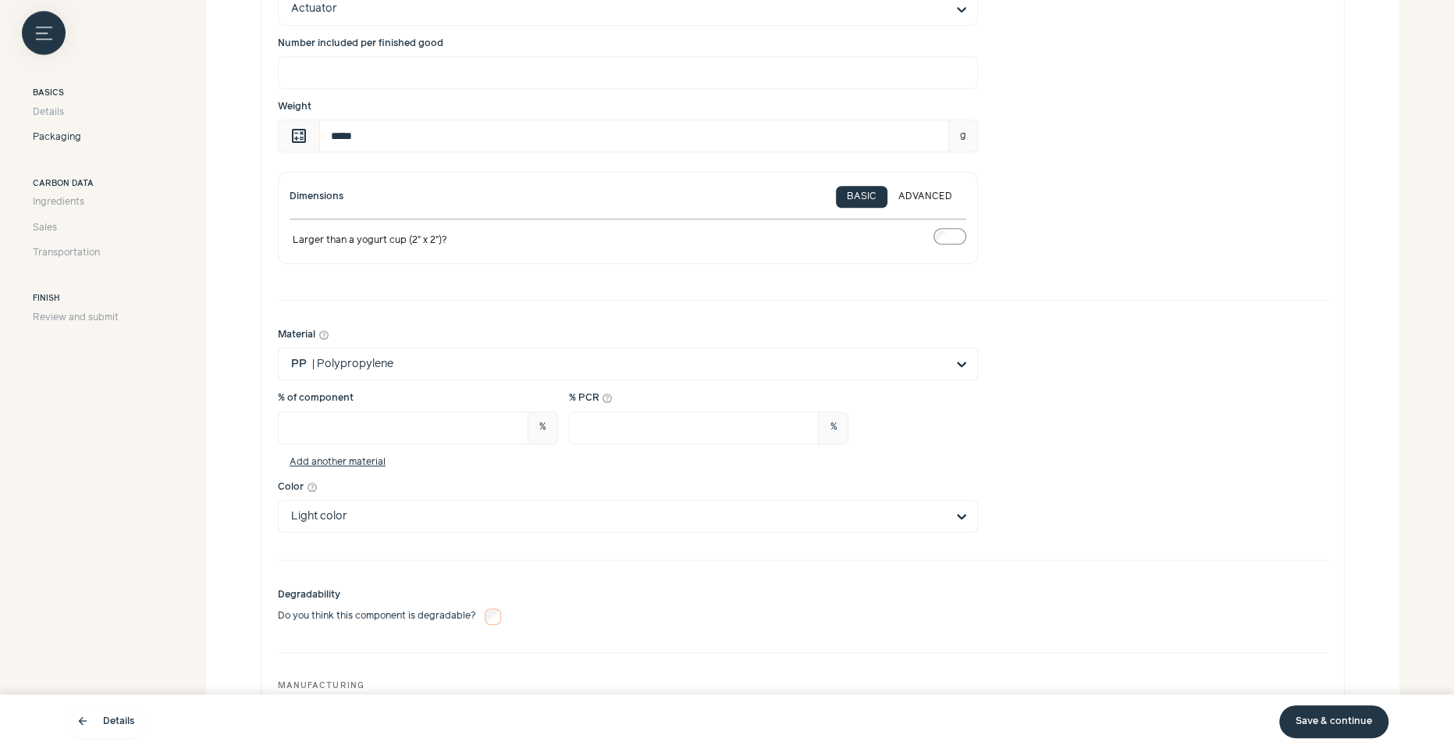
scroll to position [745, 0]
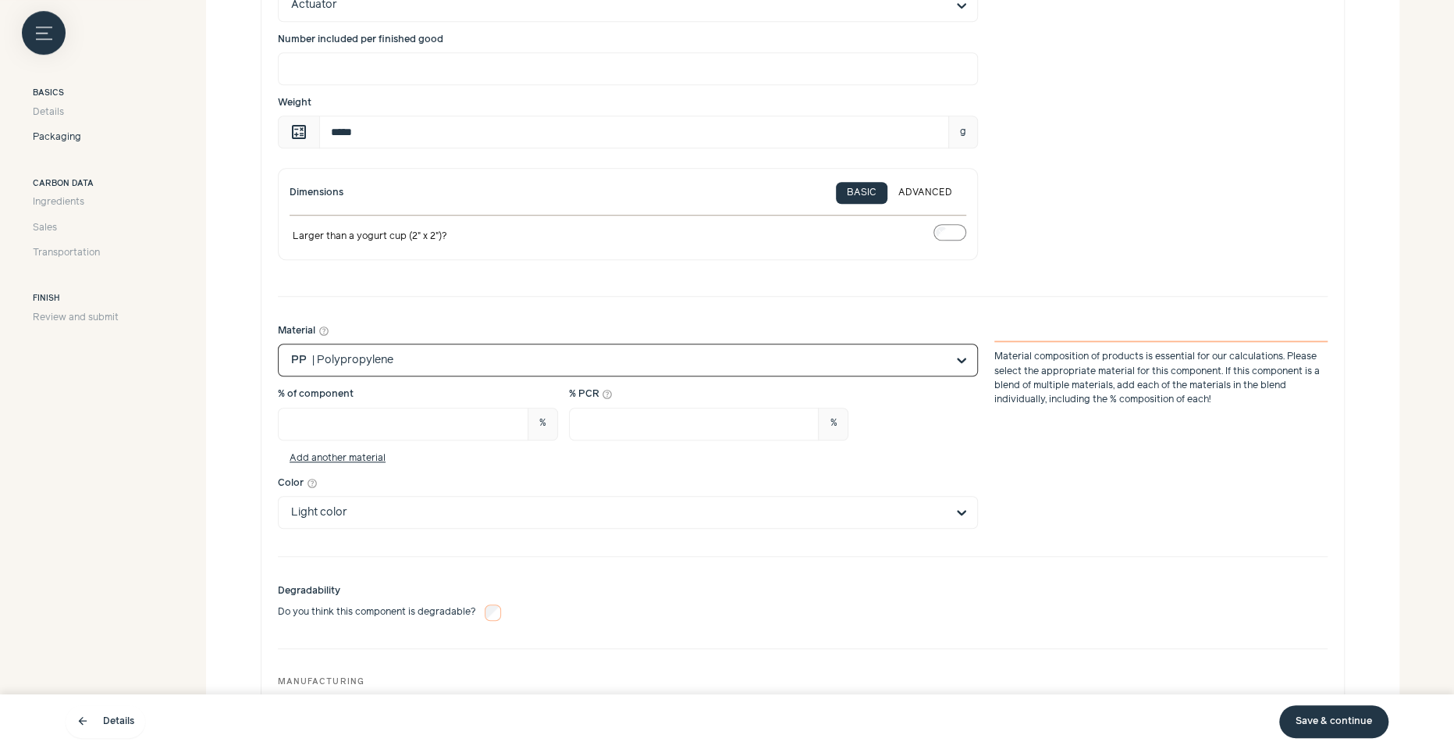
click at [443, 351] on input "Material help_outline Option PP, selected. Select is focused, type to refine li…" at bounding box center [618, 359] width 655 height 31
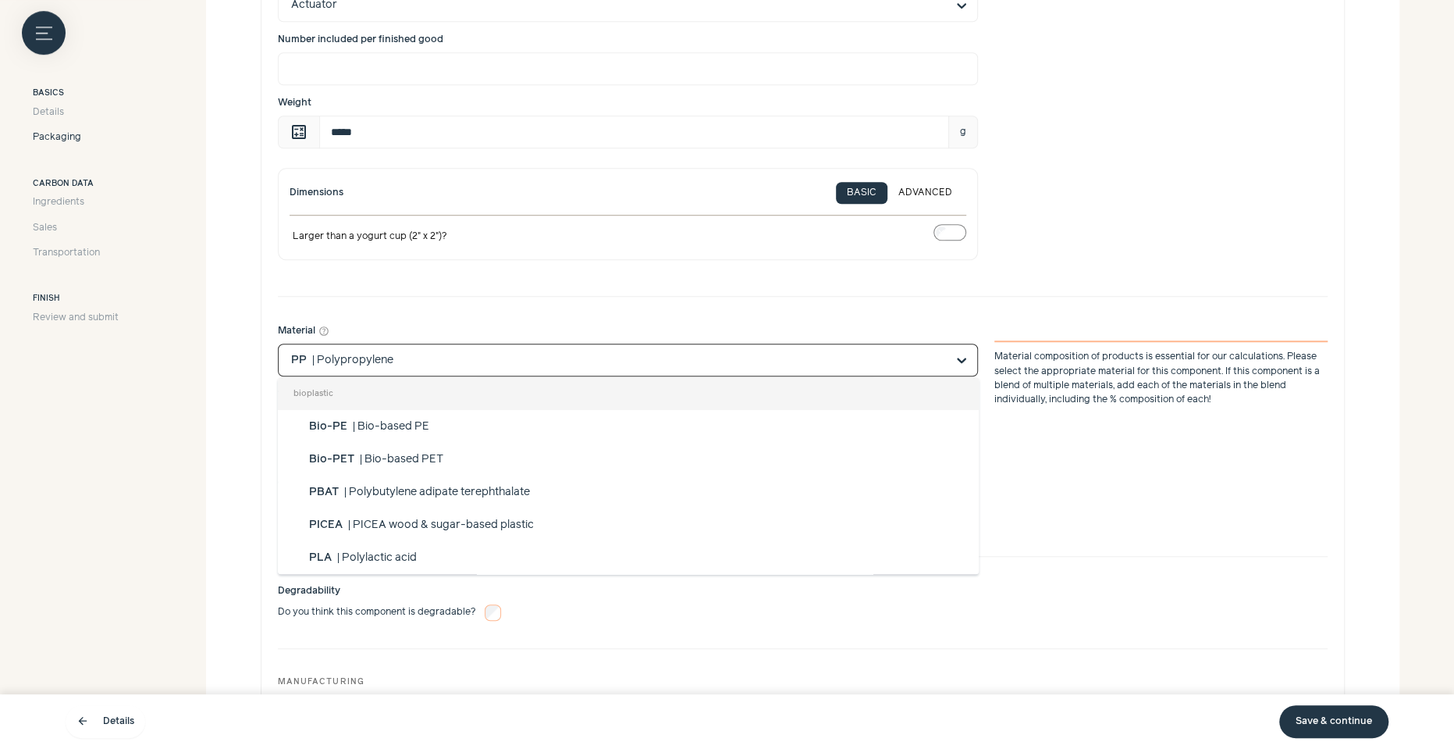
scroll to position [689, 0]
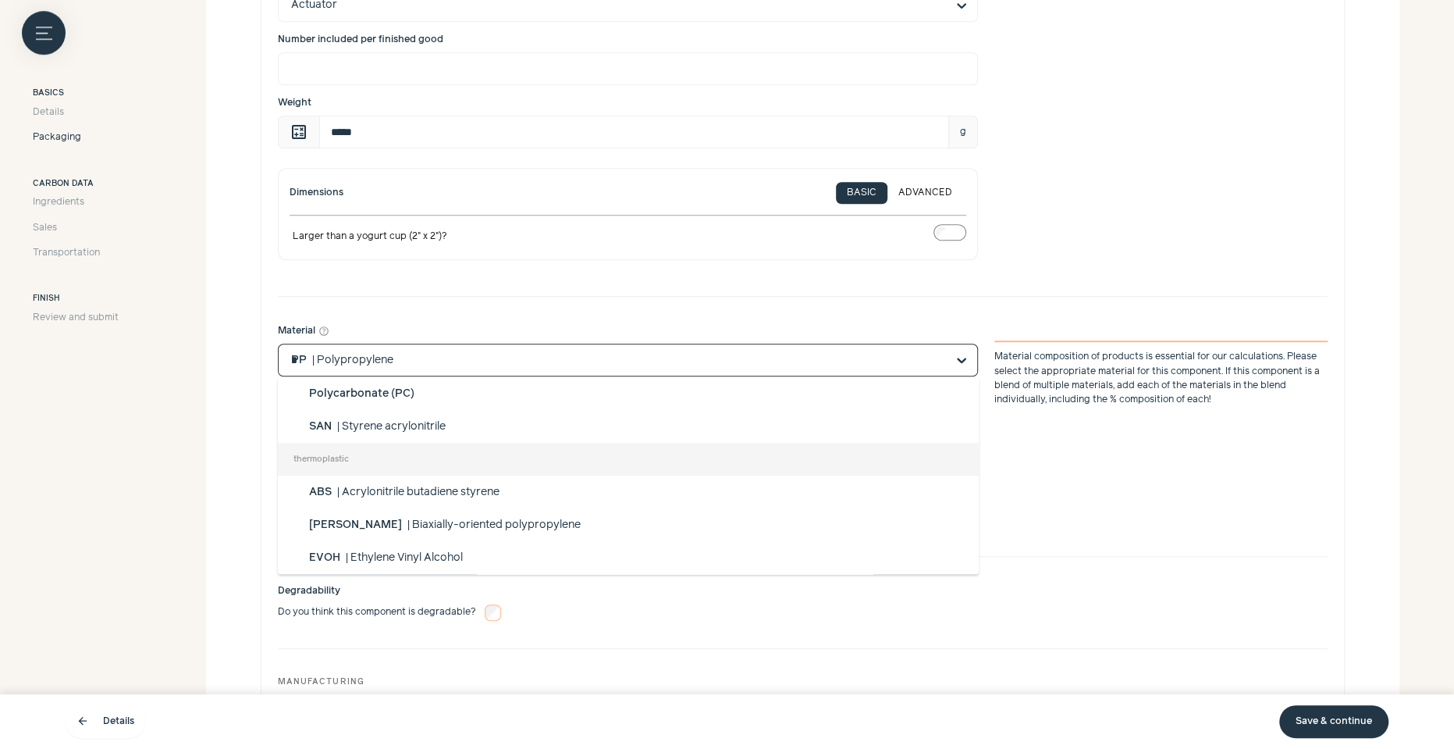
type input "**"
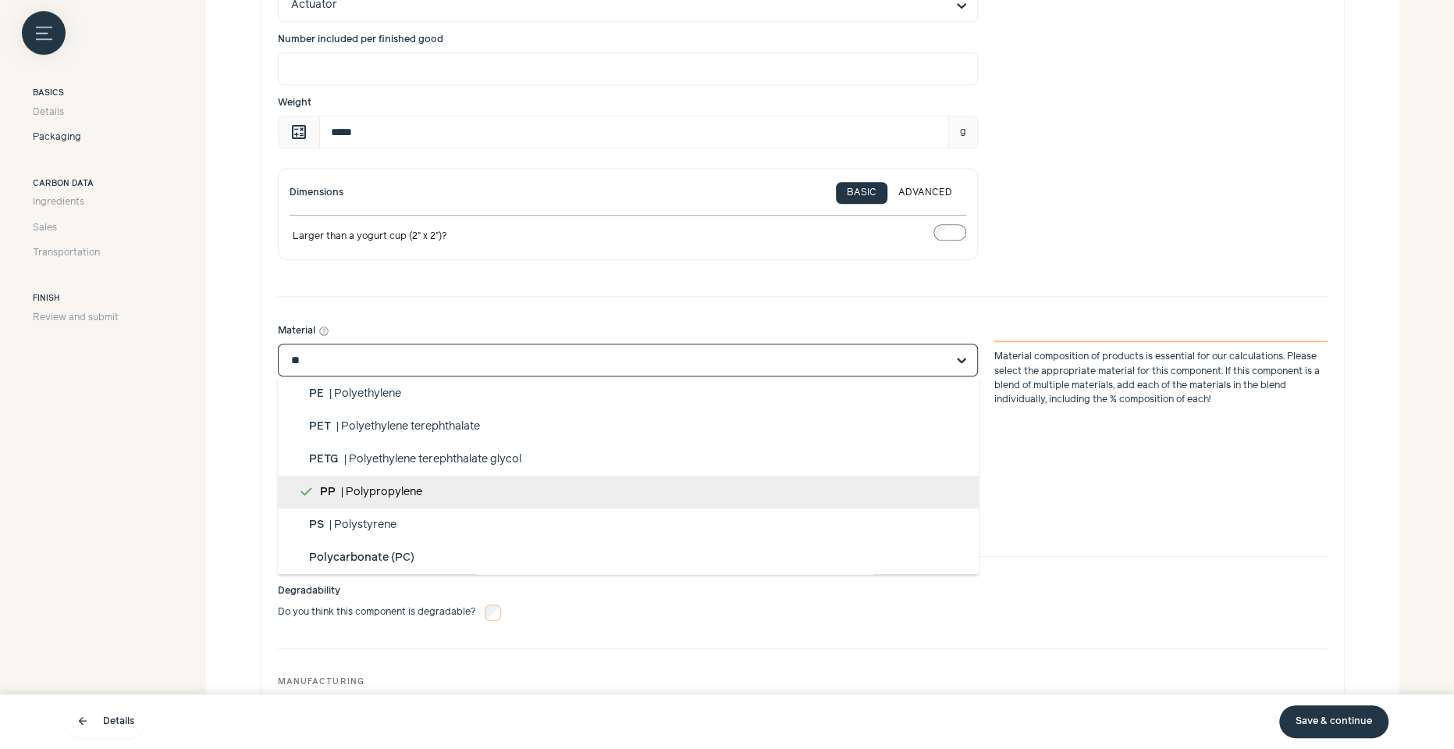
scroll to position [525, 0]
click at [362, 486] on span "Polypropylene" at bounding box center [384, 491] width 77 height 11
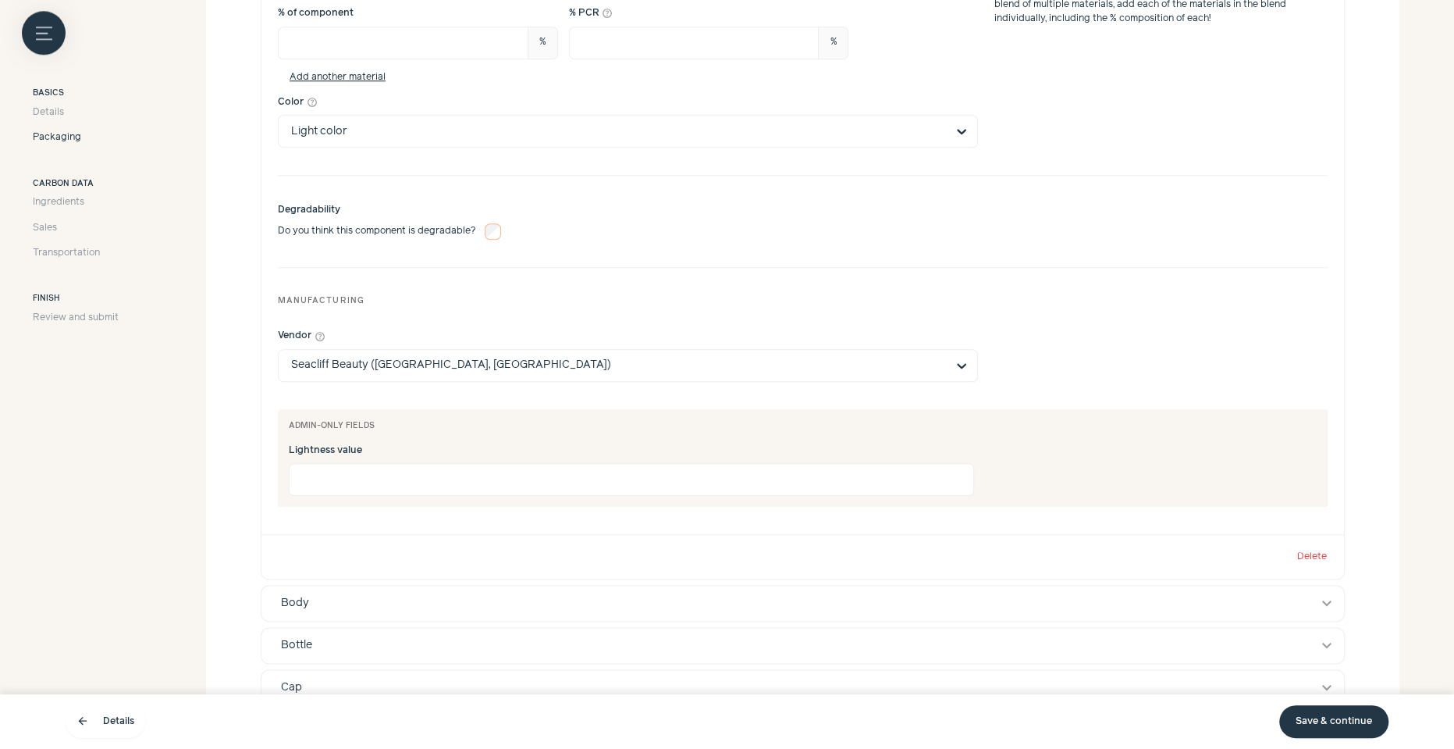
scroll to position [1140, 0]
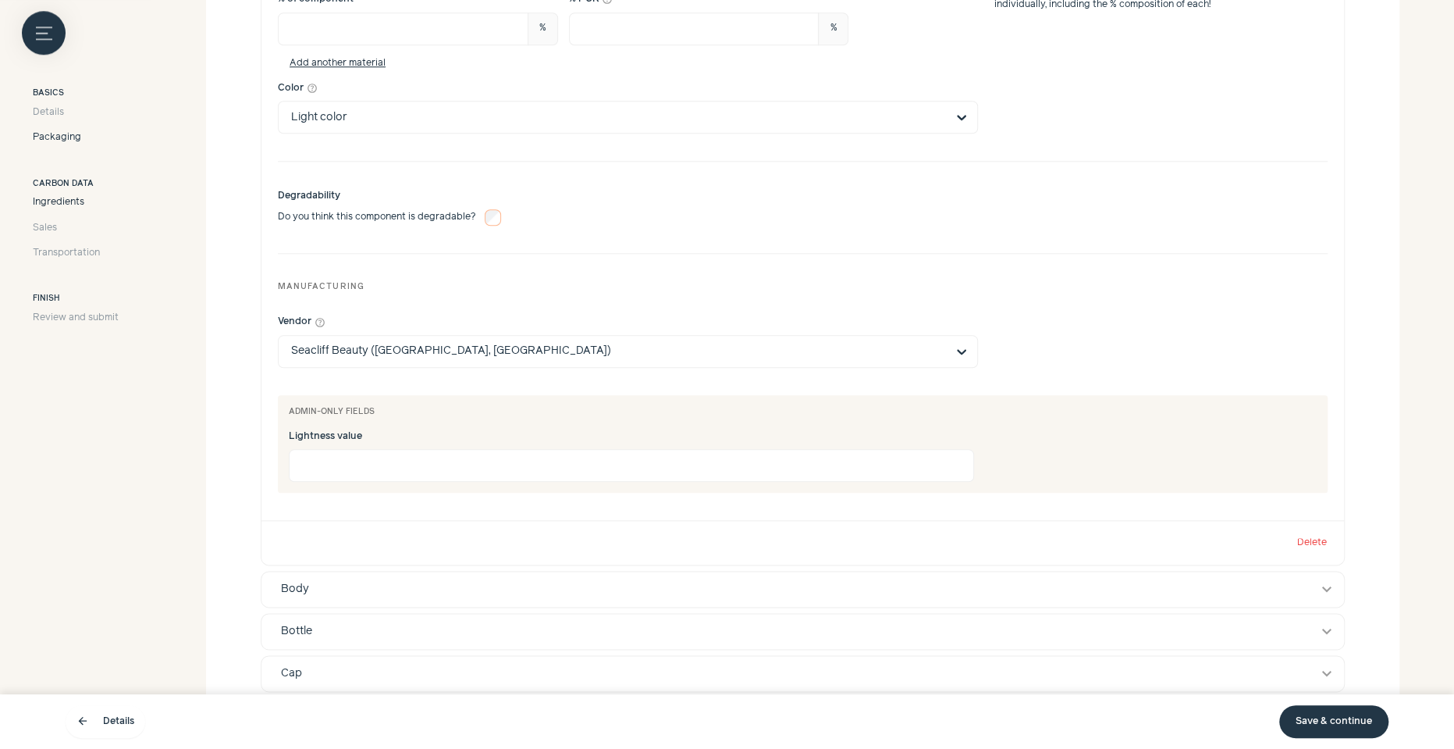
click at [67, 202] on span "Ingredients" at bounding box center [59, 202] width 52 height 14
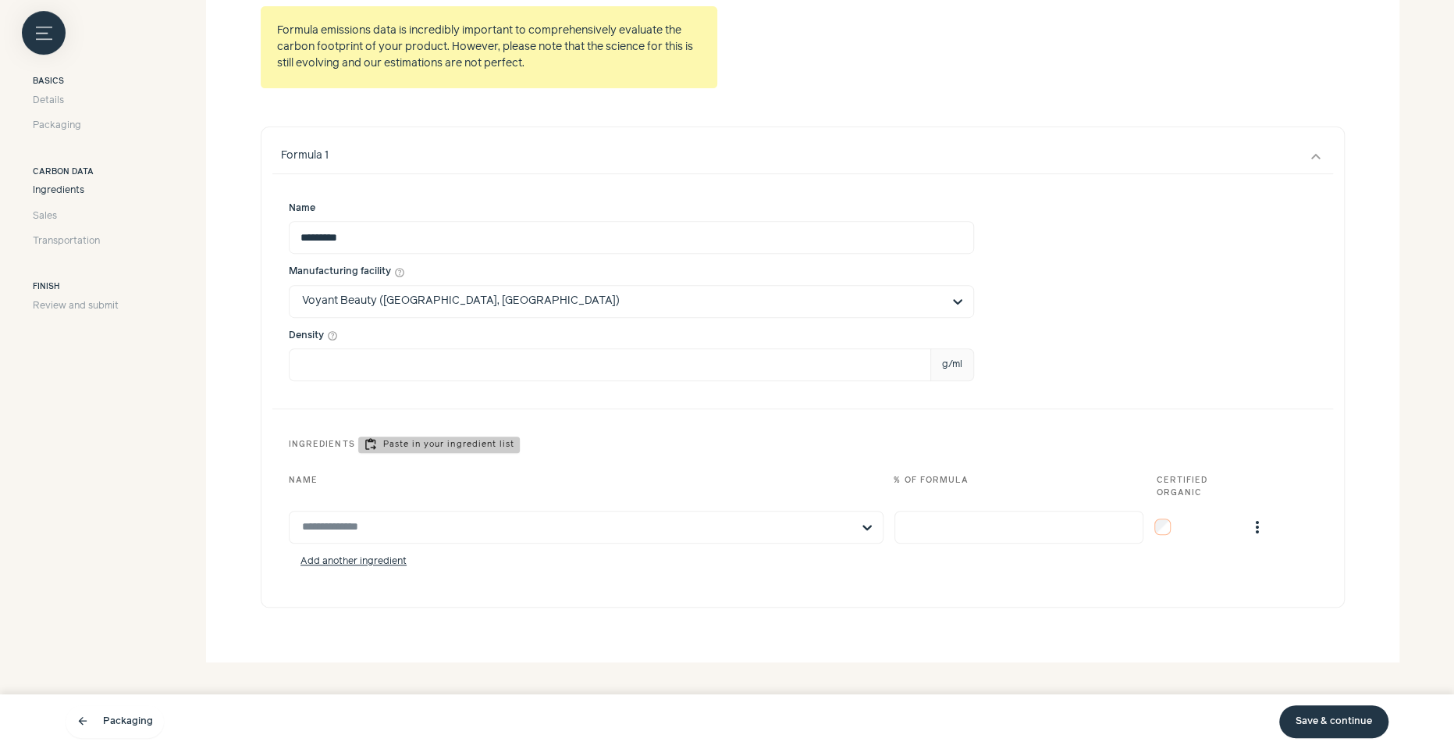
scroll to position [425, 0]
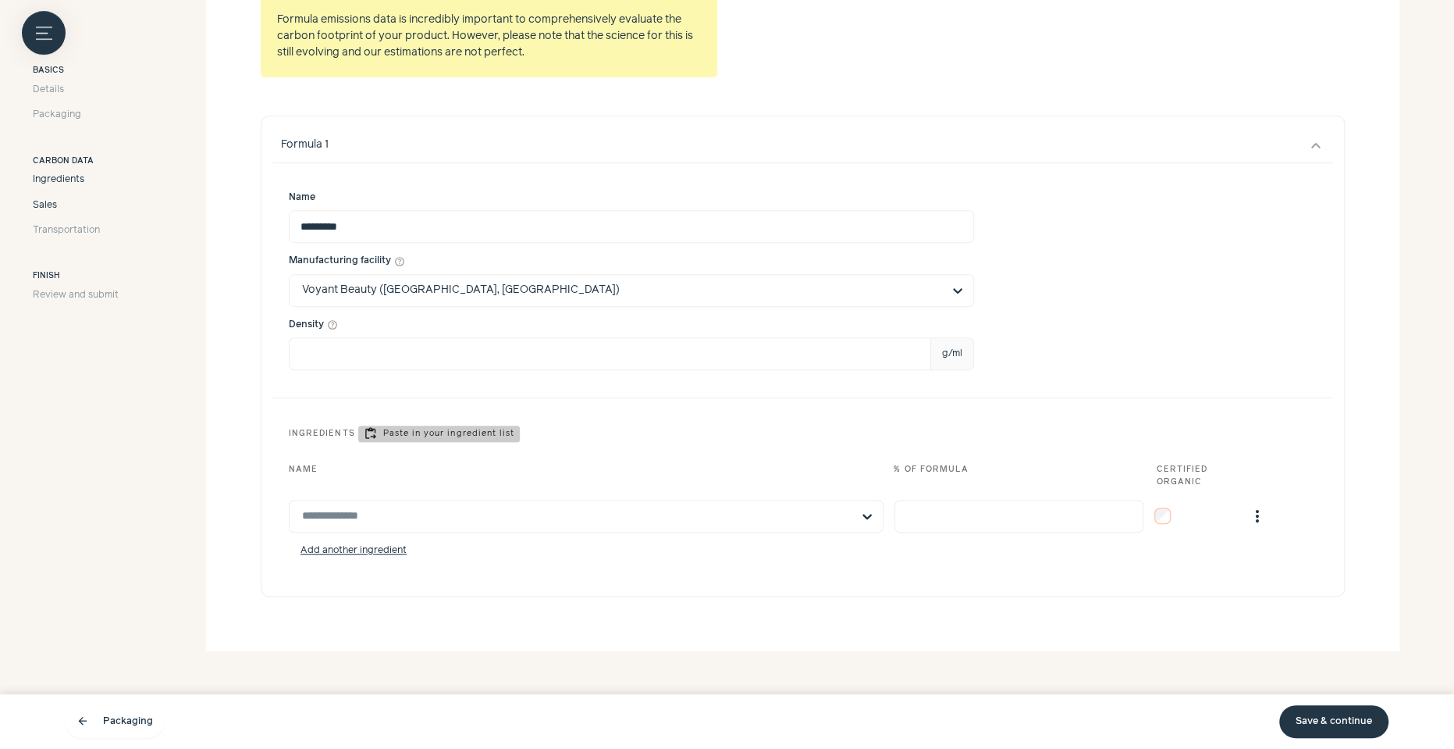
click at [57, 205] on link "Sales" at bounding box center [76, 205] width 86 height 14
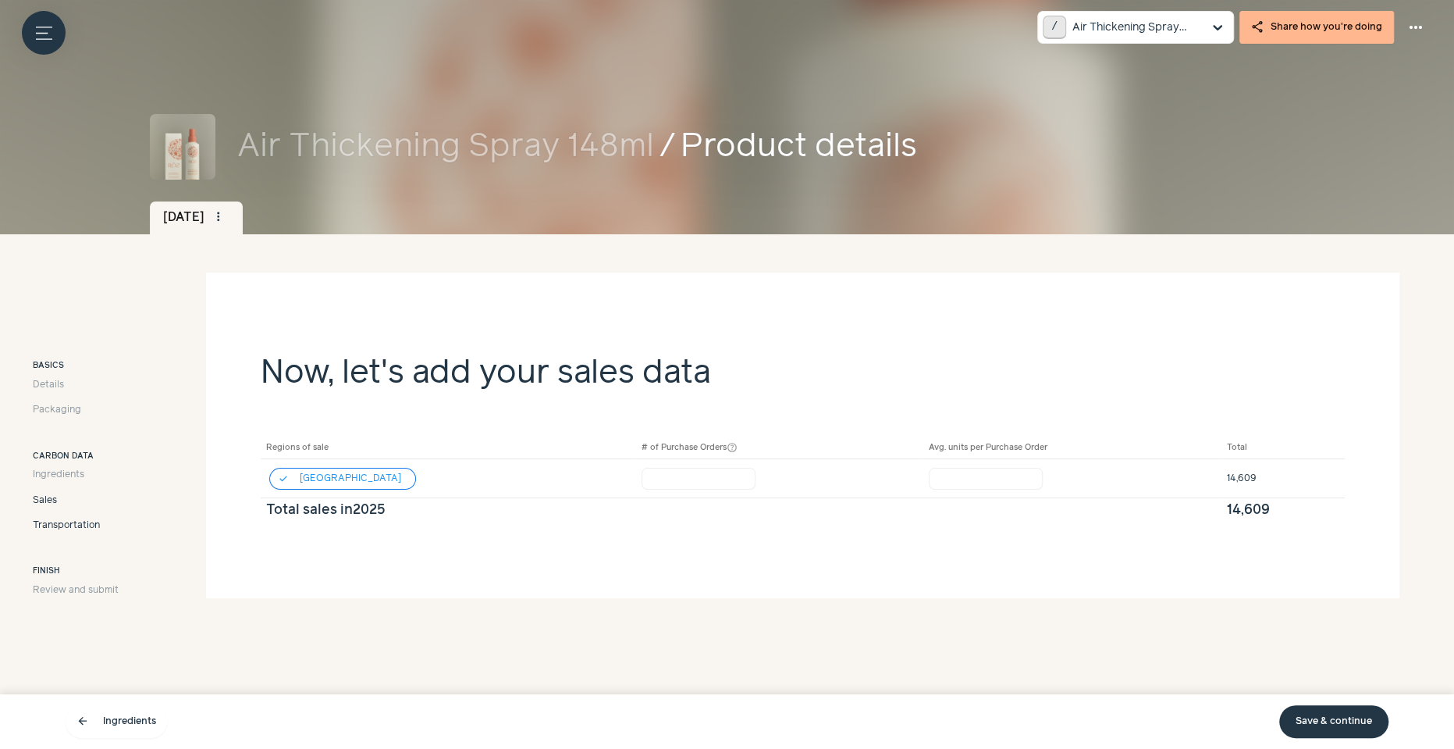
click at [89, 529] on span "Transportation" at bounding box center [66, 525] width 67 height 14
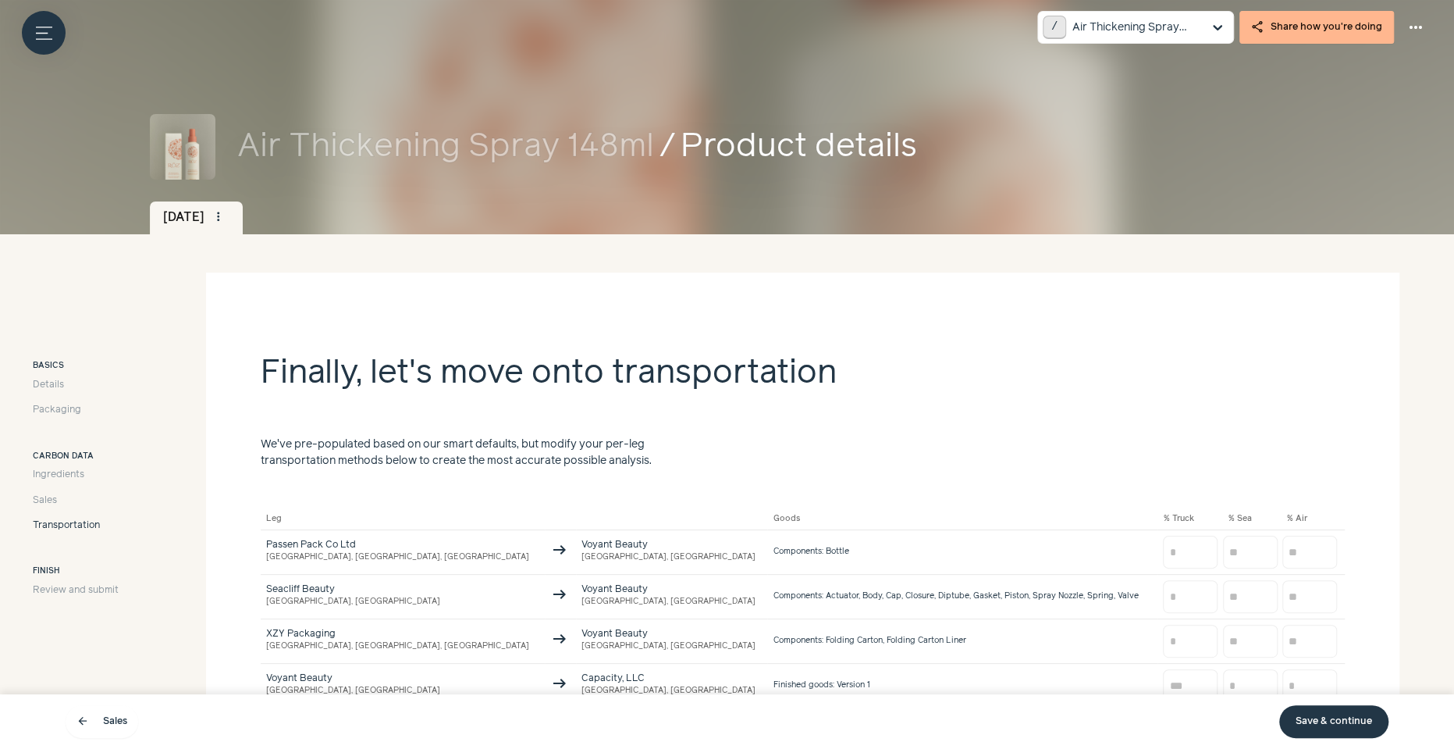
scroll to position [111, 0]
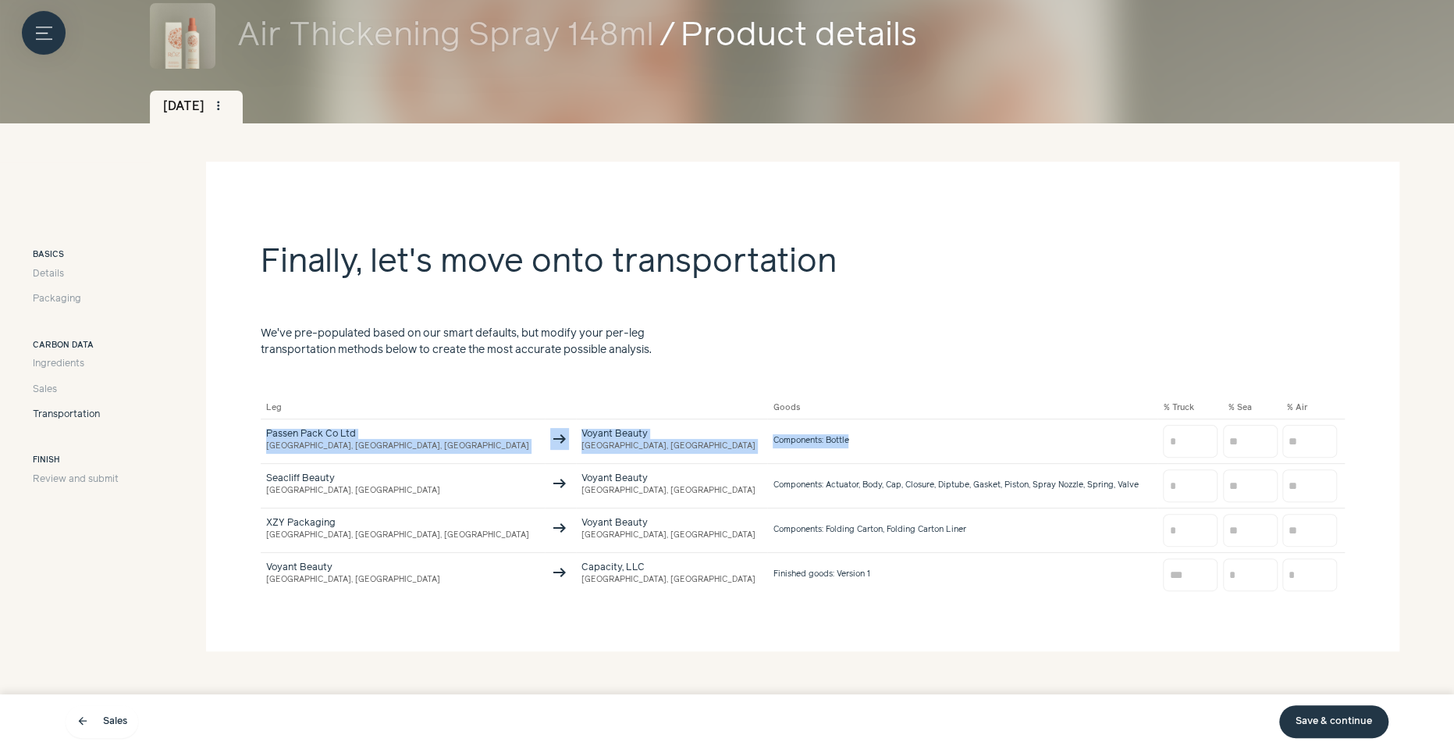
drag, startPoint x: 260, startPoint y: 432, endPoint x: 735, endPoint y: 444, distance: 475.6
click at [735, 444] on tr "Passen Pack Co Ltd Quzhou, Zhejiang, CN arrow_right_alt Voyant Beauty Gainesvil…" at bounding box center [803, 441] width 1084 height 44
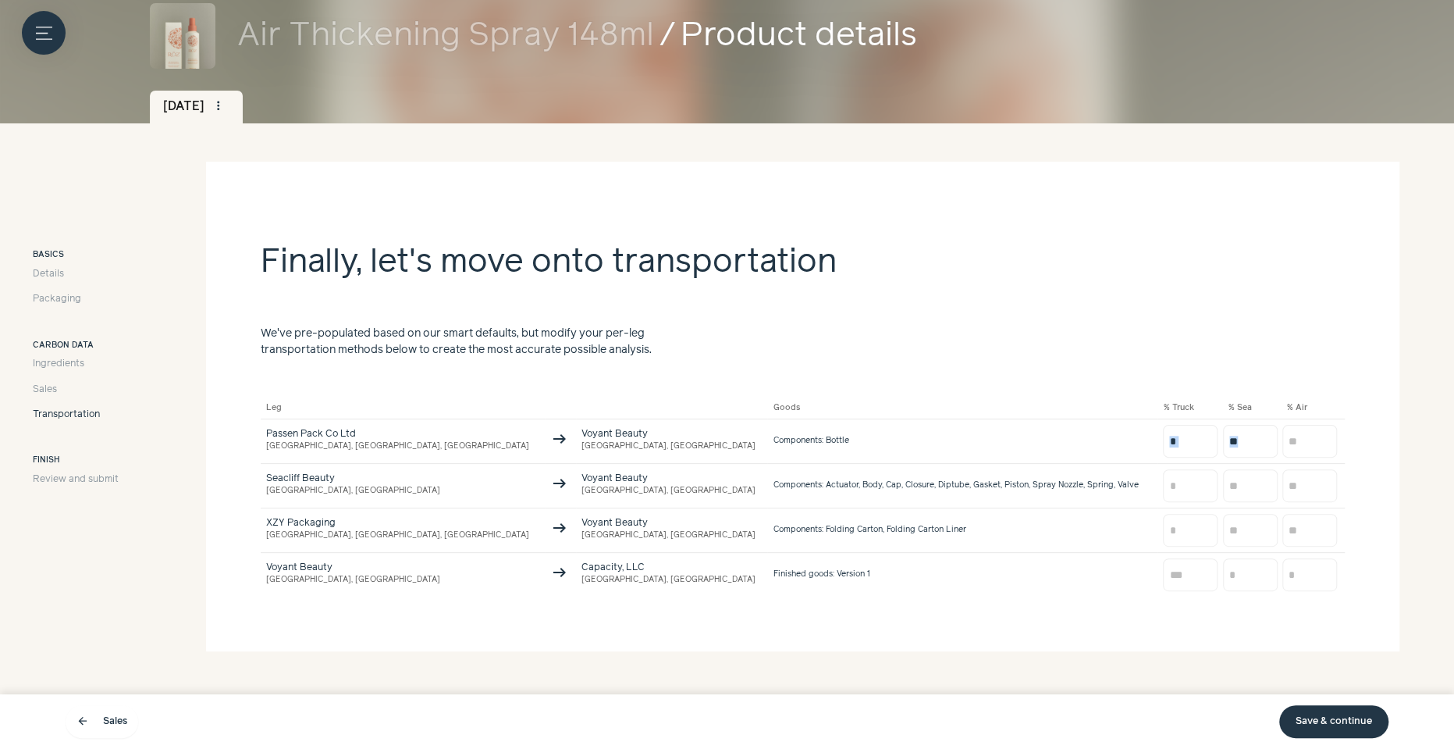
drag, startPoint x: 1008, startPoint y: 442, endPoint x: 1296, endPoint y: 434, distance: 288.2
click at [1296, 434] on tr "Passen Pack Co Ltd Quzhou, Zhejiang, CN arrow_right_alt Voyant Beauty Gainesvil…" at bounding box center [803, 441] width 1084 height 44
click at [1234, 371] on section "Finally, let's move onto transportation We've pre-populated based on our smart …" at bounding box center [803, 406] width 1194 height 489
drag, startPoint x: 262, startPoint y: 432, endPoint x: 571, endPoint y: 448, distance: 309.5
click at [571, 448] on tr "Passen Pack Co Ltd Quzhou, Zhejiang, CN arrow_right_alt Voyant Beauty Gainesvil…" at bounding box center [803, 441] width 1084 height 44
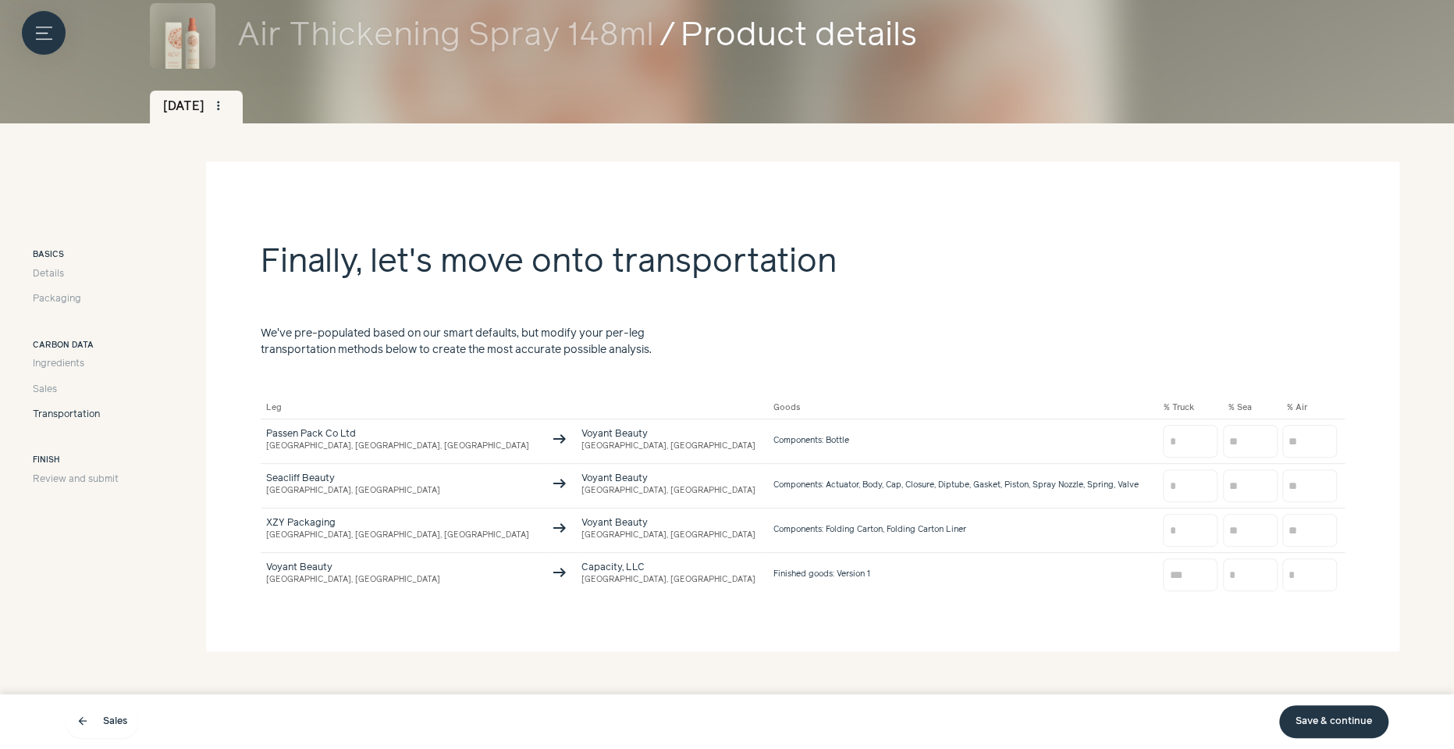
click at [233, 447] on section "Finally, let's move onto transportation We've pre-populated based on our smart …" at bounding box center [803, 406] width 1194 height 489
drag, startPoint x: 258, startPoint y: 430, endPoint x: 519, endPoint y: 431, distance: 260.7
click at [519, 431] on section "Finally, let's move onto transportation We've pre-populated based on our smart …" at bounding box center [803, 406] width 1194 height 489
click at [576, 440] on td "Voyant Beauty Gainesville, GA" at bounding box center [672, 441] width 192 height 44
drag, startPoint x: 1222, startPoint y: 436, endPoint x: 1211, endPoint y: 436, distance: 10.9
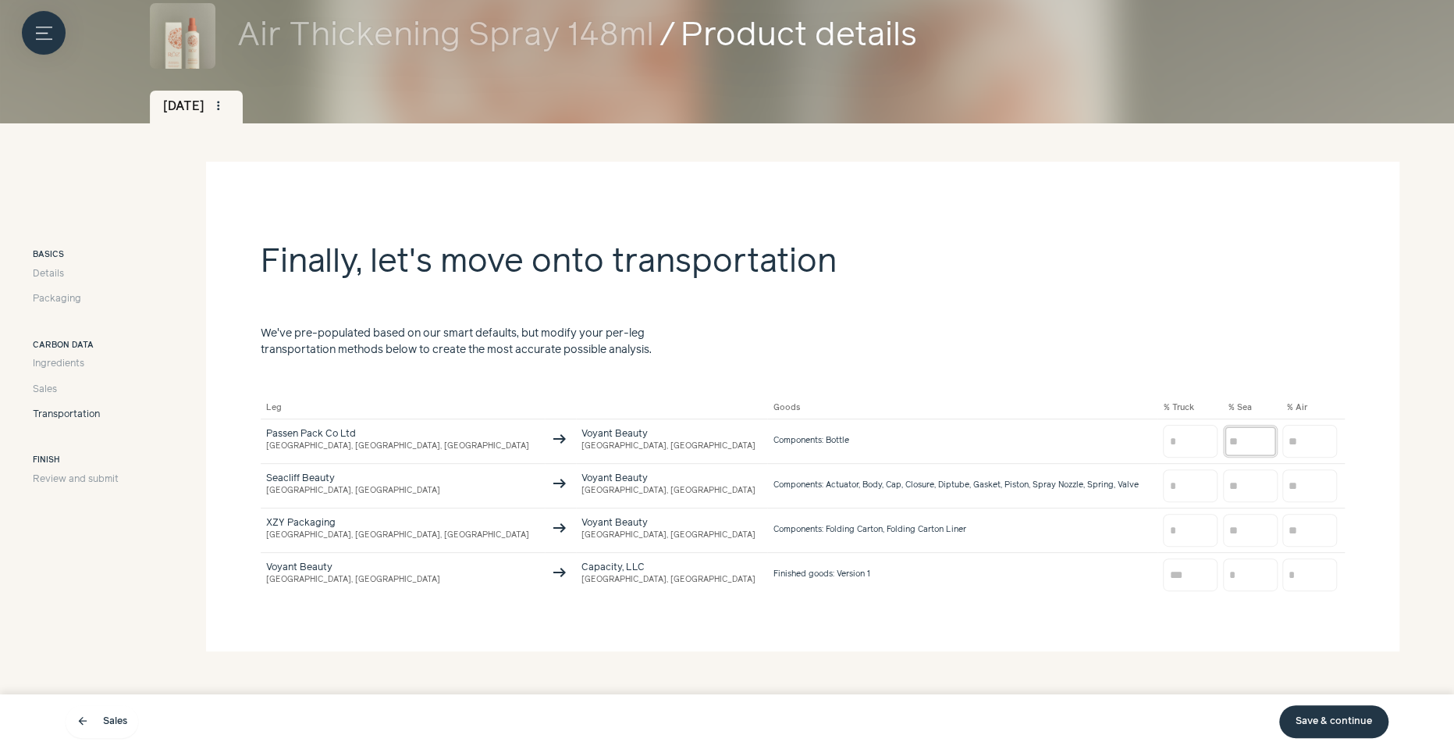
click at [1223, 436] on input "number" at bounding box center [1250, 441] width 55 height 33
click at [1229, 404] on div "% Sea" at bounding box center [1256, 407] width 55 height 11
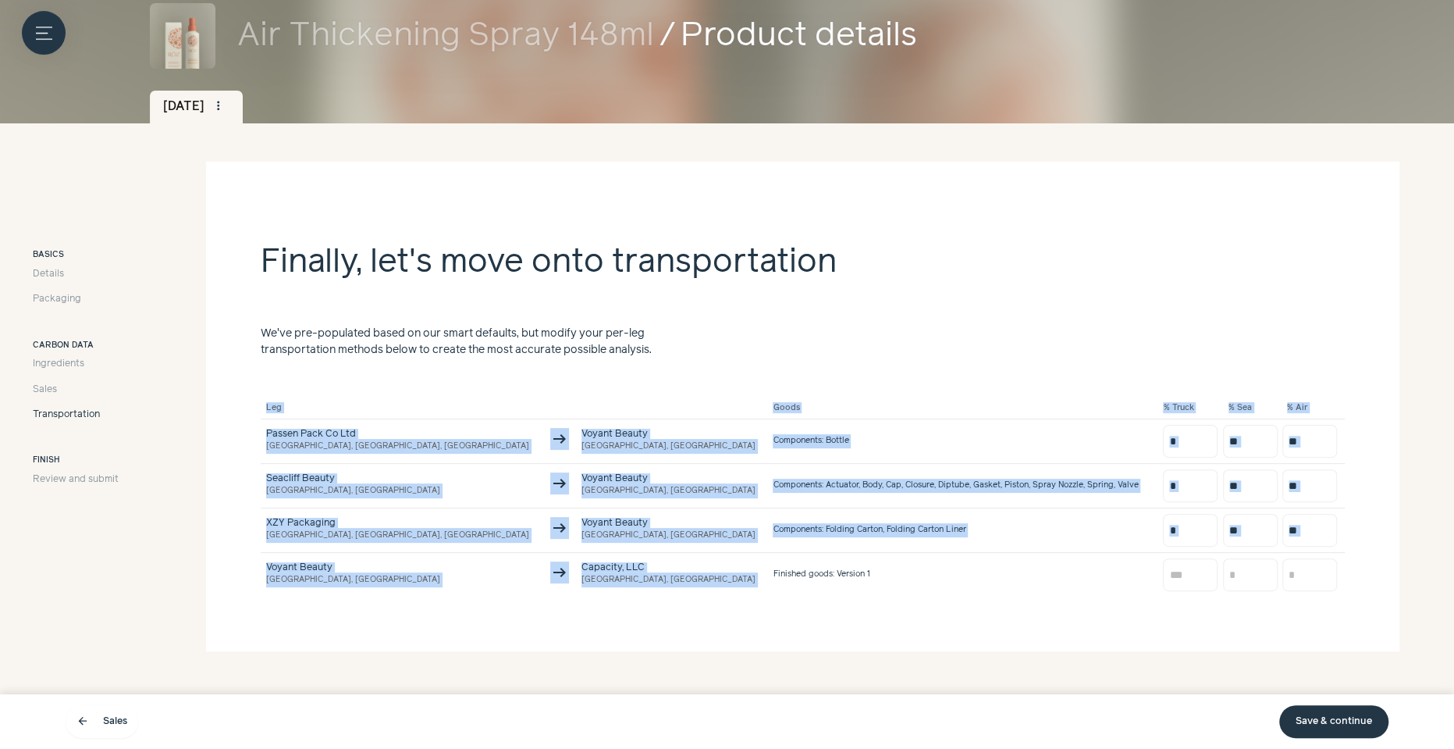
drag, startPoint x: 229, startPoint y: 552, endPoint x: 745, endPoint y: 557, distance: 516.1
click at [745, 557] on section "Finally, let's move onto transportation We've pre-populated based on our smart …" at bounding box center [803, 406] width 1194 height 489
click at [767, 557] on td "Finished goods: Version 1" at bounding box center [962, 575] width 390 height 44
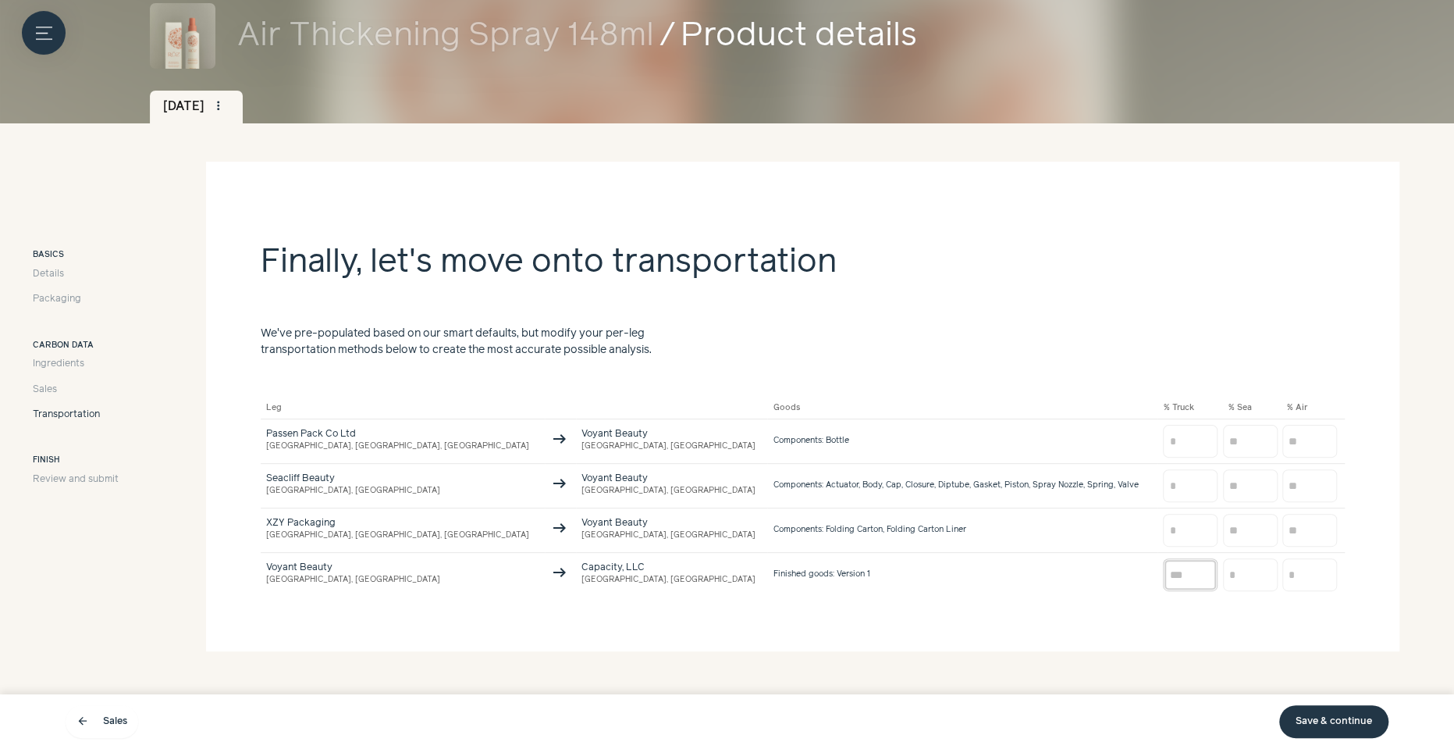
click at [1163, 584] on input "number" at bounding box center [1190, 574] width 55 height 33
click at [54, 390] on span "Sales" at bounding box center [45, 390] width 24 height 14
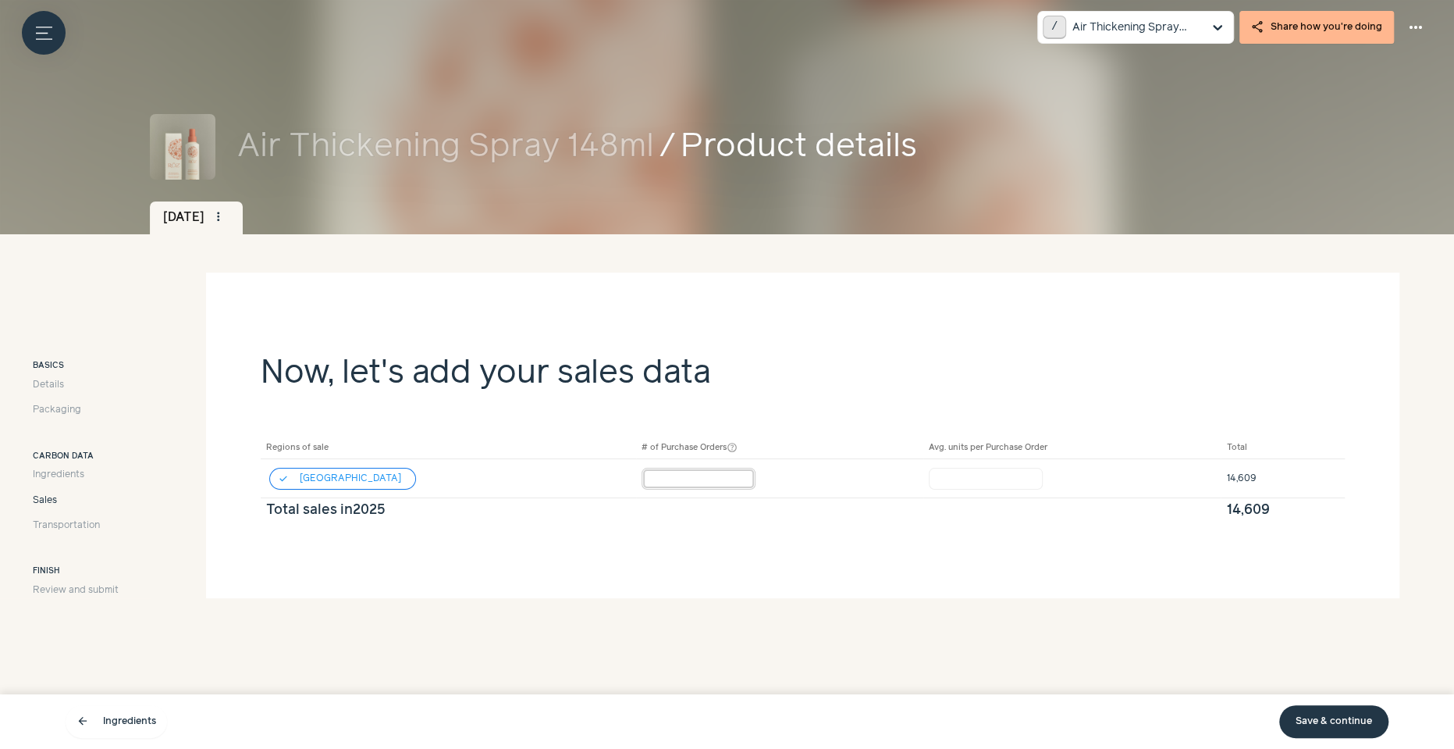
drag, startPoint x: 603, startPoint y: 476, endPoint x: 565, endPoint y: 477, distance: 38.3
click at [565, 477] on tr "check United States * warning ***** warning 14,609" at bounding box center [803, 478] width 1084 height 39
click at [642, 477] on input "*" at bounding box center [699, 479] width 114 height 22
drag, startPoint x: 597, startPoint y: 477, endPoint x: 572, endPoint y: 477, distance: 25.0
click at [636, 477] on td "* warning" at bounding box center [779, 478] width 287 height 39
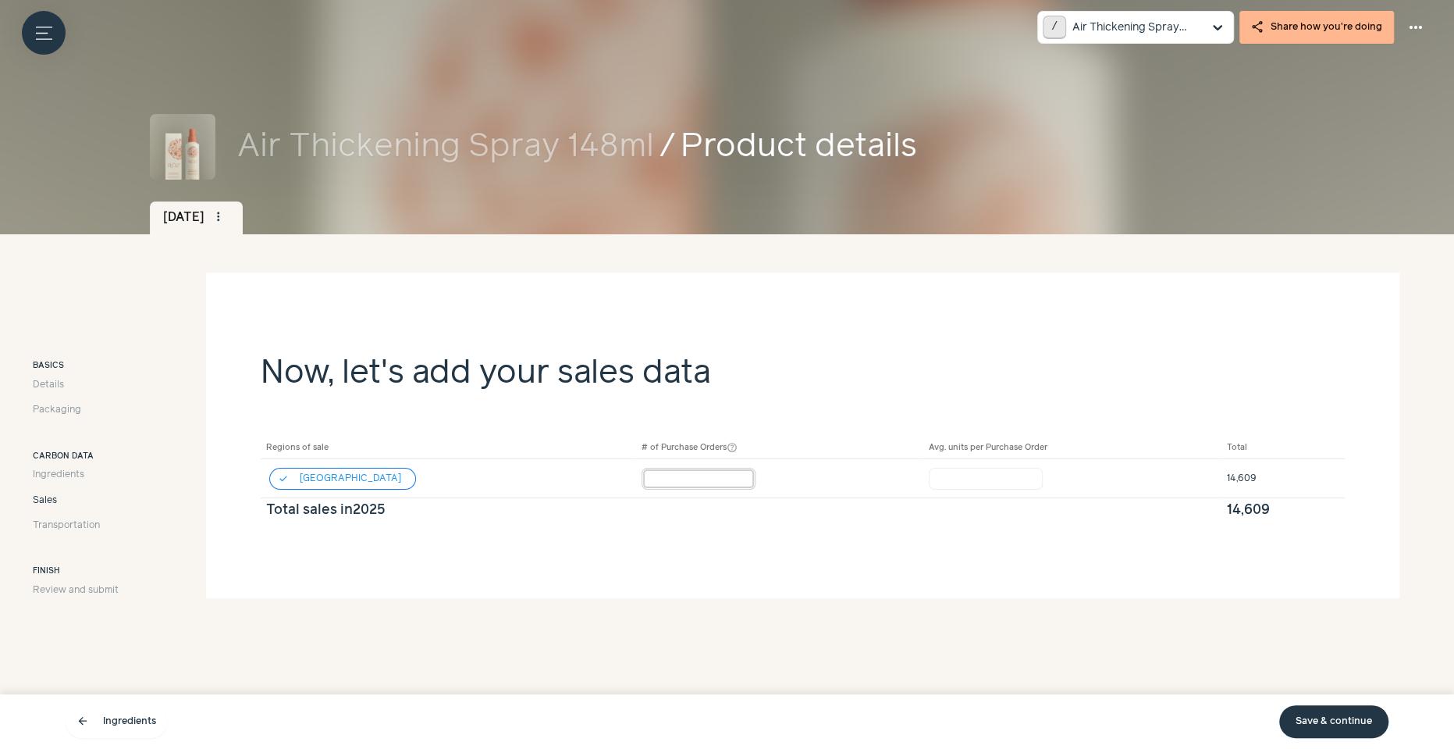
click at [642, 477] on input "*" at bounding box center [699, 479] width 114 height 22
click at [226, 218] on span "more_vert" at bounding box center [219, 217] width 14 height 14
click at [592, 258] on div "Menu button / Air Thickening Spray 148ml share Share how you're doing more_hori…" at bounding box center [727, 352] width 1454 height 705
drag, startPoint x: 936, startPoint y: 482, endPoint x: 887, endPoint y: 482, distance: 49.2
click at [924, 482] on td "***** warning" at bounding box center [1073, 478] width 298 height 39
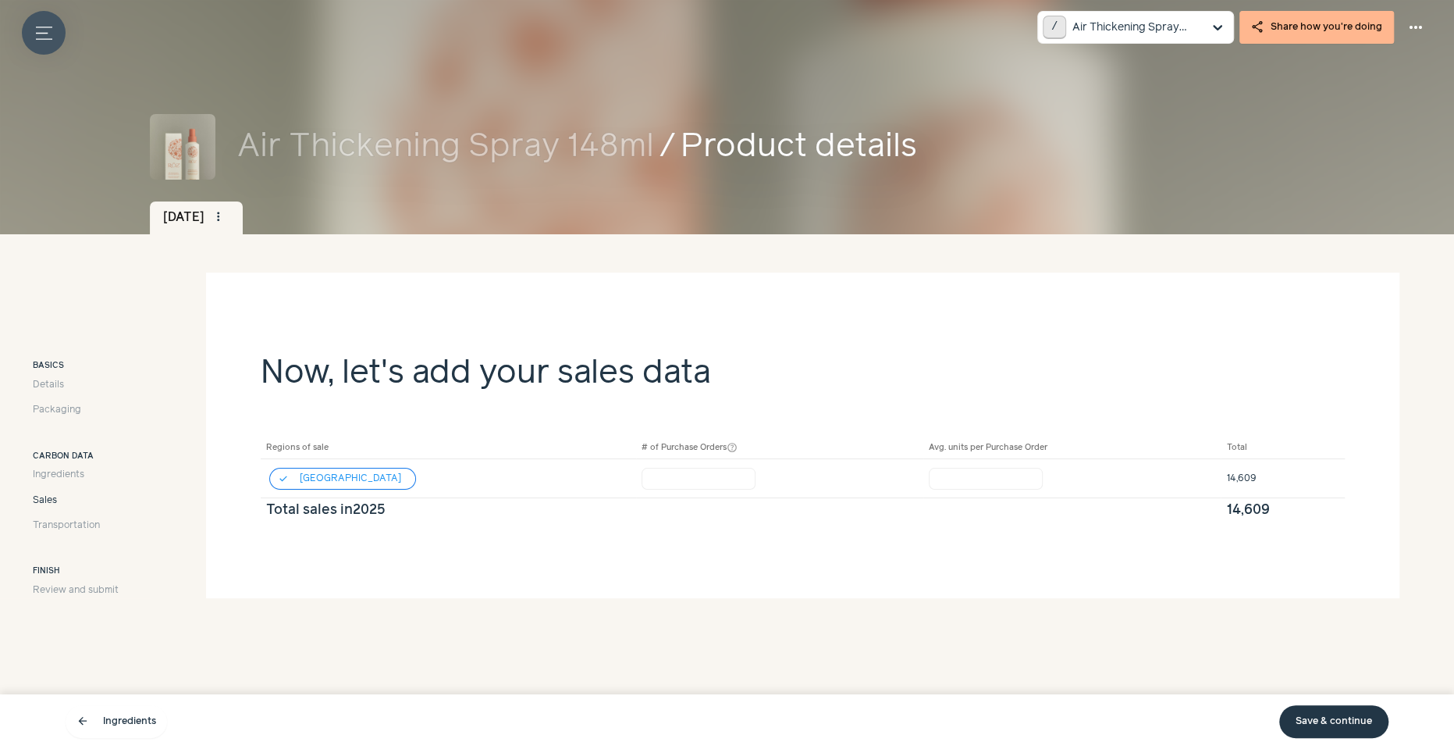
click at [51, 44] on button "Menu button" at bounding box center [44, 33] width 44 height 44
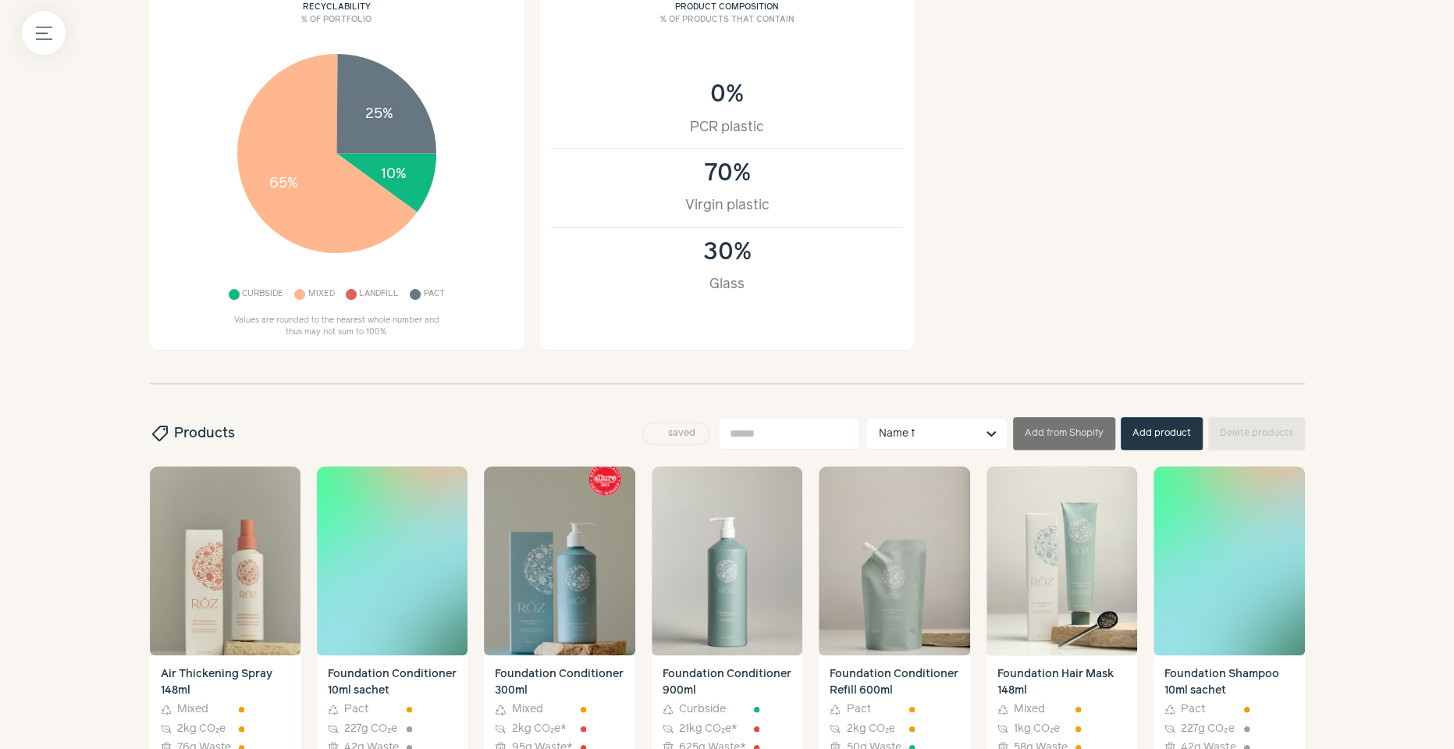
scroll to position [201, 0]
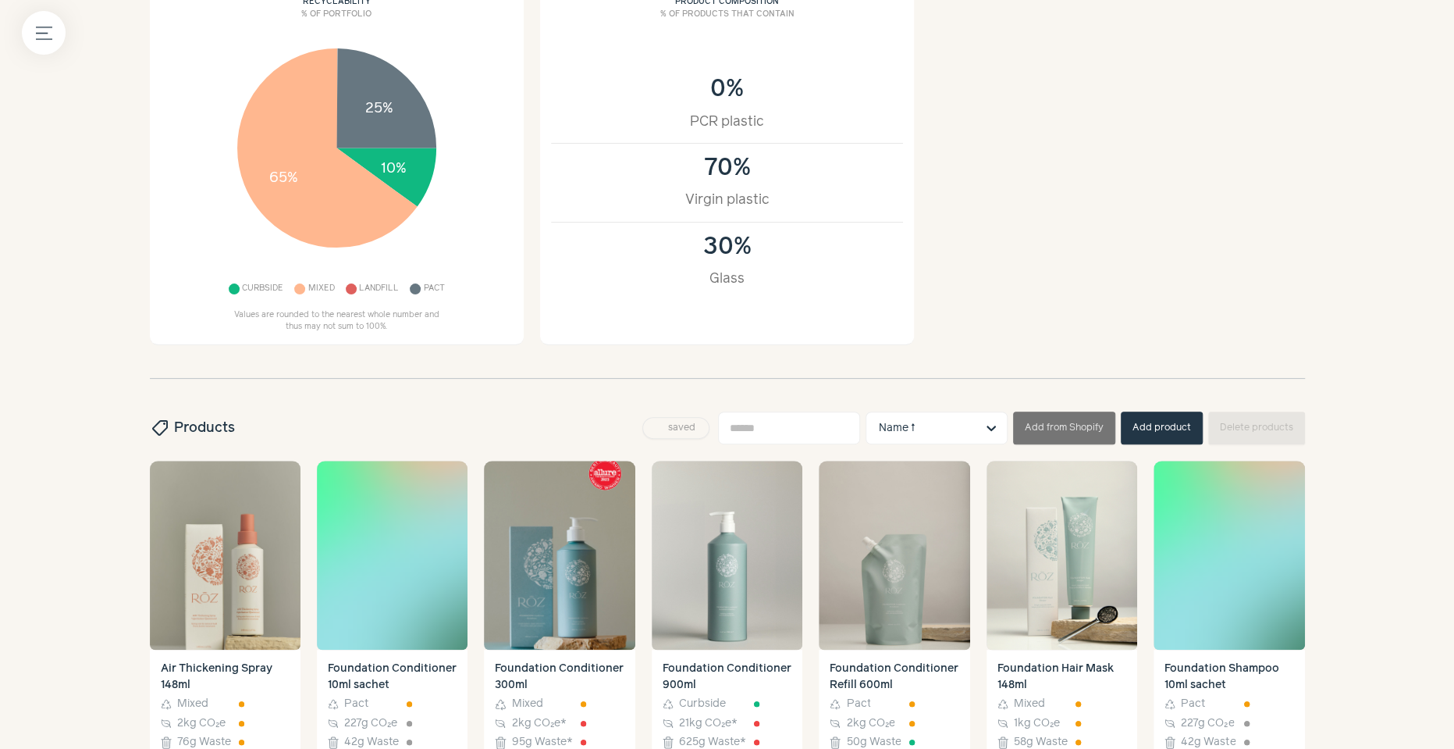
click at [1155, 421] on button "Add product" at bounding box center [1162, 427] width 82 height 33
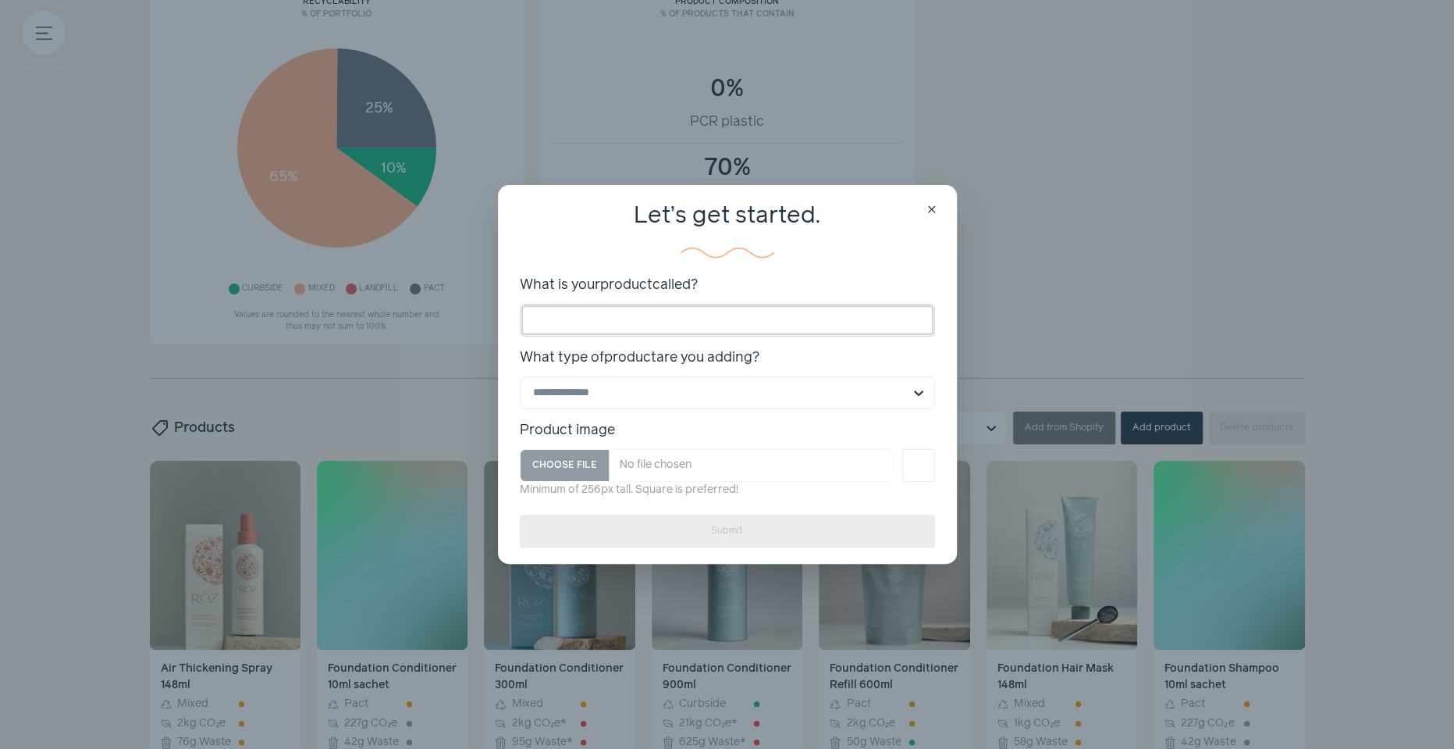
click at [748, 306] on input "What is your product called?" at bounding box center [727, 320] width 415 height 33
click at [932, 210] on span "close" at bounding box center [932, 210] width 12 height 12
